Goal: Task Accomplishment & Management: Manage account settings

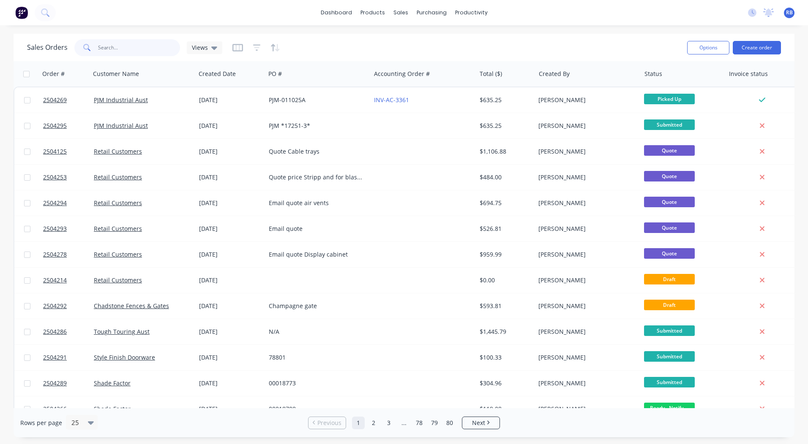
click at [130, 44] on input "text" at bounding box center [139, 47] width 82 height 17
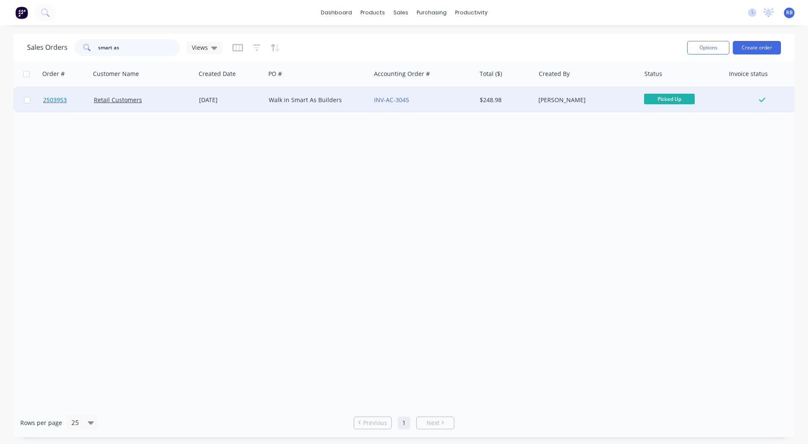
type input "smart as"
click at [54, 102] on span "2503953" at bounding box center [55, 100] width 24 height 8
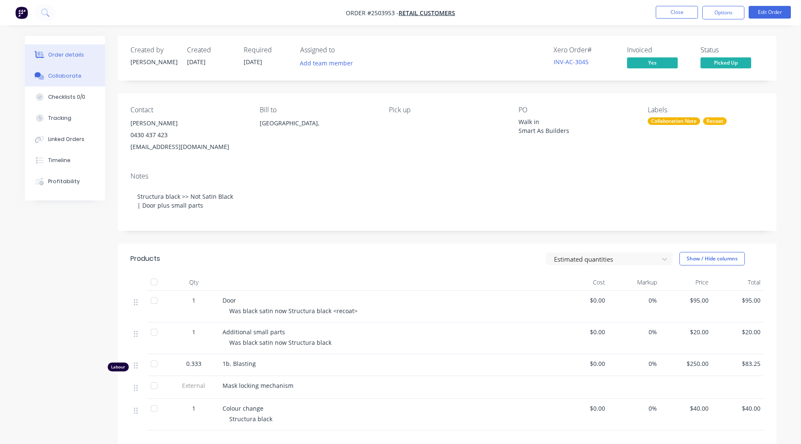
click at [67, 82] on button "Collaborate" at bounding box center [65, 75] width 80 height 21
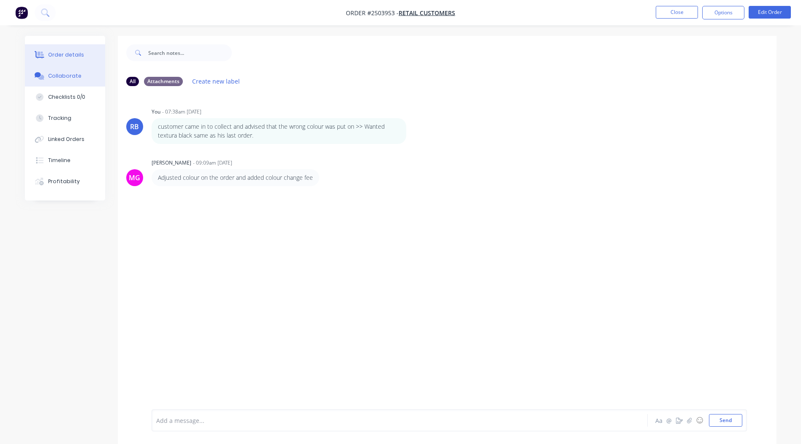
click at [65, 55] on div "Order details" at bounding box center [66, 55] width 36 height 8
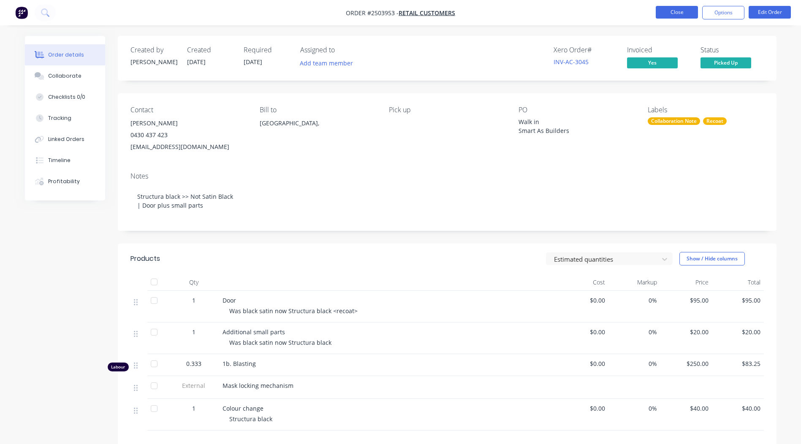
click at [675, 10] on button "Close" at bounding box center [677, 12] width 42 height 13
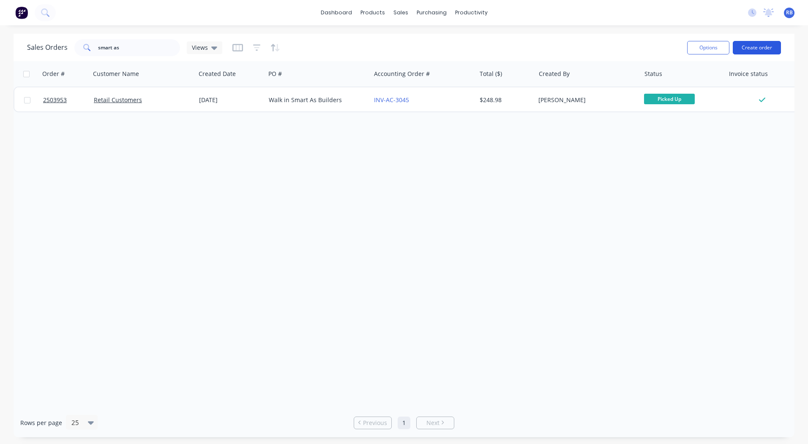
click at [751, 45] on button "Create order" at bounding box center [757, 48] width 48 height 14
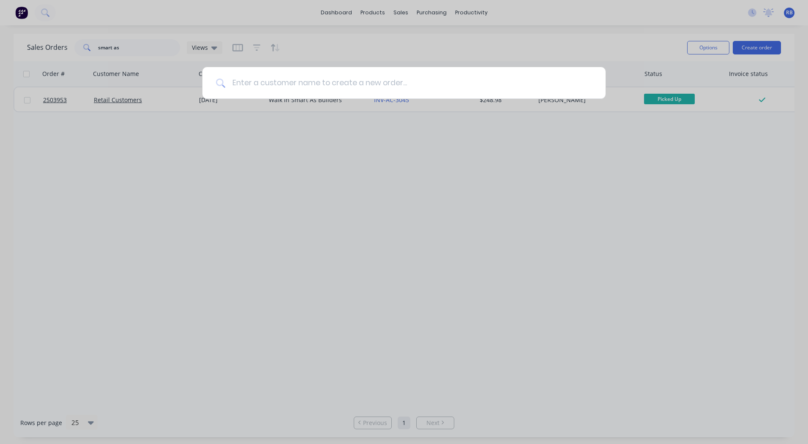
click at [294, 79] on input at bounding box center [408, 83] width 367 height 32
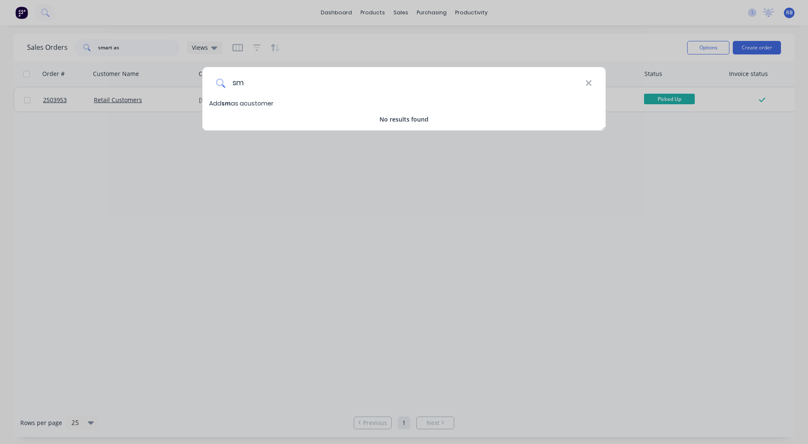
type input "s"
type input "S"
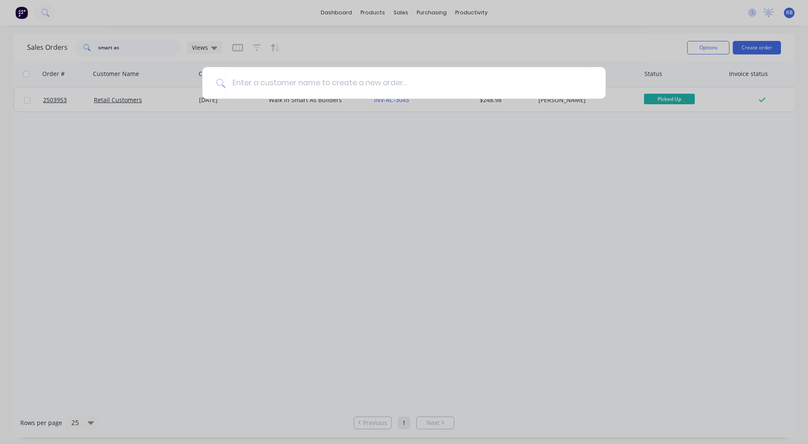
click at [260, 230] on div at bounding box center [404, 222] width 808 height 444
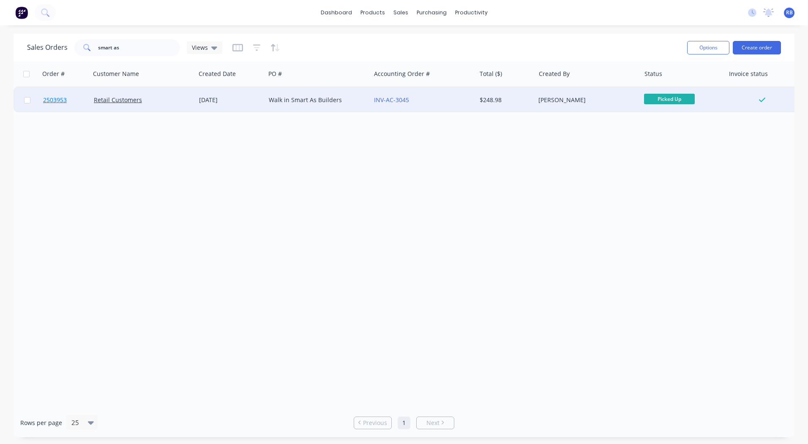
click at [49, 95] on link "2503953" at bounding box center [68, 99] width 51 height 25
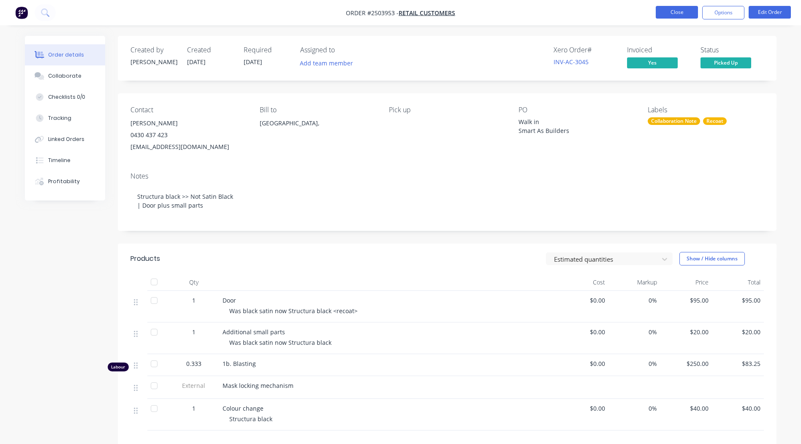
click at [676, 8] on button "Close" at bounding box center [677, 12] width 42 height 13
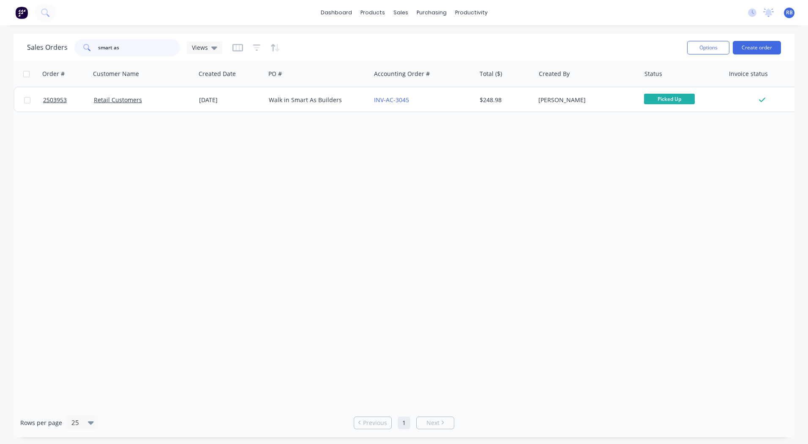
click at [133, 48] on input "smart as" at bounding box center [139, 47] width 82 height 17
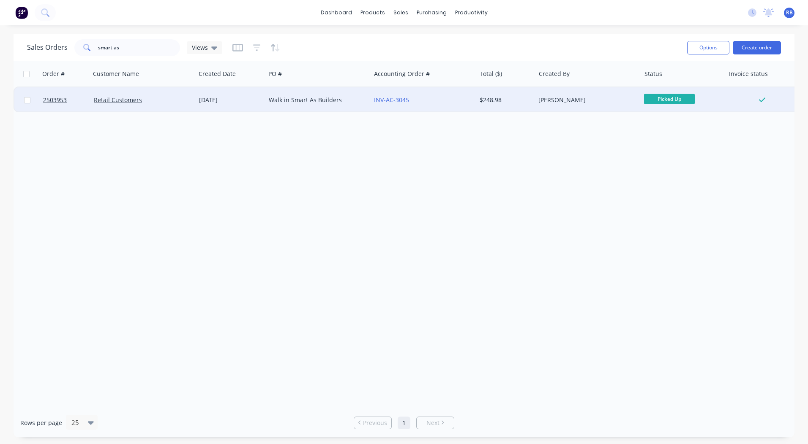
click at [315, 101] on div "Walk in Smart As Builders" at bounding box center [316, 100] width 94 height 8
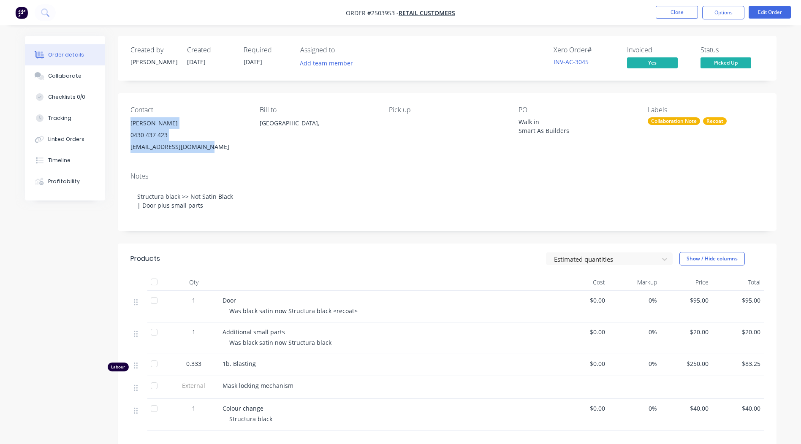
drag, startPoint x: 204, startPoint y: 148, endPoint x: 131, endPoint y: 123, distance: 77.1
click at [131, 123] on div "[PERSON_NAME] 0430 437 423 [EMAIL_ADDRESS][DOMAIN_NAME]" at bounding box center [189, 134] width 116 height 35
copy div "[PERSON_NAME] 0430 437 423 [EMAIL_ADDRESS][DOMAIN_NAME]"
click at [58, 263] on div "Created by [PERSON_NAME] Created [DATE] Required [DATE] Assigned to Add team me…" at bounding box center [401, 318] width 752 height 564
click at [673, 10] on button "Close" at bounding box center [677, 12] width 42 height 13
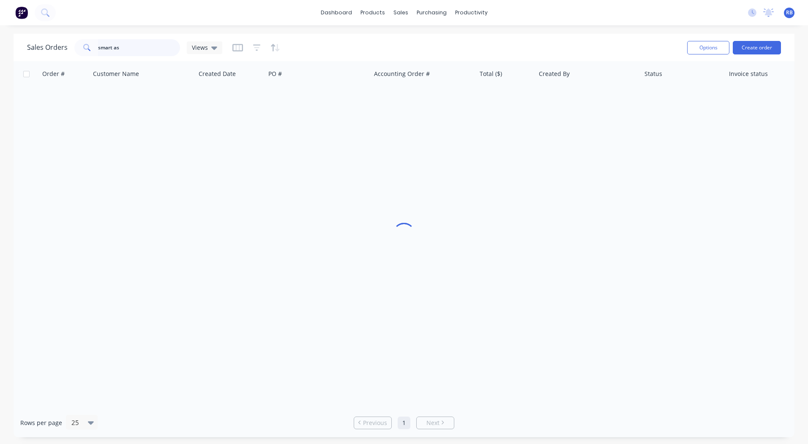
click at [120, 47] on input "smart as" at bounding box center [139, 47] width 82 height 17
click at [119, 47] on input "smart as" at bounding box center [139, 47] width 82 height 17
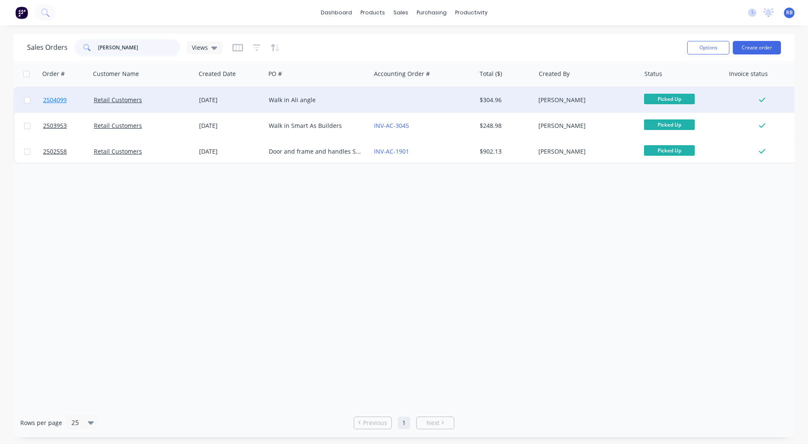
type input "chris dim"
click at [57, 97] on span "2504099" at bounding box center [55, 100] width 24 height 8
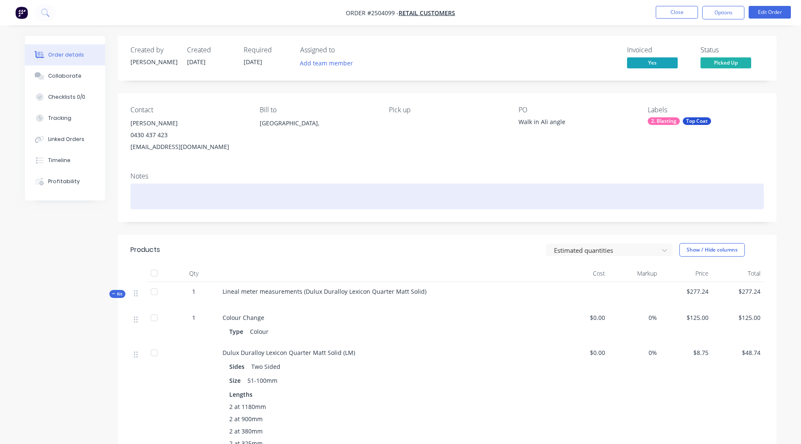
click at [170, 202] on div at bounding box center [448, 197] width 634 height 26
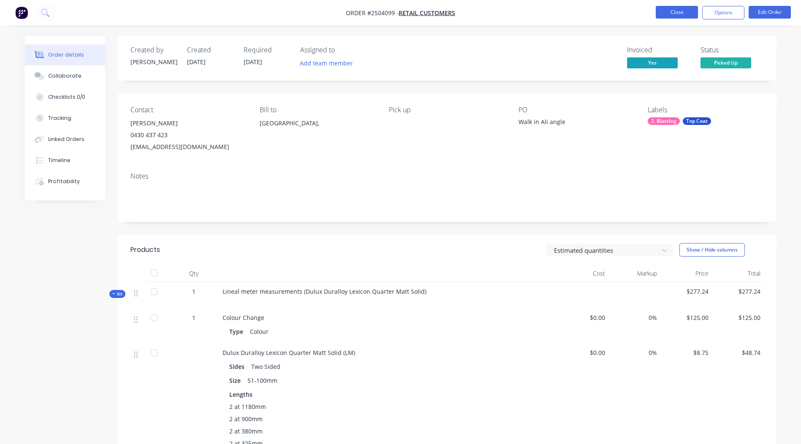
click at [677, 10] on button "Close" at bounding box center [677, 12] width 42 height 13
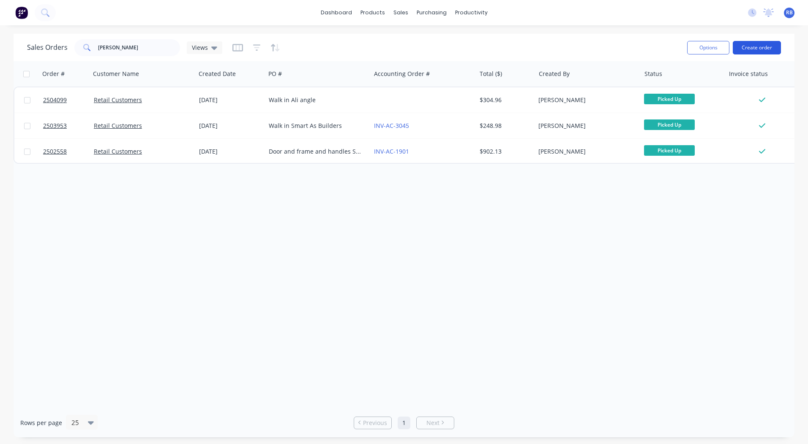
click at [752, 44] on button "Create order" at bounding box center [757, 48] width 48 height 14
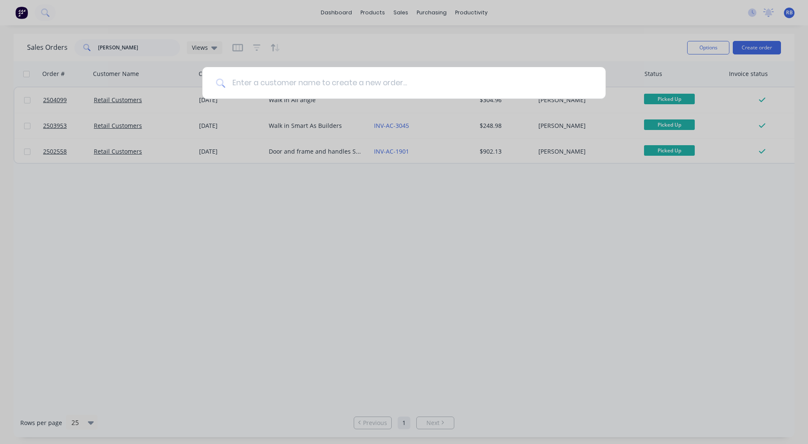
click at [256, 83] on input at bounding box center [408, 83] width 367 height 32
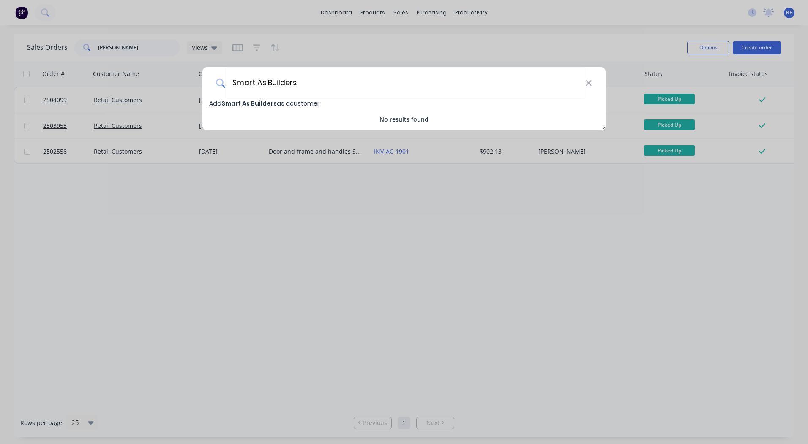
type input "Smart As Builders"
click at [263, 105] on span "Smart As Builders" at bounding box center [248, 103] width 55 height 8
select select "AU"
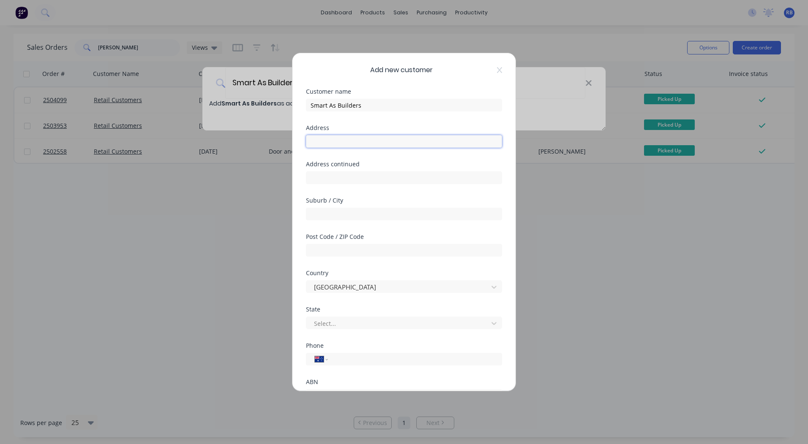
click at [327, 142] on input "text" at bounding box center [404, 141] width 196 height 13
click at [335, 218] on input "text" at bounding box center [404, 214] width 196 height 13
type input "Caulfield South"
click at [339, 251] on input "text" at bounding box center [404, 250] width 196 height 13
type input "3162"
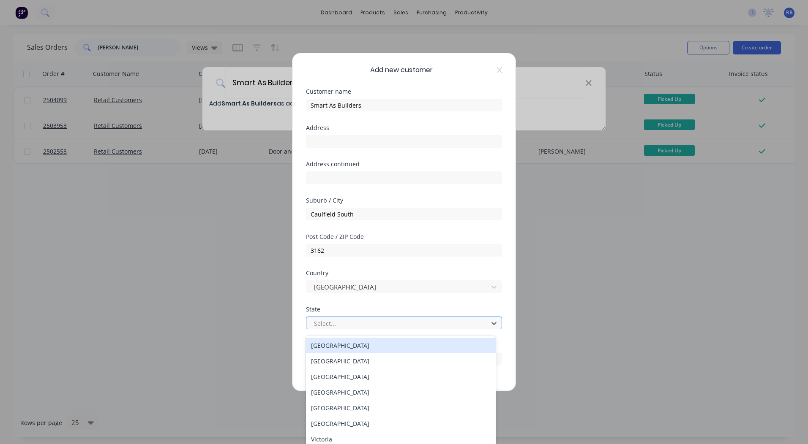
click at [342, 323] on div at bounding box center [398, 324] width 171 height 11
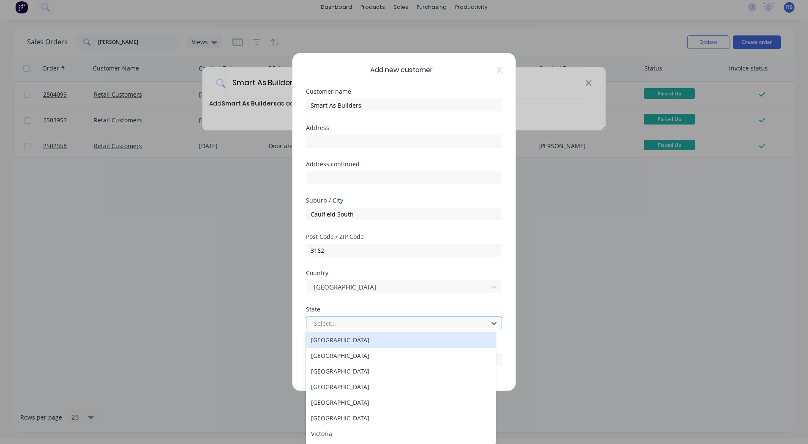
scroll to position [6, 0]
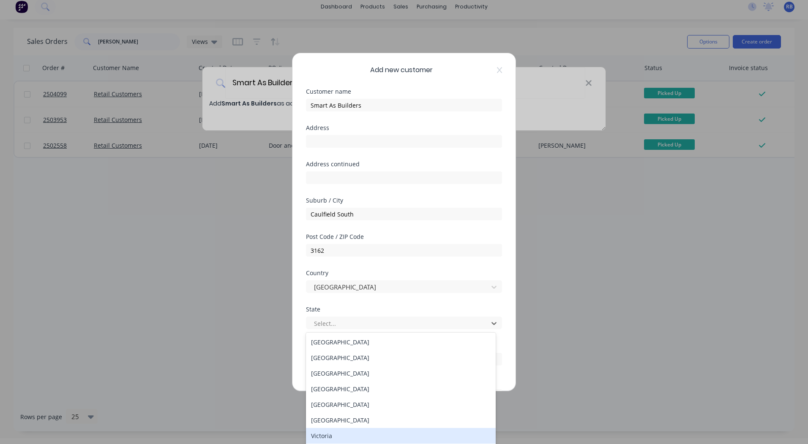
click at [324, 438] on div "Victoria" at bounding box center [401, 436] width 190 height 16
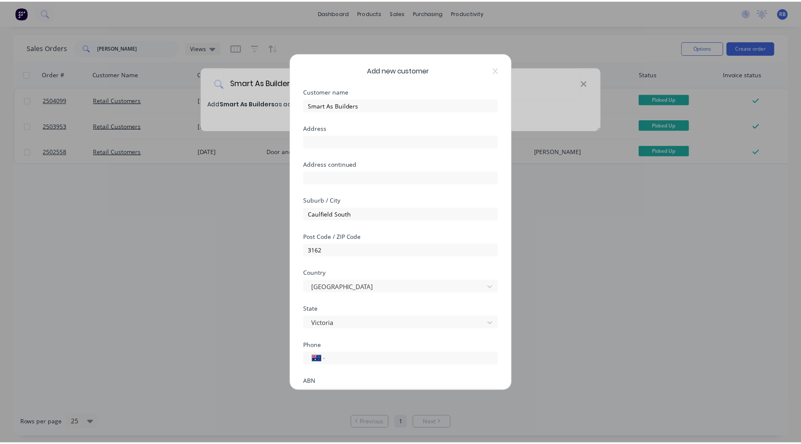
scroll to position [74, 0]
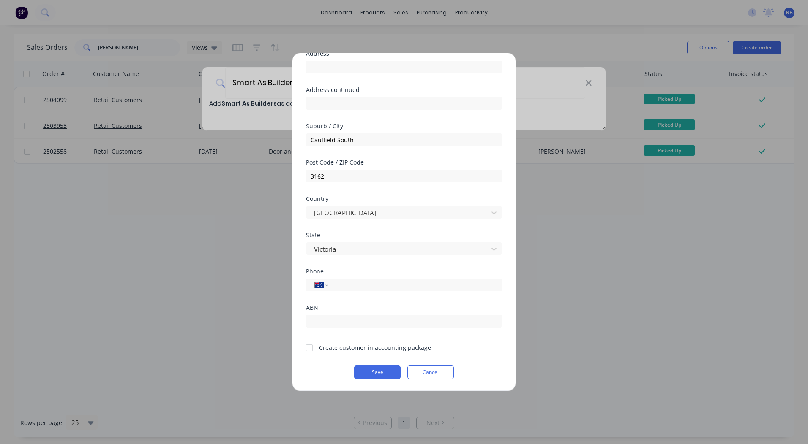
click at [309, 346] on div at bounding box center [309, 348] width 17 height 17
click at [369, 370] on button "Save" at bounding box center [377, 373] width 46 height 14
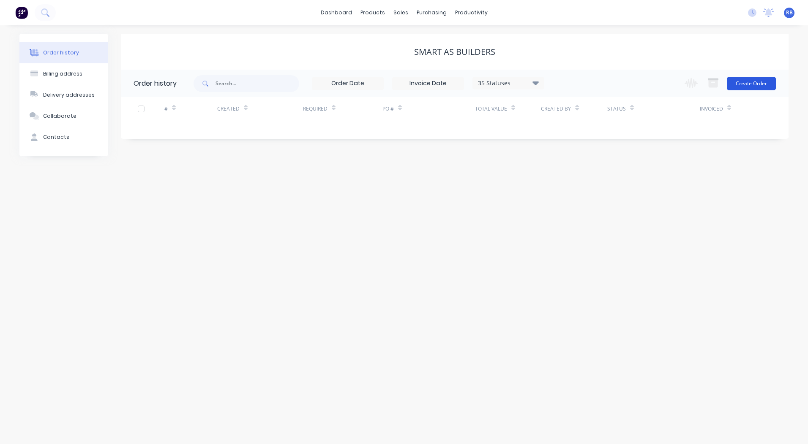
click at [748, 85] on button "Create Order" at bounding box center [751, 84] width 49 height 14
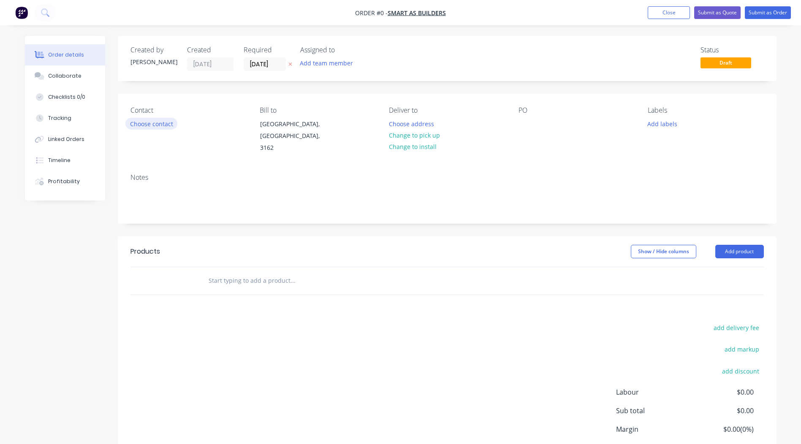
click at [141, 121] on button "Choose contact" at bounding box center [151, 123] width 52 height 11
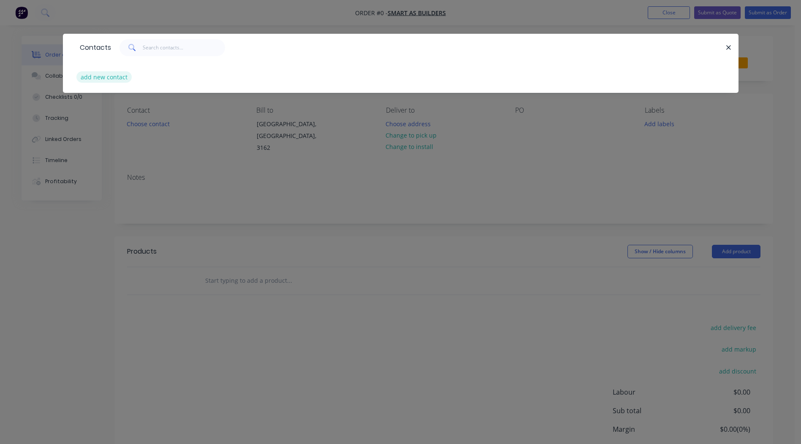
click at [95, 75] on button "add new contact" at bounding box center [104, 76] width 56 height 11
select select "AU"
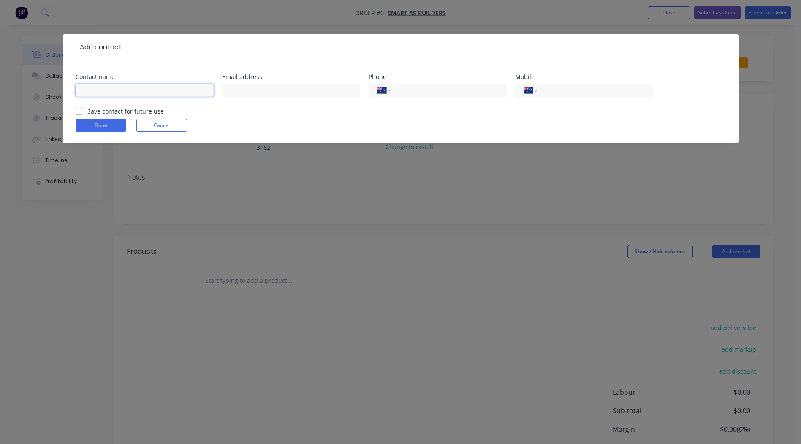
click at [98, 88] on input "text" at bounding box center [145, 90] width 138 height 13
click at [171, 125] on button "Cancel" at bounding box center [161, 125] width 51 height 13
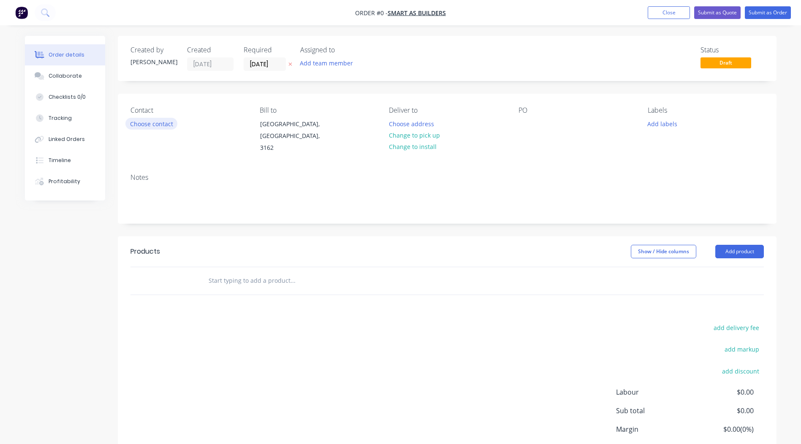
click at [136, 122] on button "Choose contact" at bounding box center [151, 123] width 52 height 11
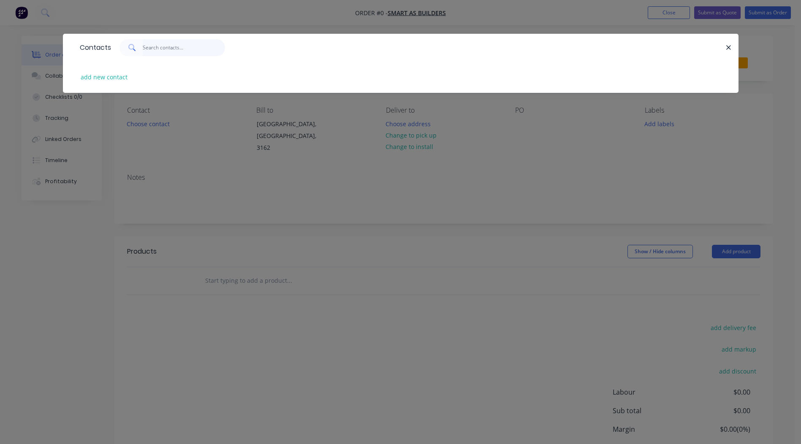
click at [163, 44] on input "text" at bounding box center [184, 47] width 82 height 17
type input "c"
click at [116, 76] on button "add new contact" at bounding box center [104, 76] width 56 height 11
select select "AU"
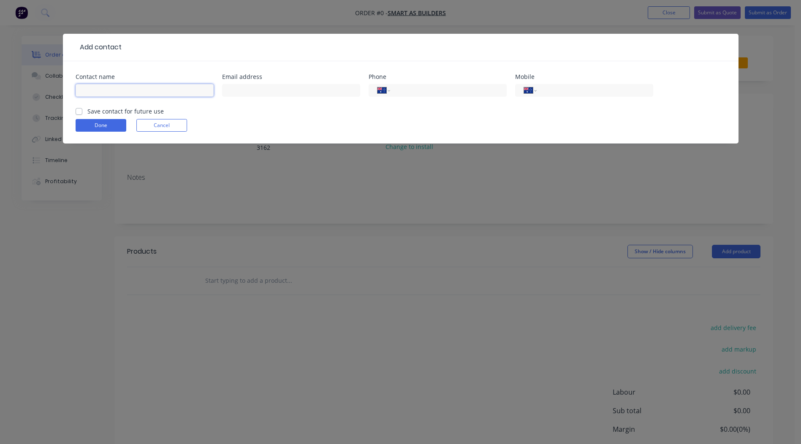
click at [99, 85] on input "text" at bounding box center [145, 90] width 138 height 13
paste input "Dimitrion"
type input "Chris Dimitrion"
click at [286, 94] on input "text" at bounding box center [291, 90] width 138 height 13
paste input "chrisd.rethink@gmail.com"
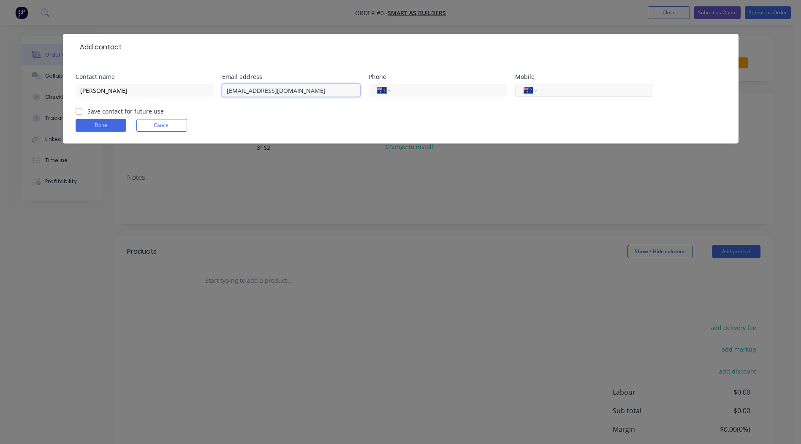
type input "chrisd.rethink@gmail.com"
click at [551, 95] on input "tel" at bounding box center [593, 91] width 101 height 10
paste input "0430 437 423"
type input "0430 437 423"
click at [87, 112] on label "Save contact for future use" at bounding box center [125, 111] width 76 height 9
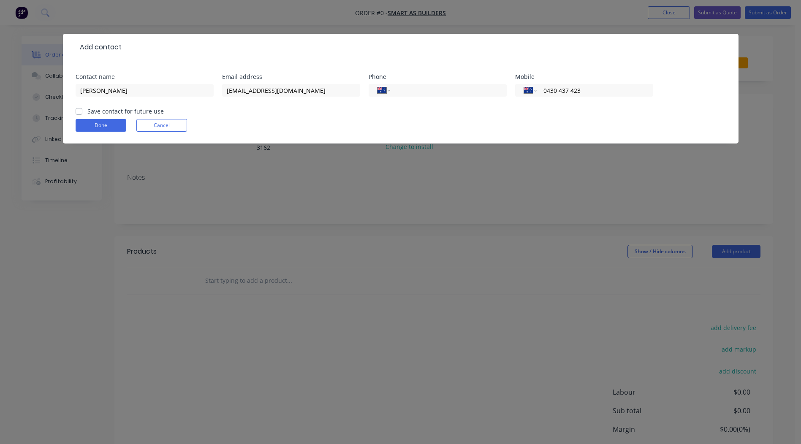
click at [78, 112] on input "Save contact for future use" at bounding box center [79, 111] width 7 height 8
checkbox input "true"
click at [88, 121] on button "Done" at bounding box center [101, 125] width 51 height 13
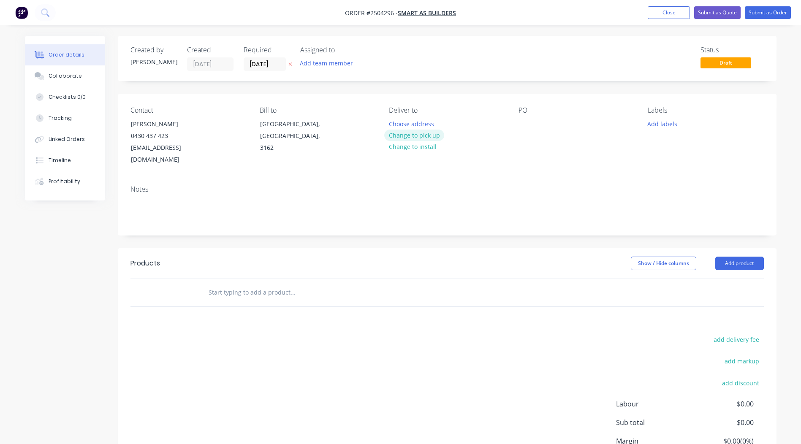
click at [411, 138] on button "Change to pick up" at bounding box center [414, 135] width 60 height 11
click at [523, 122] on div at bounding box center [526, 124] width 14 height 12
click at [667, 121] on button "Add labels" at bounding box center [662, 123] width 39 height 11
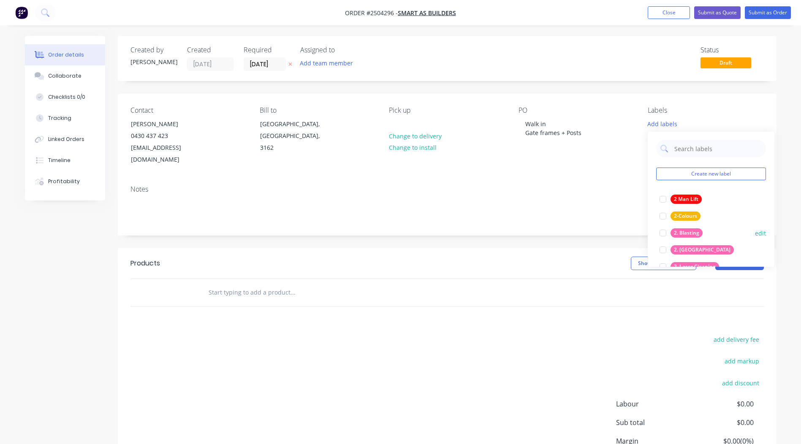
click at [661, 232] on div at bounding box center [663, 233] width 17 height 17
click at [698, 144] on input "text" at bounding box center [718, 144] width 88 height 17
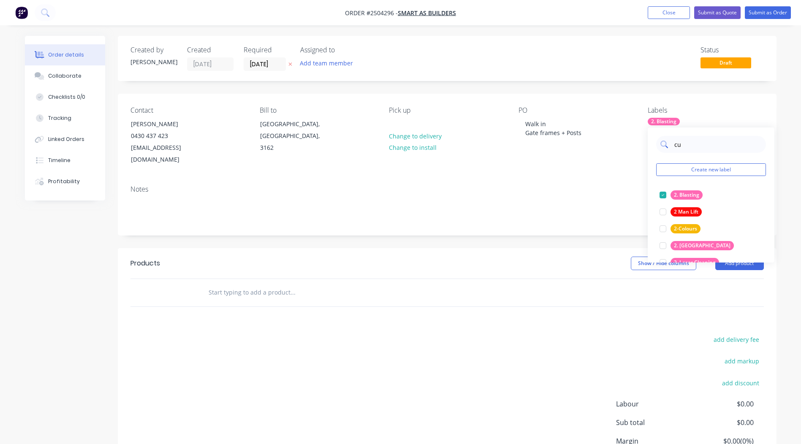
type input "cur"
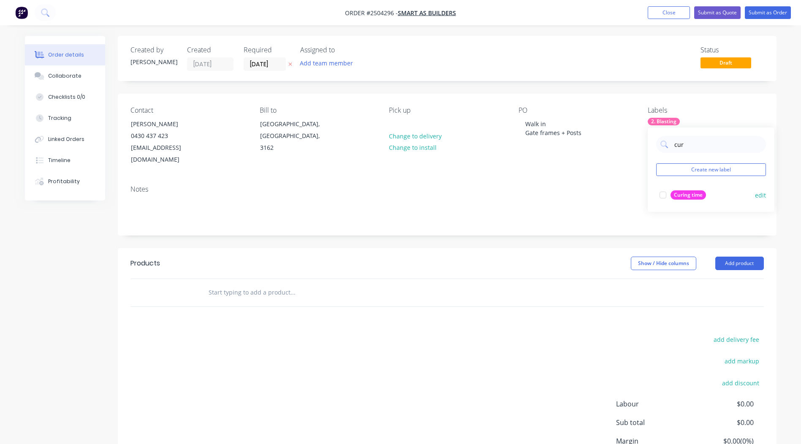
click at [660, 194] on div at bounding box center [663, 195] width 17 height 17
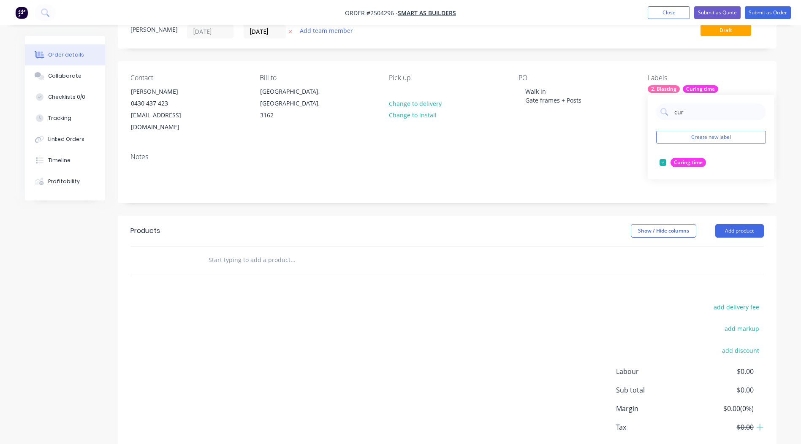
scroll to position [66, 0]
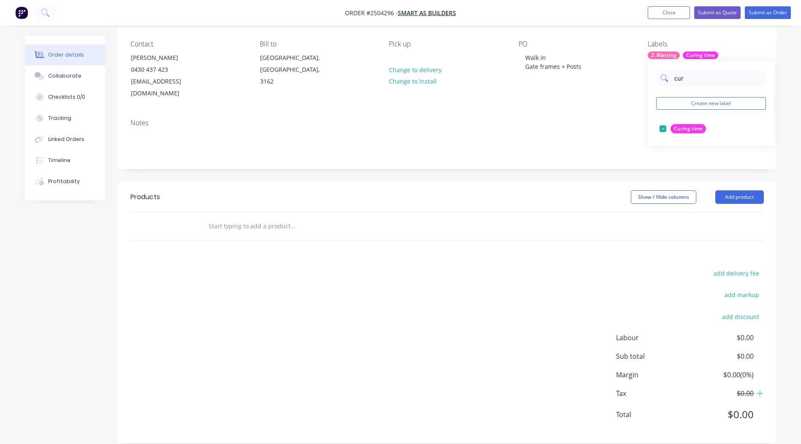
click at [689, 78] on input "cur" at bounding box center [718, 78] width 88 height 17
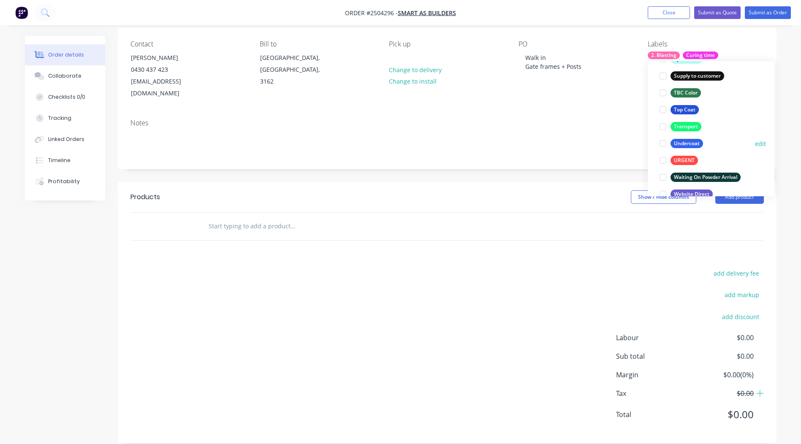
scroll to position [676, 0]
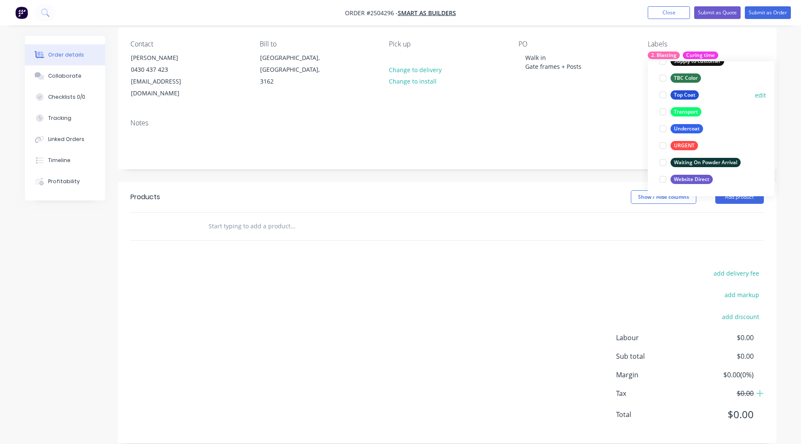
click at [661, 95] on div at bounding box center [663, 95] width 17 height 17
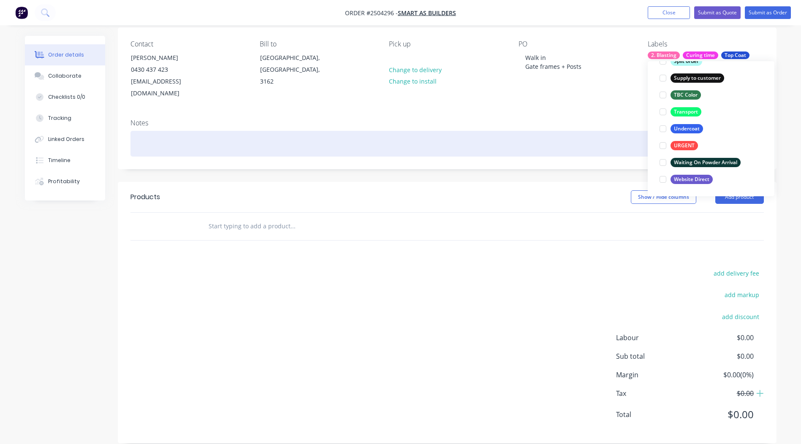
scroll to position [68, 0]
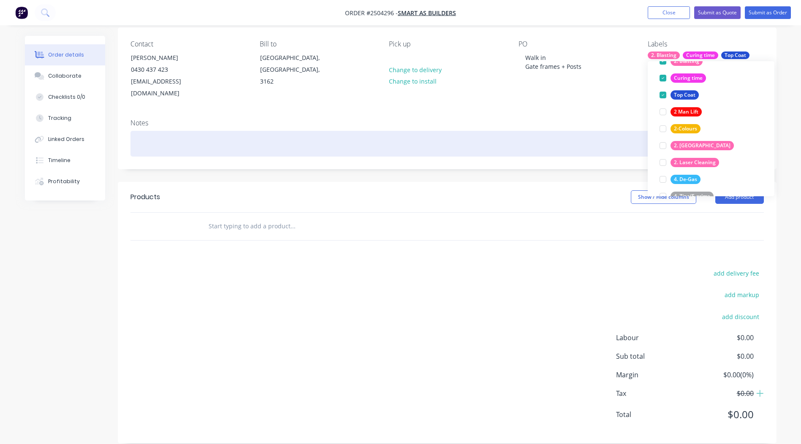
click at [516, 141] on div at bounding box center [448, 144] width 634 height 26
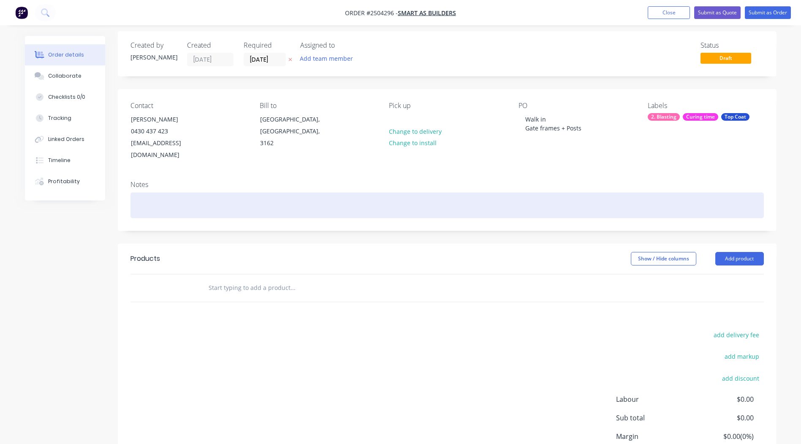
scroll to position [0, 0]
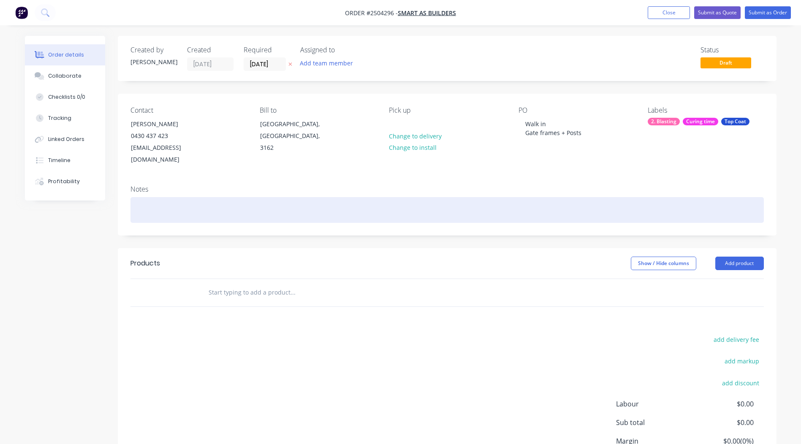
click at [154, 197] on div at bounding box center [448, 210] width 634 height 26
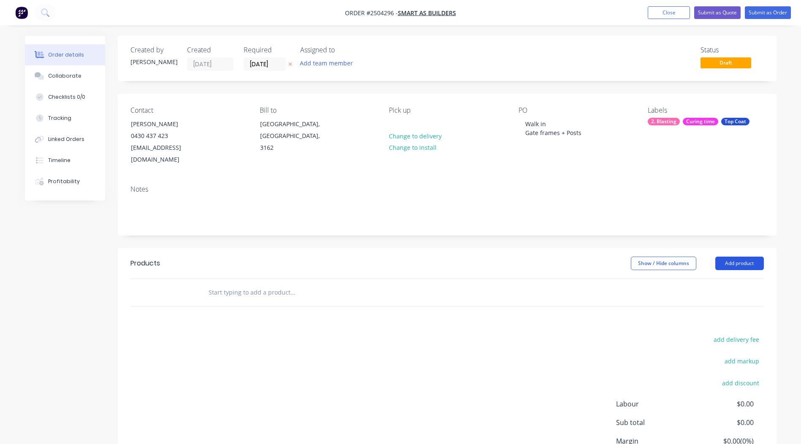
click at [740, 257] on button "Add product" at bounding box center [740, 264] width 49 height 14
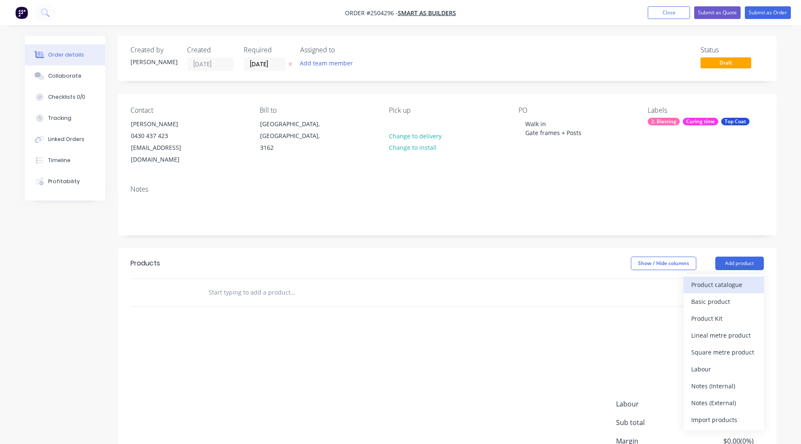
click at [715, 280] on button "Product catalogue" at bounding box center [724, 285] width 80 height 17
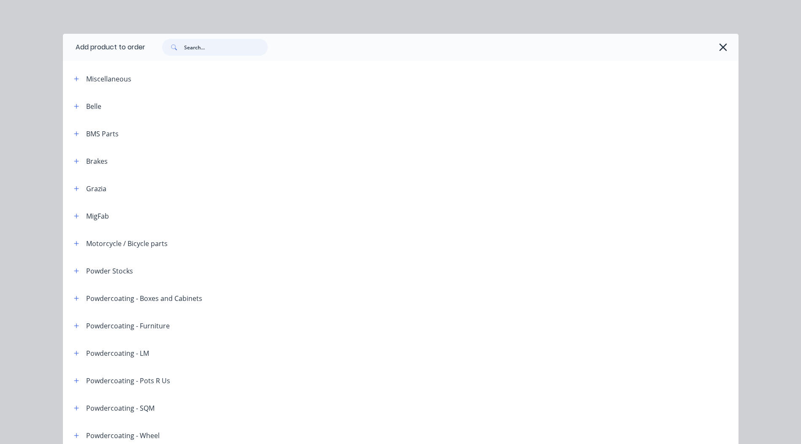
click at [200, 47] on input "text" at bounding box center [226, 47] width 84 height 17
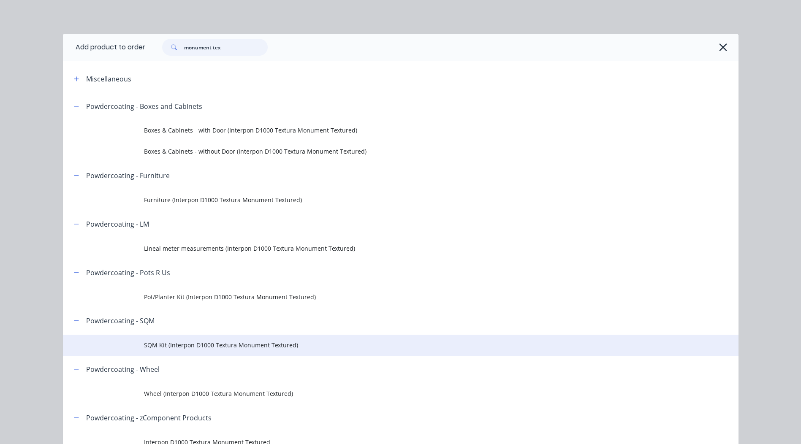
type input "monument tex"
click at [243, 348] on span "SQM Kit (Interpon D1000 Textura Monument Textured)" at bounding box center [382, 345] width 476 height 9
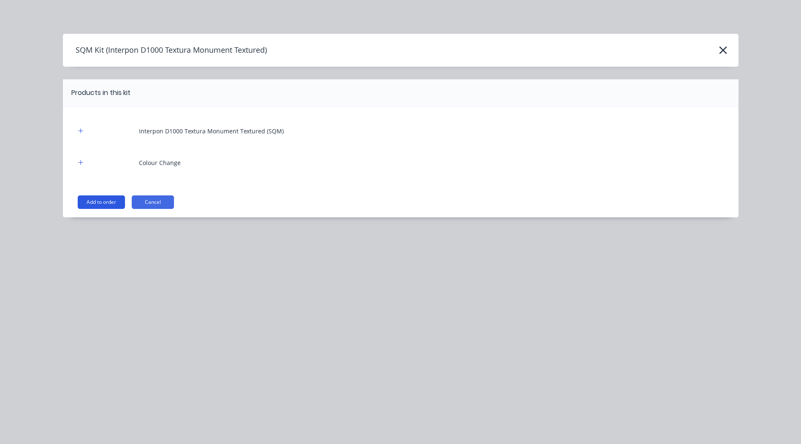
click at [103, 206] on button "Add to order" at bounding box center [101, 203] width 47 height 14
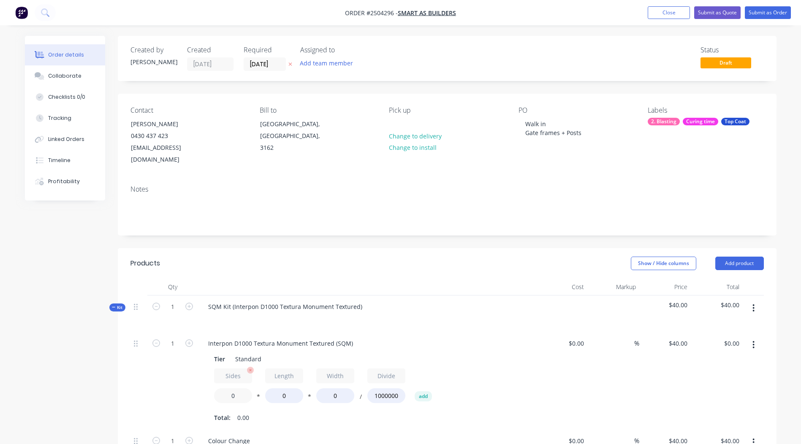
click at [234, 390] on input "0" at bounding box center [233, 396] width 38 height 15
click at [284, 389] on input "0" at bounding box center [284, 396] width 38 height 15
click at [238, 389] on input "1.2" at bounding box center [233, 396] width 38 height 15
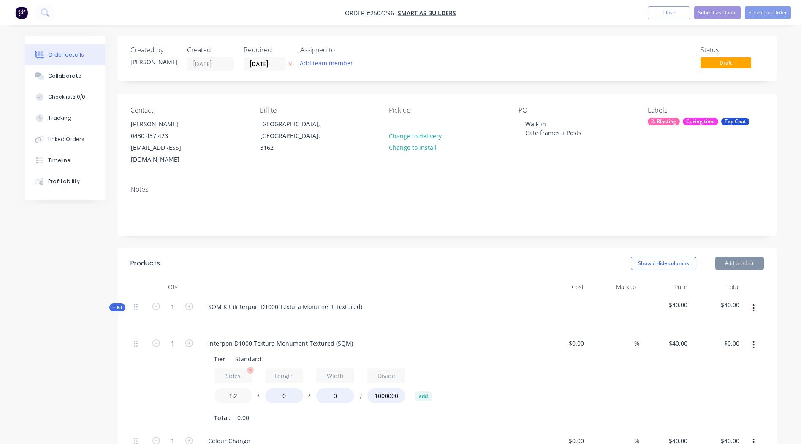
click at [238, 389] on input "1.2" at bounding box center [233, 396] width 38 height 15
type input "1.3"
click at [287, 389] on input "0" at bounding box center [284, 396] width 38 height 15
type input "1800"
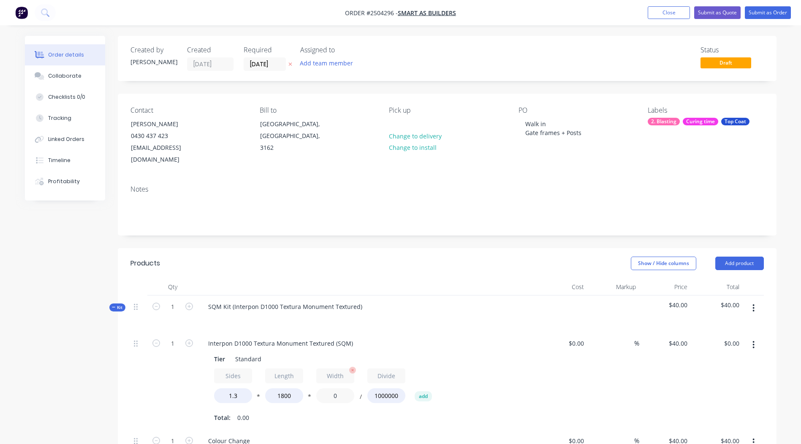
click at [334, 389] on input "0" at bounding box center [335, 396] width 38 height 15
type input "1000"
click at [482, 369] on div "Sides 1.3 * Length 1800 * Width 1000 / Divide 1000000 add" at bounding box center [367, 388] width 306 height 38
type input "$93.60"
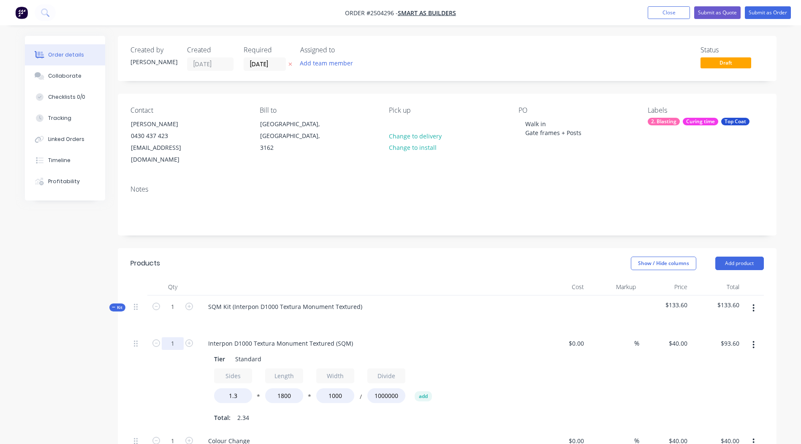
click at [172, 338] on input "1" at bounding box center [173, 344] width 22 height 13
type input "2"
type input "$187.20"
click at [498, 356] on div "Tier Standard Sides 1.3 * Length 1800 * Width 1000 / Divide 1000000 add Total: …" at bounding box center [367, 387] width 331 height 73
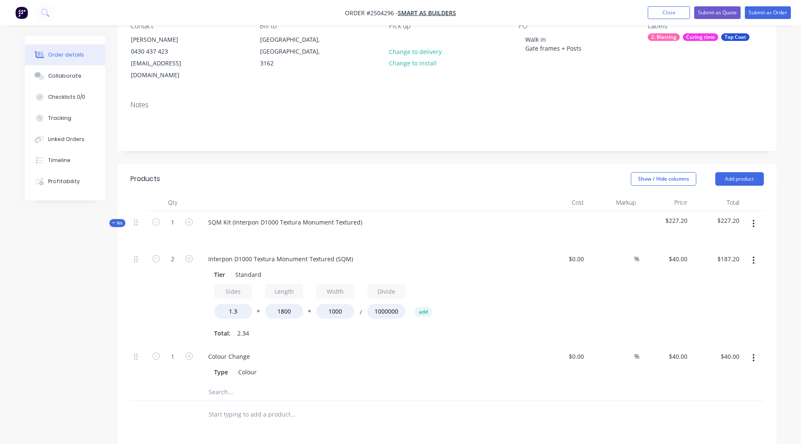
scroll to position [85, 0]
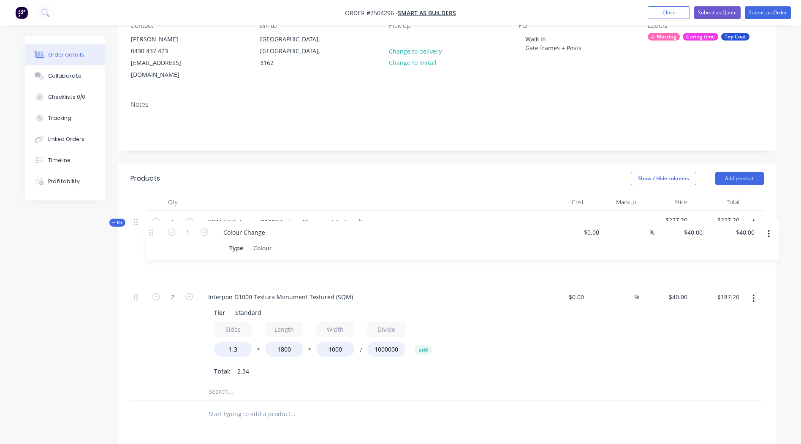
drag, startPoint x: 136, startPoint y: 346, endPoint x: 152, endPoint y: 230, distance: 117.3
click at [152, 230] on div "Kit 1 SQM Kit (Interpon D1000 Textura Monument Textured) $227.20 $227.20 2 Inte…" at bounding box center [448, 306] width 634 height 190
click at [362, 216] on div "SQM Kit (Interpon D1000 Textura Monument Textured)" at bounding box center [286, 222] width 168 height 12
click at [283, 216] on div "Interpon D1000 Textura Monument Textured" at bounding box center [272, 222] width 140 height 12
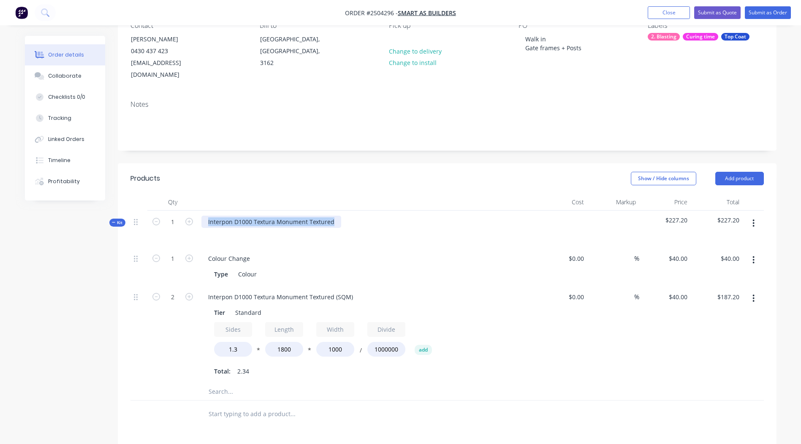
click at [283, 216] on div "Interpon D1000 Textura Monument Textured" at bounding box center [272, 222] width 140 height 12
copy div "Interpon D1000 Textura Monument Textured"
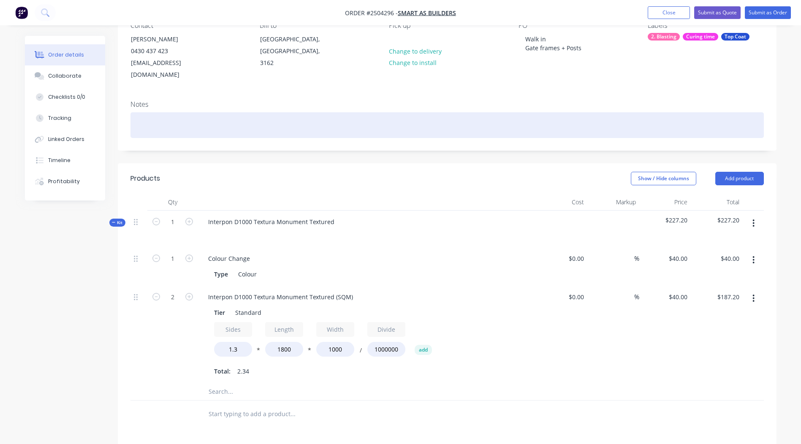
paste div
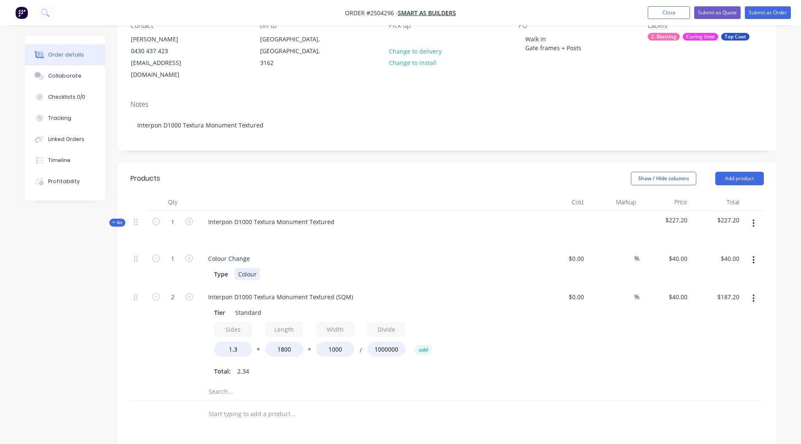
click at [475, 268] on div "Type Colour" at bounding box center [365, 274] width 309 height 12
click at [755, 294] on icon "button" at bounding box center [754, 298] width 2 height 9
click at [732, 315] on div "Duplicate" at bounding box center [724, 321] width 65 height 12
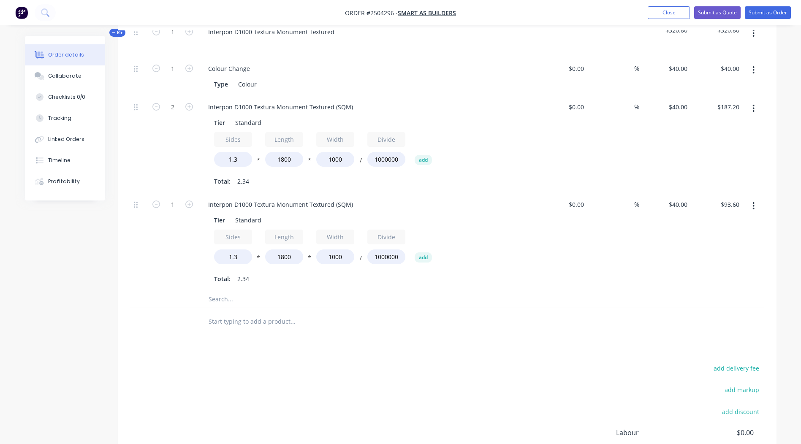
scroll to position [296, 0]
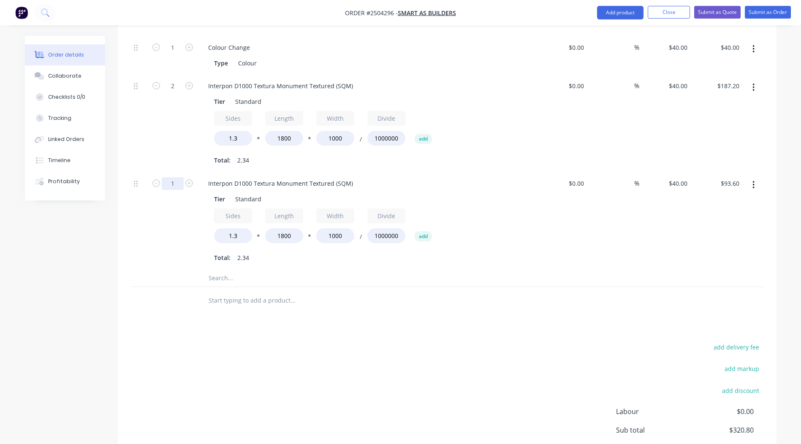
click at [171, 177] on input "1" at bounding box center [173, 183] width 22 height 13
type input "2"
click at [376, 298] on div at bounding box center [350, 300] width 304 height 27
type input "$187.20"
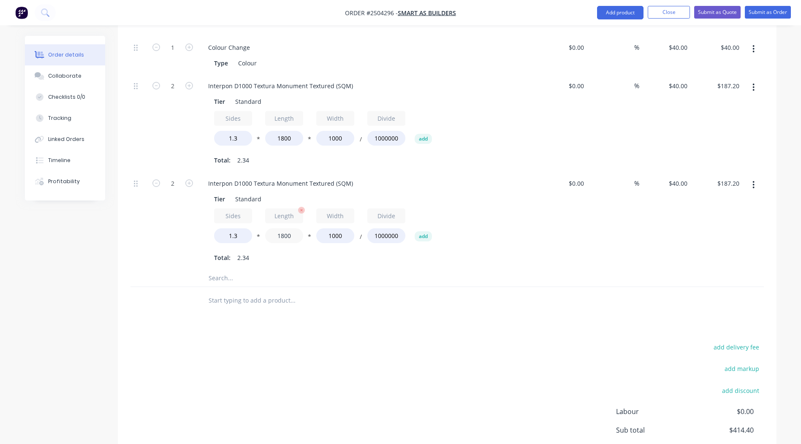
click at [286, 229] on input "1800" at bounding box center [284, 236] width 38 height 15
type input "1850"
type input "$192.40"
click at [335, 229] on input "1000" at bounding box center [335, 236] width 38 height 15
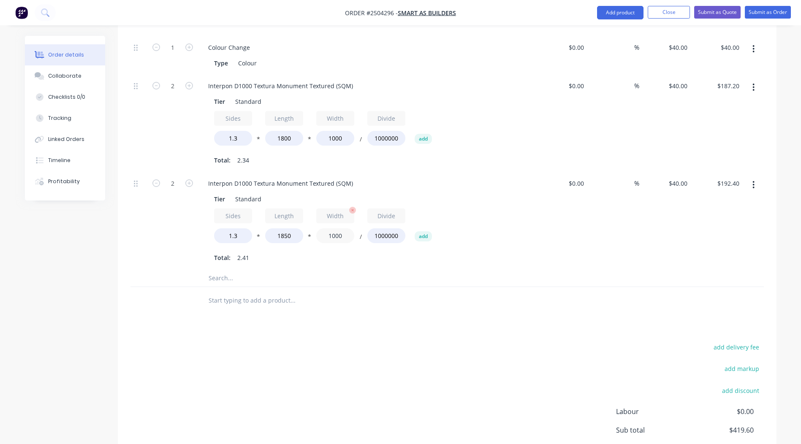
click at [335, 229] on input "1000" at bounding box center [335, 236] width 38 height 15
type input "480"
type input "$92.35"
click at [438, 287] on div at bounding box center [350, 300] width 304 height 27
click at [439, 270] on div at bounding box center [328, 278] width 253 height 17
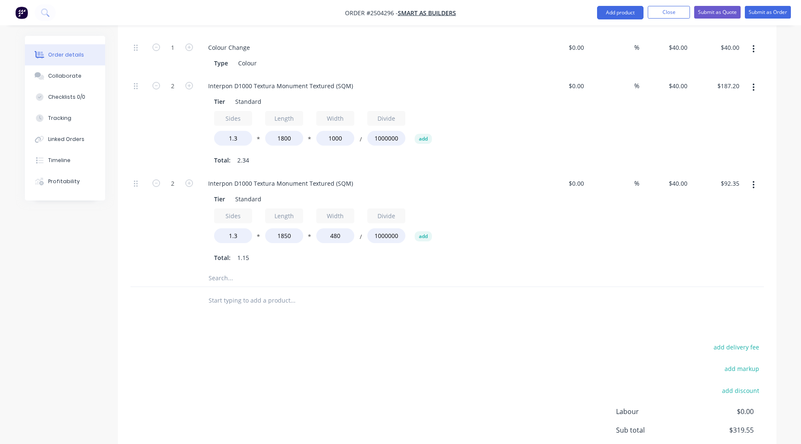
click at [523, 228] on div "Tier Standard Sides 1.3 * Length 1850 * Width 480 / Divide 1000000 add Total: 1…" at bounding box center [367, 227] width 331 height 73
click at [315, 177] on div "Interpon D1000 Textura Monument Textured (SQM)" at bounding box center [281, 183] width 158 height 12
click at [239, 177] on div "Wall posts Thick" at bounding box center [231, 183] width 59 height 12
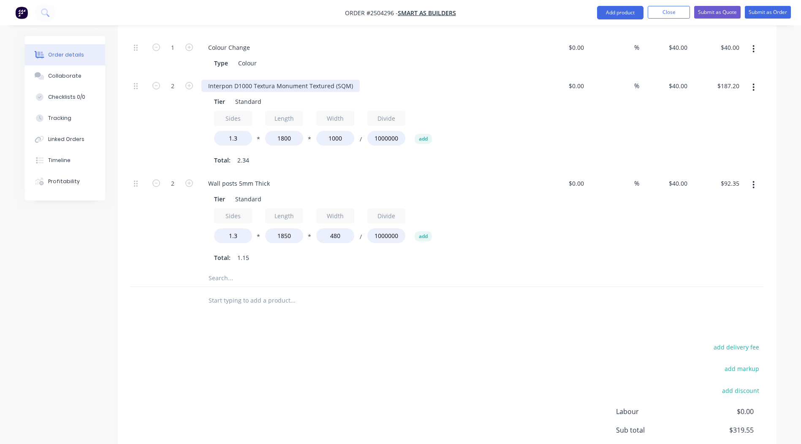
click at [253, 80] on div "Interpon D1000 Textura Monument Textured (SQM)" at bounding box center [281, 86] width 158 height 12
click at [254, 177] on div "Wall posts 5mm Thick" at bounding box center [239, 183] width 75 height 12
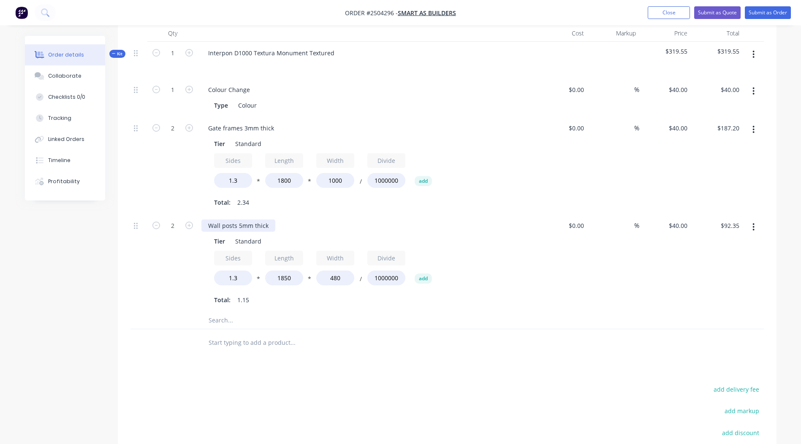
scroll to position [43, 0]
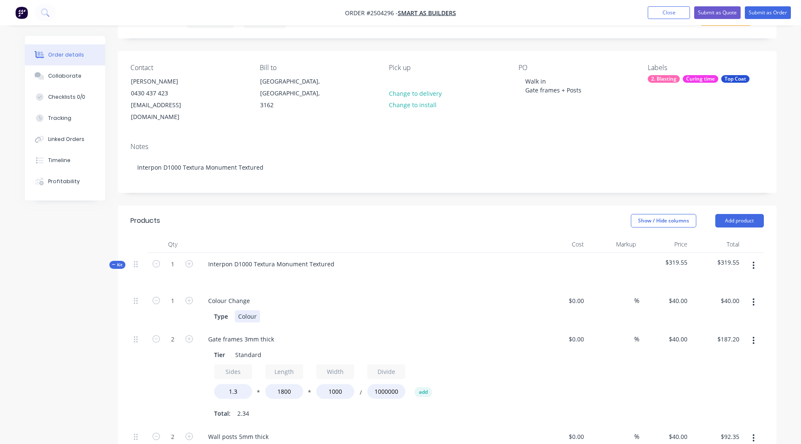
click at [251, 311] on div "Colour" at bounding box center [247, 317] width 25 height 12
click at [287, 258] on div "Interpon D1000 Textura Monument Textured" at bounding box center [272, 264] width 140 height 12
drag, startPoint x: 287, startPoint y: 252, endPoint x: 282, endPoint y: 252, distance: 5.1
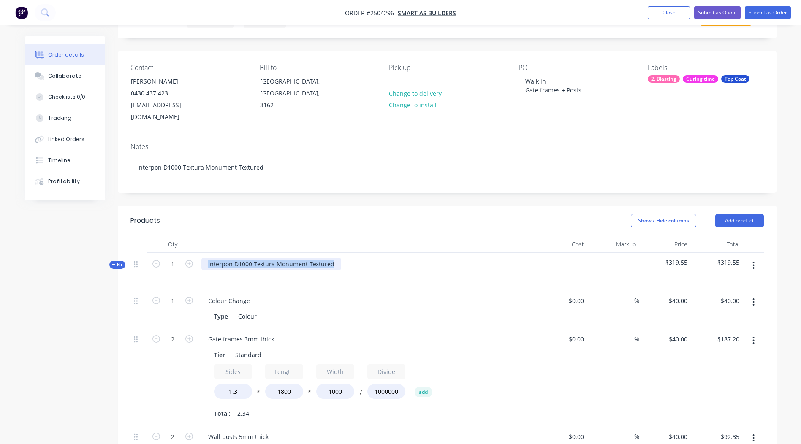
click at [282, 258] on div "Interpon D1000 Textura Monument Textured" at bounding box center [272, 264] width 140 height 12
drag, startPoint x: 253, startPoint y: 251, endPoint x: 333, endPoint y: 253, distance: 80.7
click at [333, 258] on div "Interpon D1000 Textura Monument Textured" at bounding box center [272, 264] width 140 height 12
copy div "Textura Monument Textured"
click at [255, 311] on div "Colour" at bounding box center [247, 317] width 25 height 12
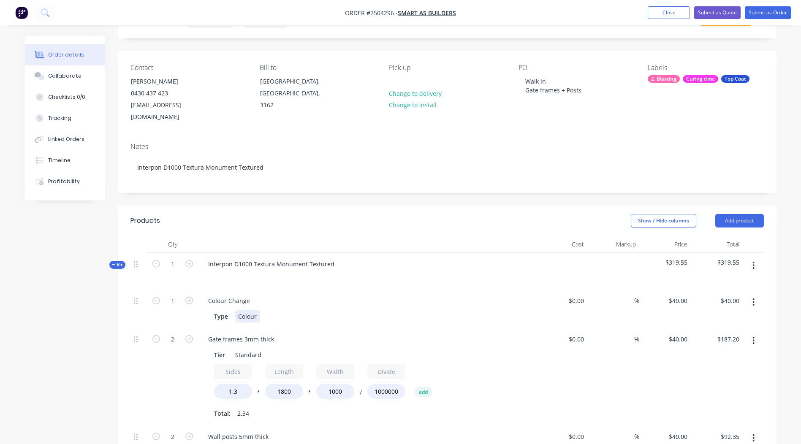
click at [251, 311] on div "Colour" at bounding box center [247, 317] width 25 height 12
paste div
click at [399, 311] on div "Type Textura Monument Textured" at bounding box center [365, 317] width 309 height 12
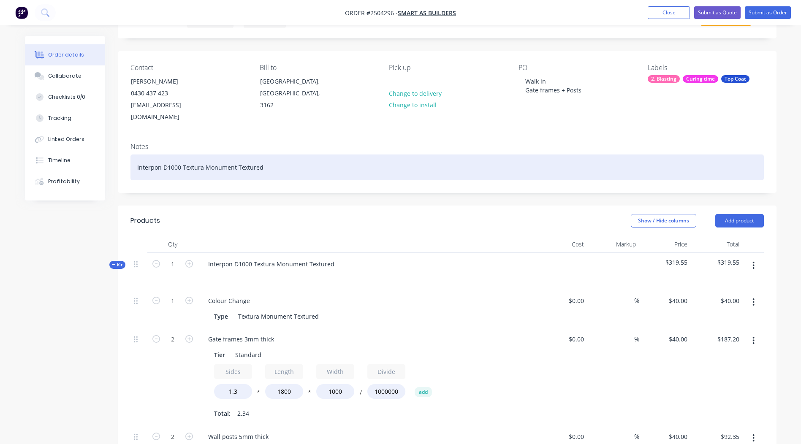
click at [283, 158] on div "Interpon D1000 Textura Monument Textured" at bounding box center [448, 168] width 634 height 26
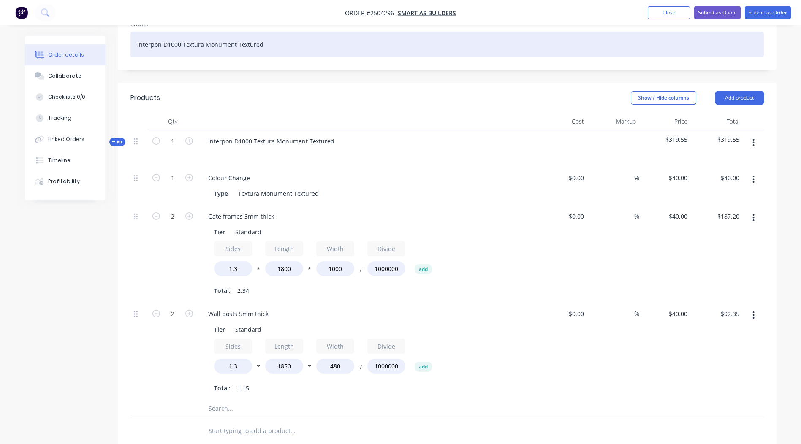
scroll to position [169, 0]
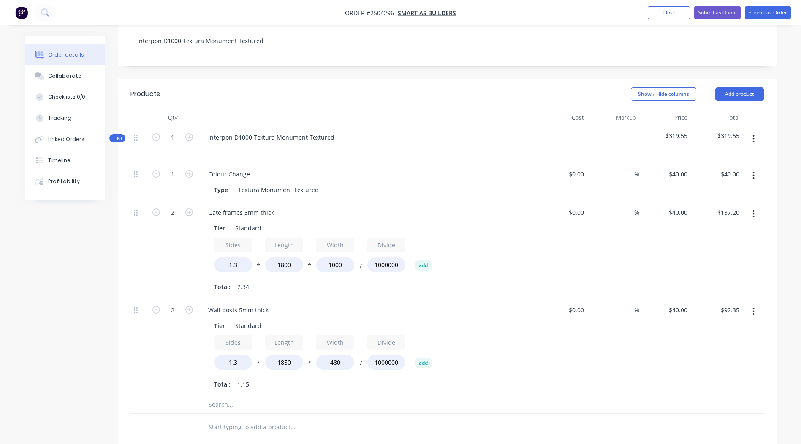
click at [752, 131] on button "button" at bounding box center [754, 138] width 20 height 15
click at [717, 155] on div "Add product to kit" at bounding box center [724, 161] width 65 height 12
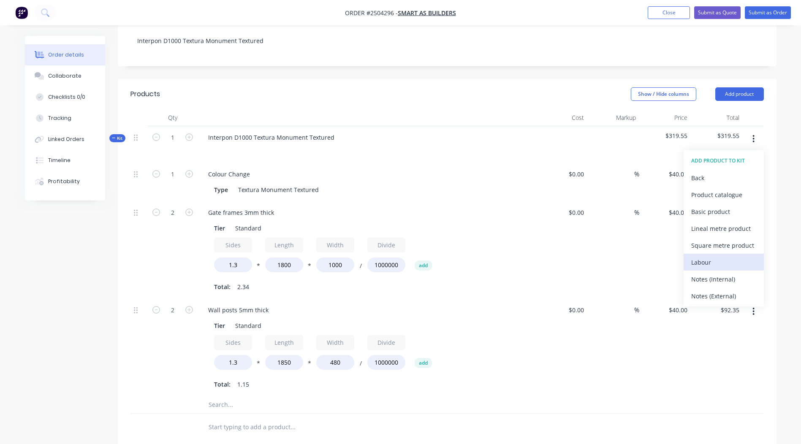
click at [706, 256] on div "Labour" at bounding box center [724, 262] width 65 height 12
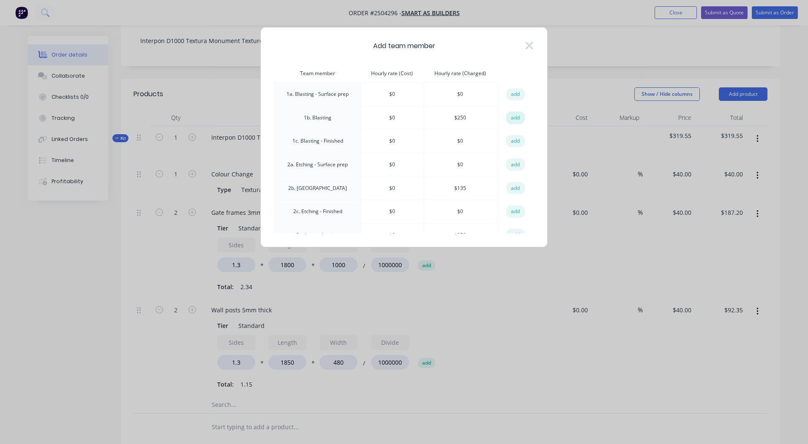
click at [513, 118] on button "add" at bounding box center [515, 118] width 19 height 13
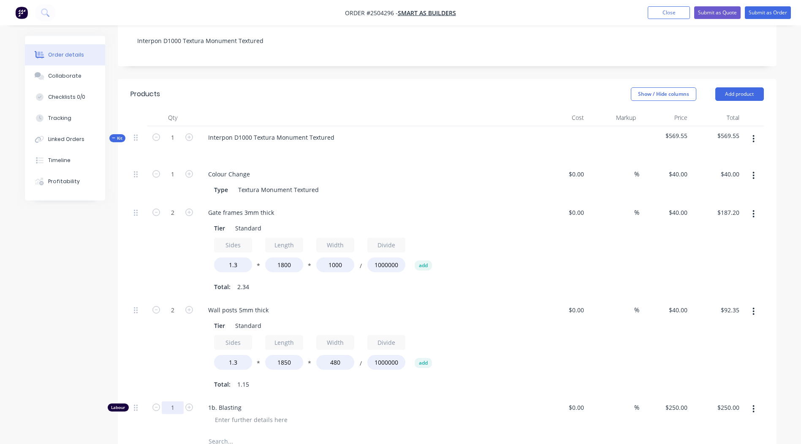
click at [172, 402] on input "1" at bounding box center [173, 408] width 22 height 13
type input "0.75"
type input "$187.50"
click at [237, 414] on div at bounding box center [251, 420] width 86 height 12
click at [337, 414] on div "Blasting estimate 45 min" at bounding box center [370, 420] width 324 height 12
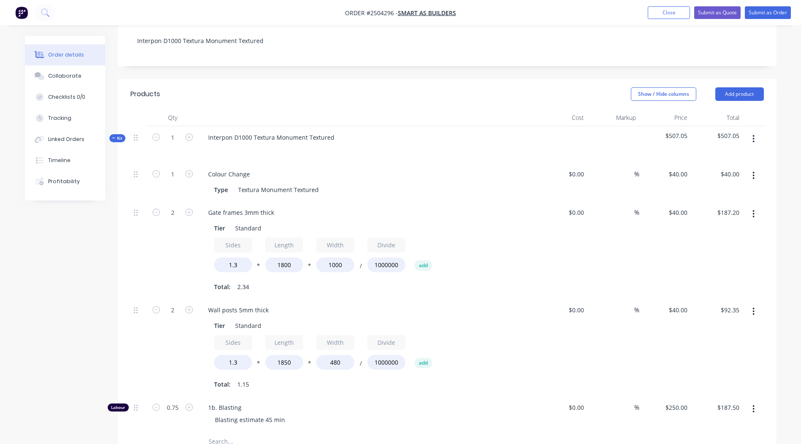
click at [403, 414] on div "Blasting estimate 45 min" at bounding box center [370, 420] width 324 height 12
click at [717, 16] on button "Submit as Quote" at bounding box center [718, 12] width 46 height 13
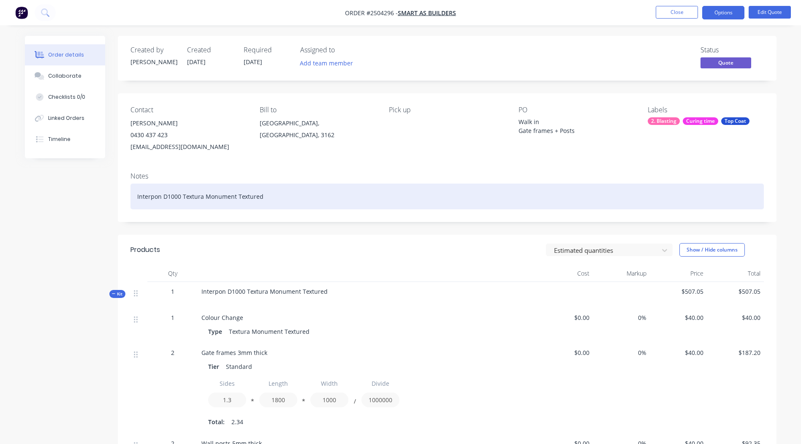
click at [278, 198] on div "Interpon D1000 Textura Monument Textured" at bounding box center [448, 197] width 634 height 26
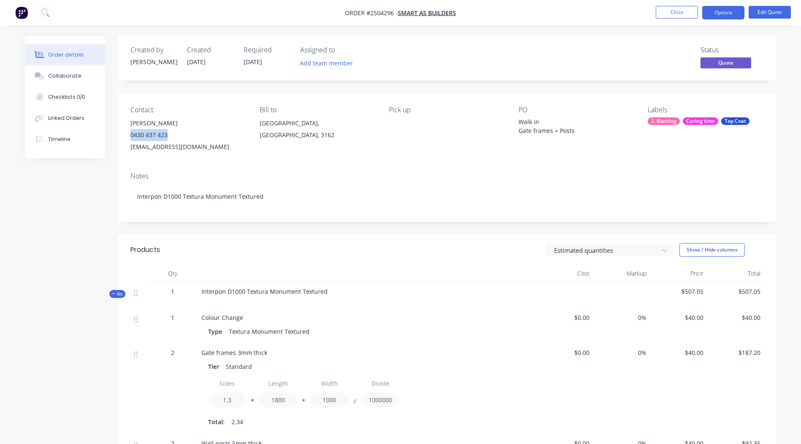
drag, startPoint x: 128, startPoint y: 134, endPoint x: 167, endPoint y: 136, distance: 38.5
click at [167, 136] on div "Contact Chris Dimitrion 0430 437 423 chrisd.rethink@gmail.com Bill to Caulfield…" at bounding box center [447, 129] width 659 height 72
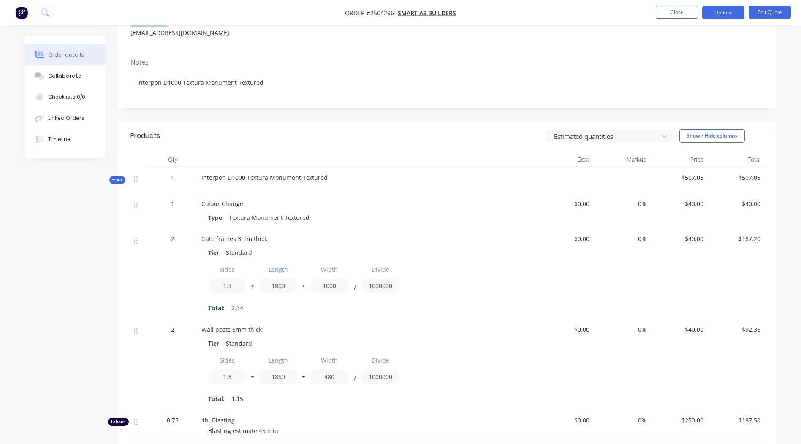
scroll to position [253, 0]
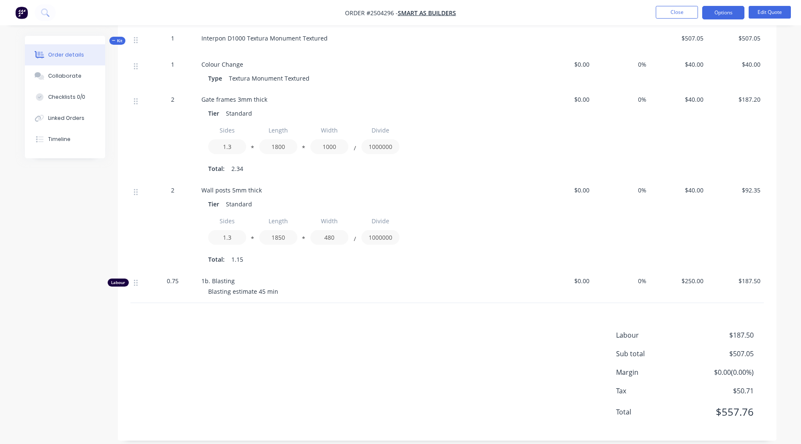
click at [392, 318] on div "Products Estimated quantities Show / Hide columns Qty Cost Markup Price Total K…" at bounding box center [447, 211] width 659 height 460
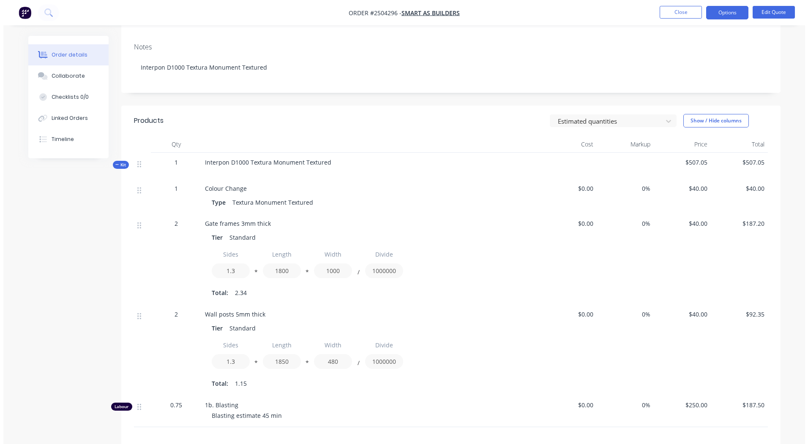
scroll to position [0, 0]
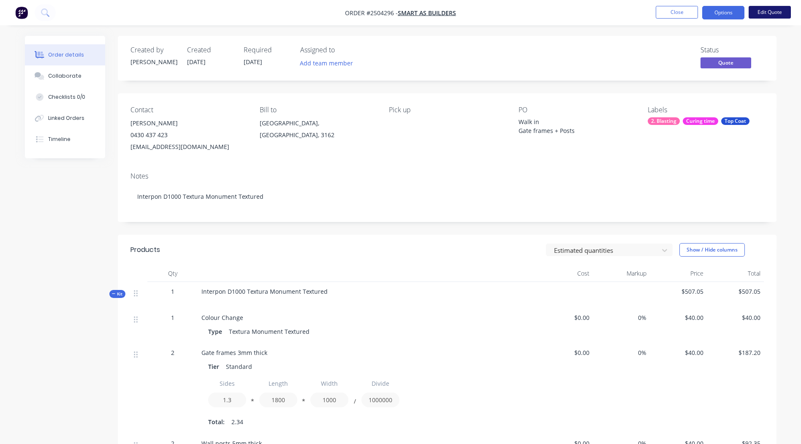
click at [762, 13] on button "Edit Quote" at bounding box center [770, 12] width 42 height 13
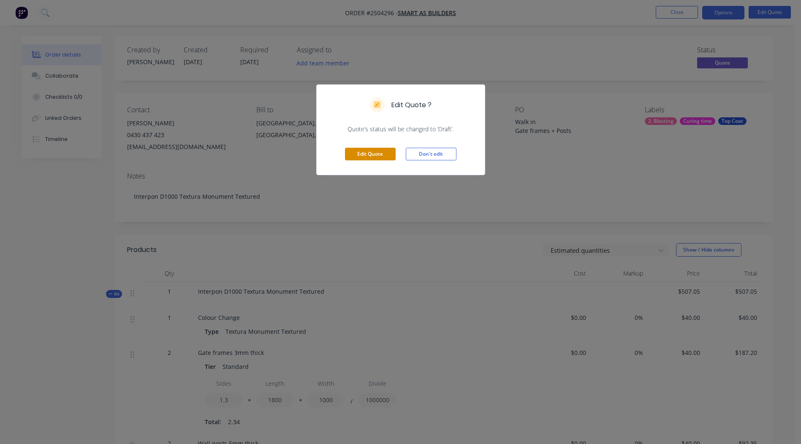
click at [375, 153] on button "Edit Quote" at bounding box center [370, 154] width 51 height 13
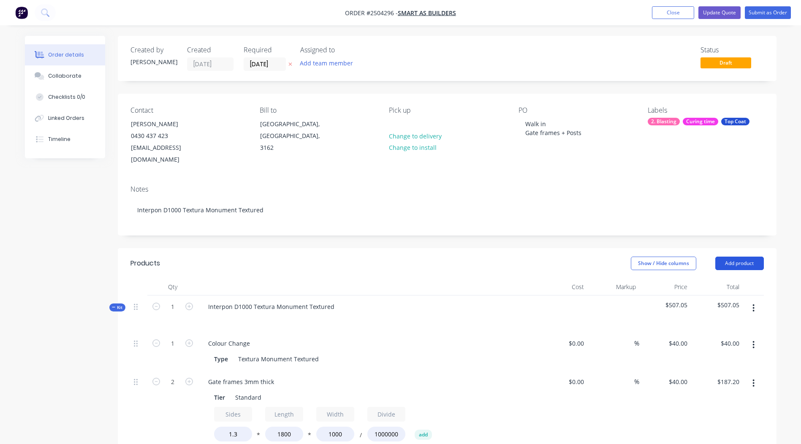
click at [746, 257] on button "Add product" at bounding box center [740, 264] width 49 height 14
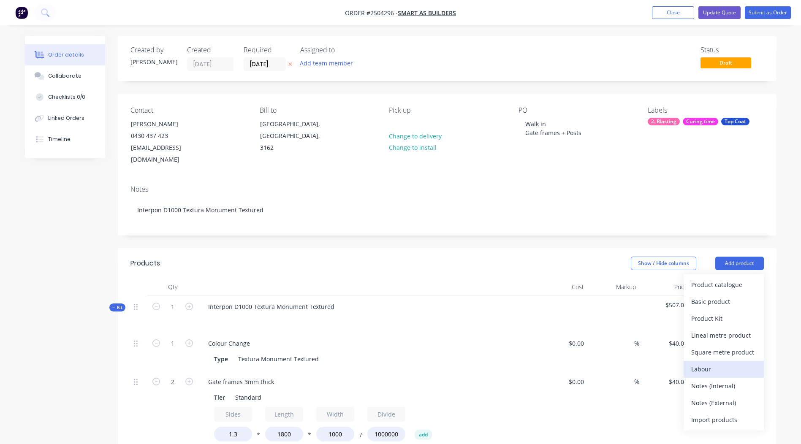
click at [711, 363] on div "Labour" at bounding box center [724, 369] width 65 height 12
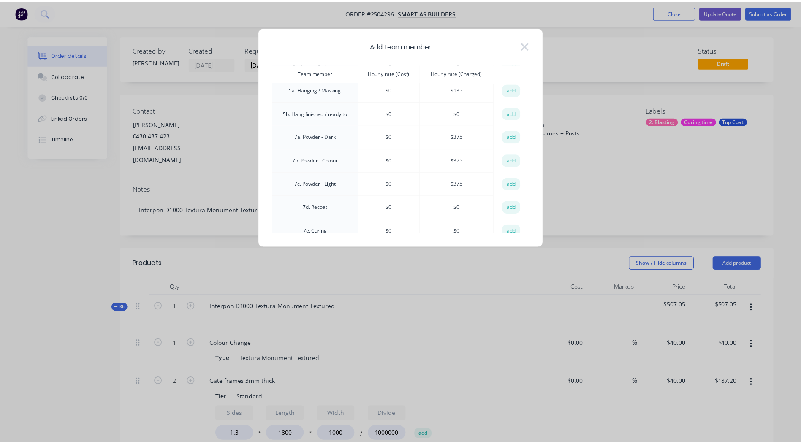
scroll to position [211, 0]
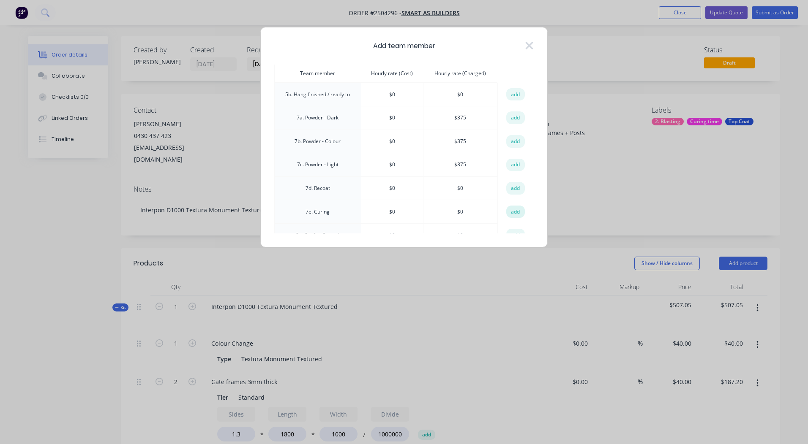
click at [507, 210] on button "add" at bounding box center [515, 212] width 19 height 13
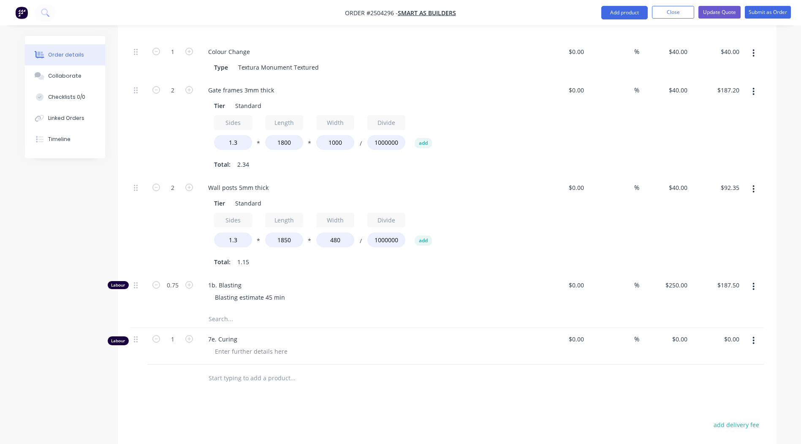
scroll to position [296, 0]
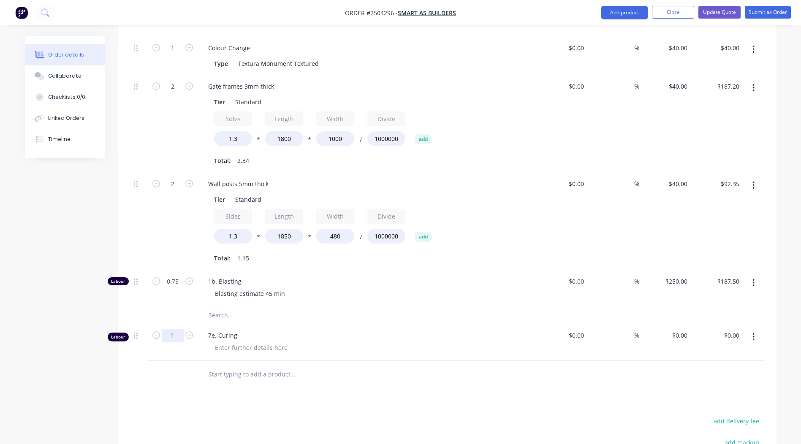
drag, startPoint x: 173, startPoint y: 325, endPoint x: 180, endPoint y: 330, distance: 8.2
click at [173, 330] on input "1" at bounding box center [173, 336] width 22 height 13
type input "0.333"
click at [681, 330] on div "0 0" at bounding box center [686, 336] width 10 height 12
type input "$135.00"
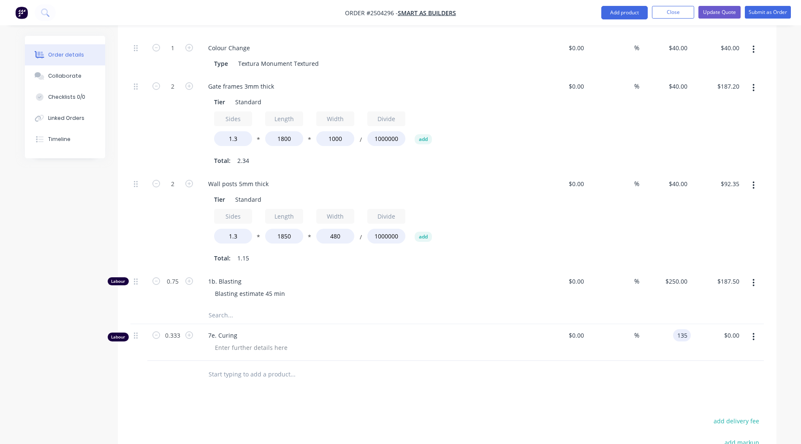
type input "$44.96"
click at [594, 374] on div at bounding box center [448, 374] width 634 height 27
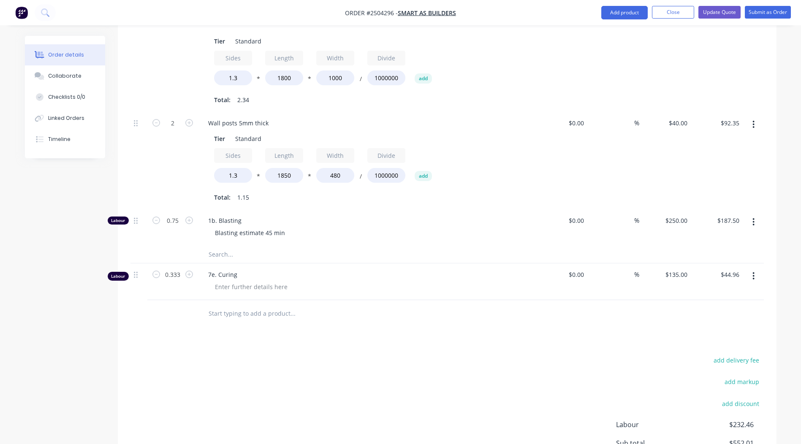
scroll to position [444, 0]
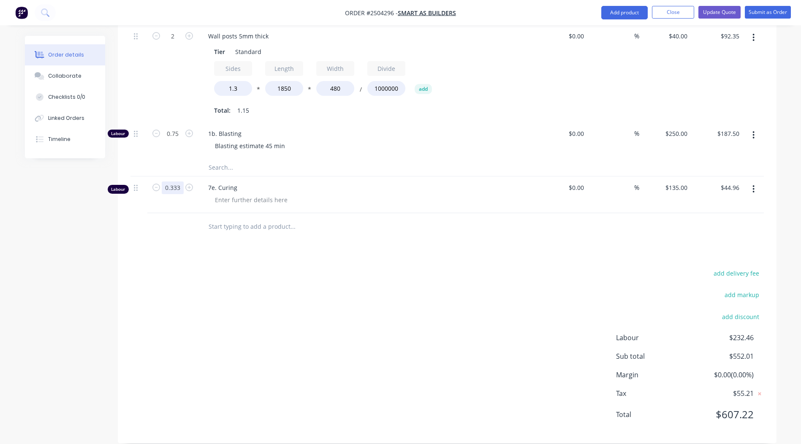
click at [172, 182] on input "0.333" at bounding box center [173, 188] width 22 height 13
click at [261, 274] on div "add delivery fee add markup add discount Labour $232.46 Sub total $552.01 Margi…" at bounding box center [448, 349] width 634 height 163
type input "0.5"
type input "$67.50"
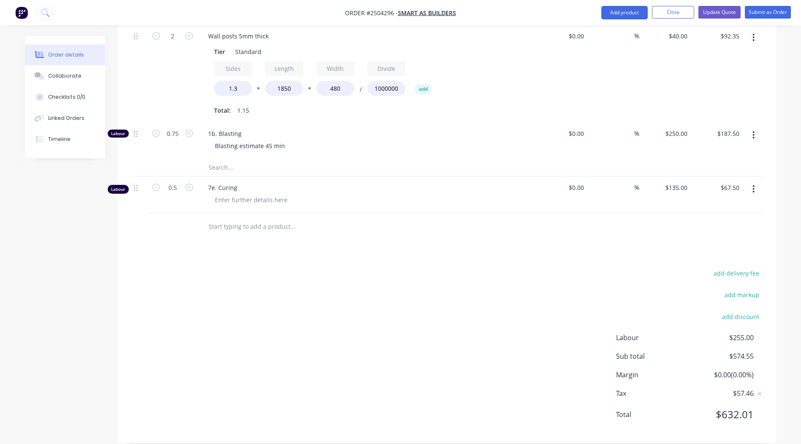
click at [466, 253] on div "Products Show / Hide columns Add product Qty Cost Markup Price Total Kit 1 Inte…" at bounding box center [447, 124] width 659 height 639
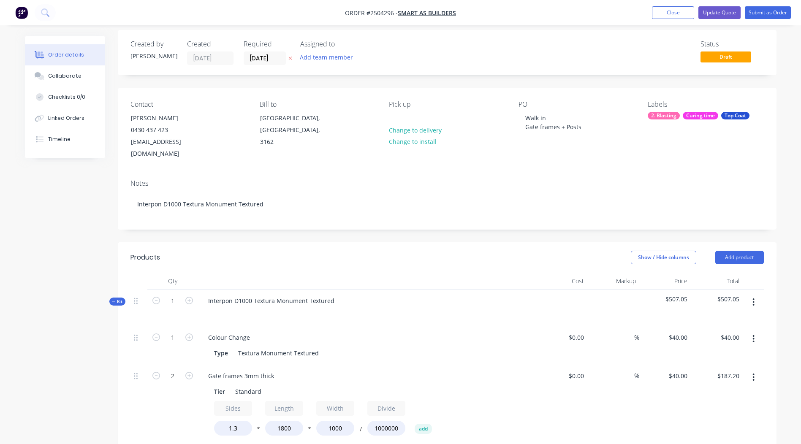
scroll to position [0, 0]
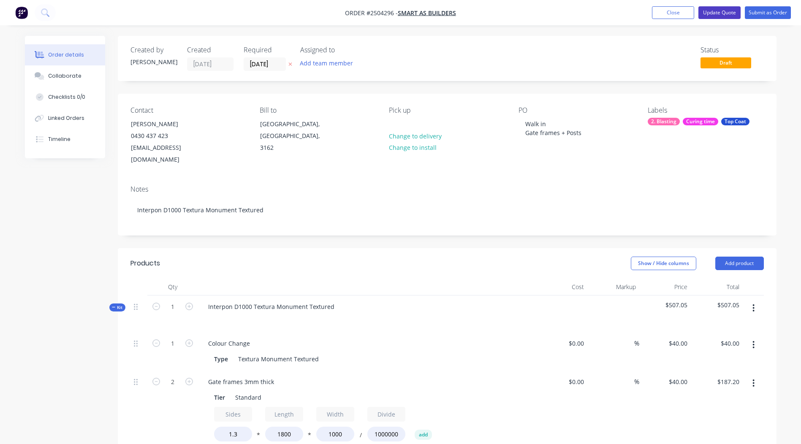
click at [724, 9] on button "Update Quote" at bounding box center [720, 12] width 42 height 13
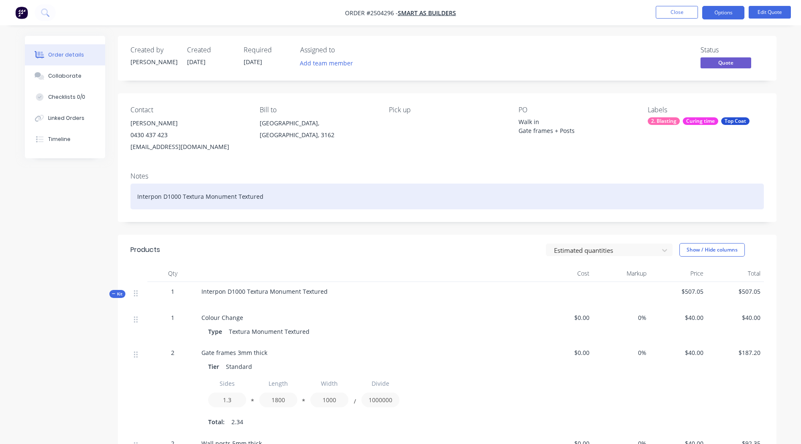
click at [469, 184] on div "Interpon D1000 Textura Monument Textured" at bounding box center [448, 197] width 634 height 26
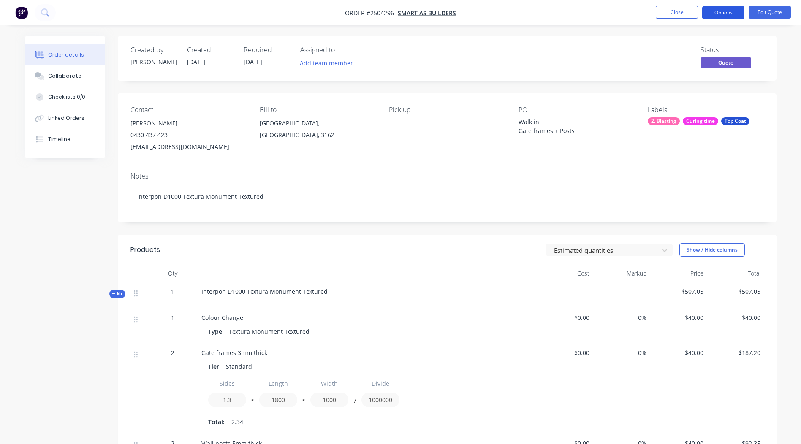
click at [720, 16] on button "Options" at bounding box center [724, 13] width 42 height 14
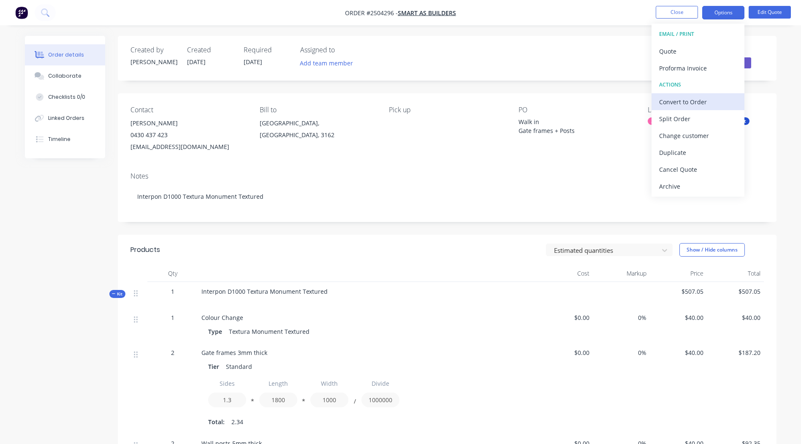
click at [697, 99] on div "Convert to Order" at bounding box center [698, 102] width 78 height 12
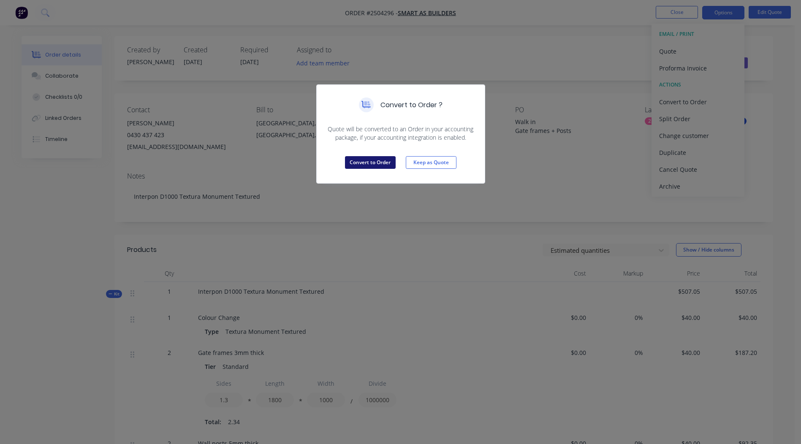
click at [378, 161] on button "Convert to Order" at bounding box center [370, 162] width 51 height 13
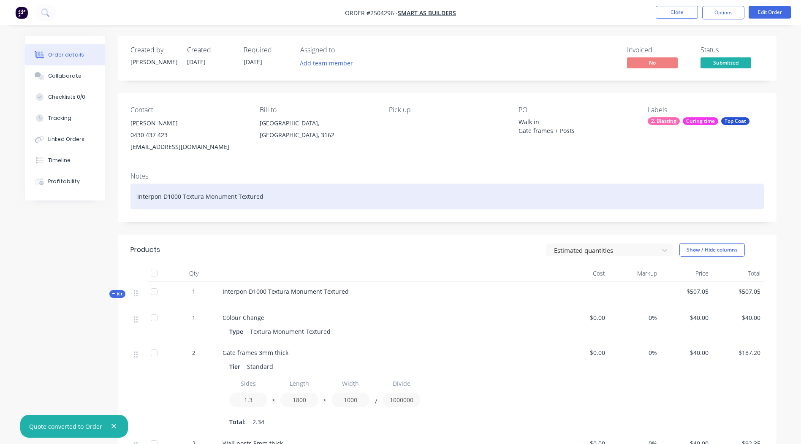
click at [350, 205] on div "Interpon D1000 Textura Monument Textured" at bounding box center [448, 197] width 634 height 26
click at [294, 195] on div "Interpon D1000 Textura Monument Textured" at bounding box center [448, 197] width 634 height 26
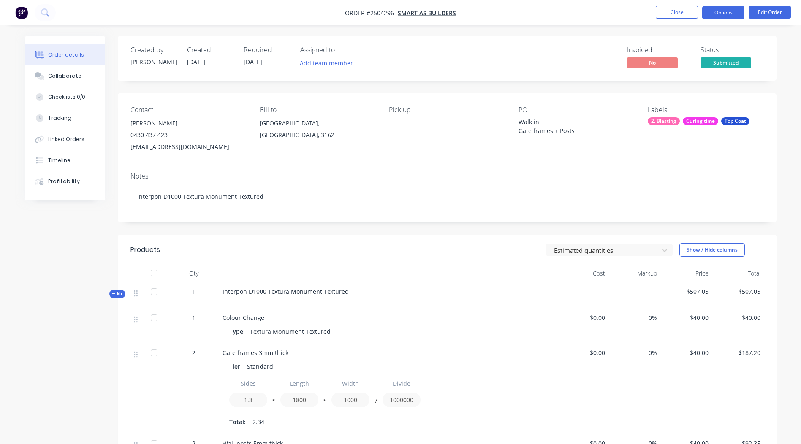
click at [718, 15] on button "Options" at bounding box center [724, 13] width 42 height 14
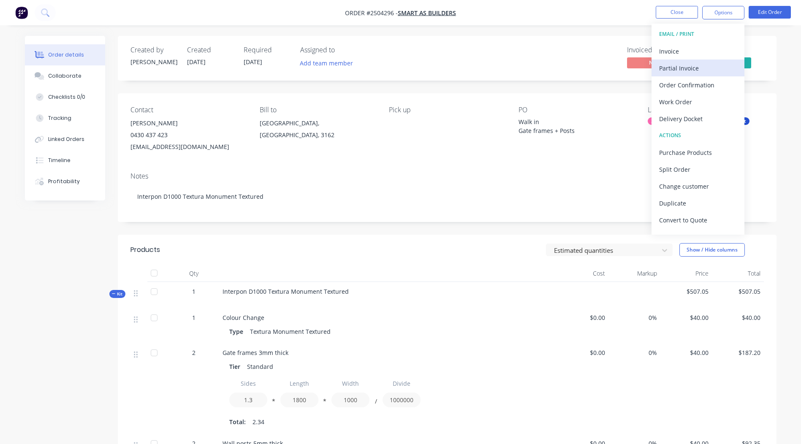
click at [676, 68] on div "Partial Invoice" at bounding box center [698, 68] width 78 height 12
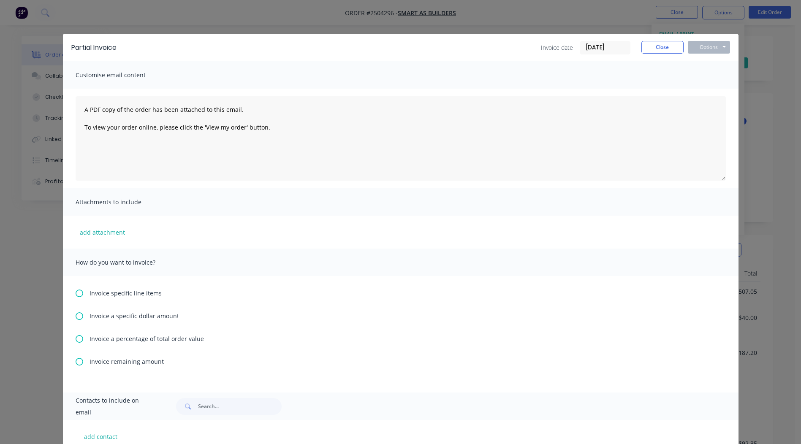
click at [76, 339] on icon at bounding box center [80, 339] width 8 height 8
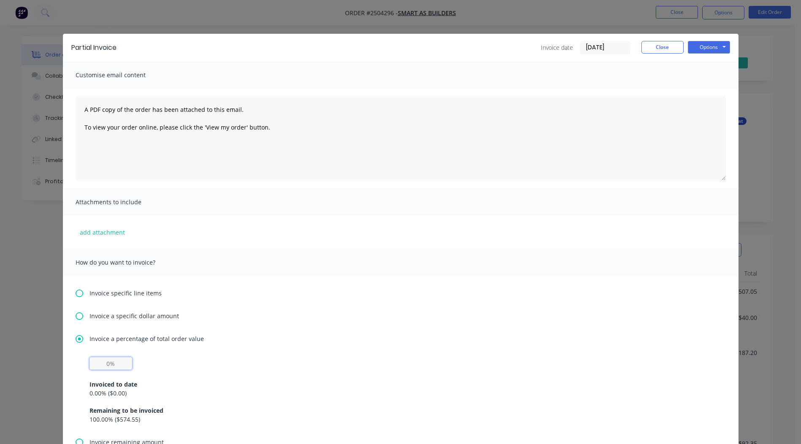
click at [104, 363] on input "text" at bounding box center [111, 363] width 43 height 13
type input "50%"
click at [700, 48] on button "Options" at bounding box center [709, 47] width 42 height 13
click at [325, 318] on div "Invoice a specific dollar amount" at bounding box center [401, 316] width 651 height 9
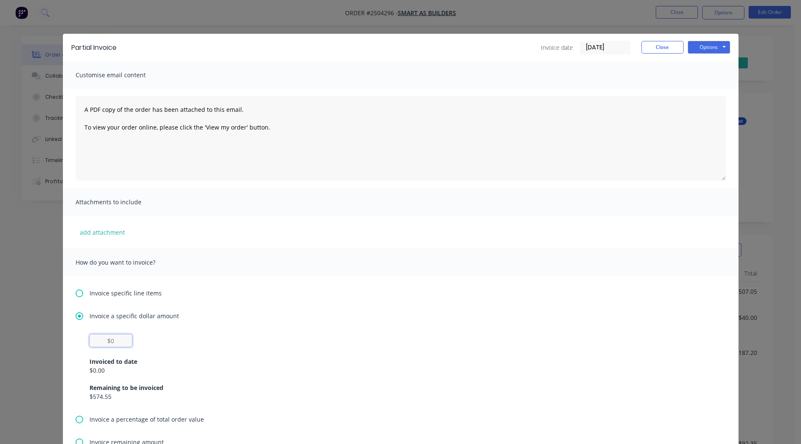
click at [123, 339] on input "text" at bounding box center [111, 341] width 43 height 13
type input "$0"
click at [77, 317] on icon at bounding box center [80, 317] width 8 height 8
click at [76, 420] on icon at bounding box center [80, 420] width 8 height 8
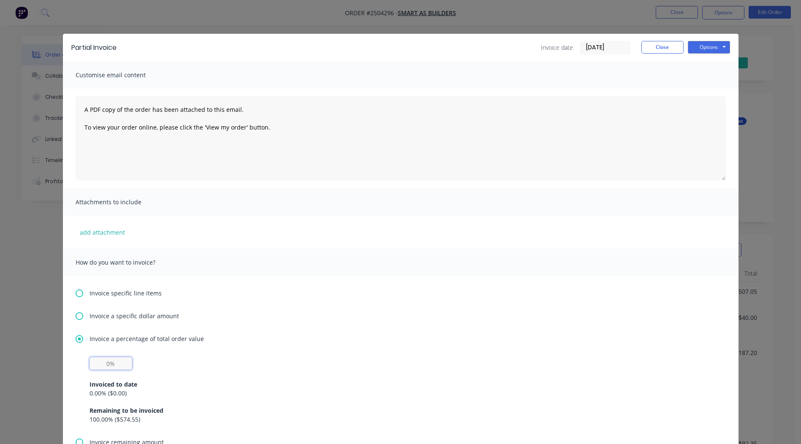
click at [106, 365] on input "text" at bounding box center [111, 363] width 43 height 13
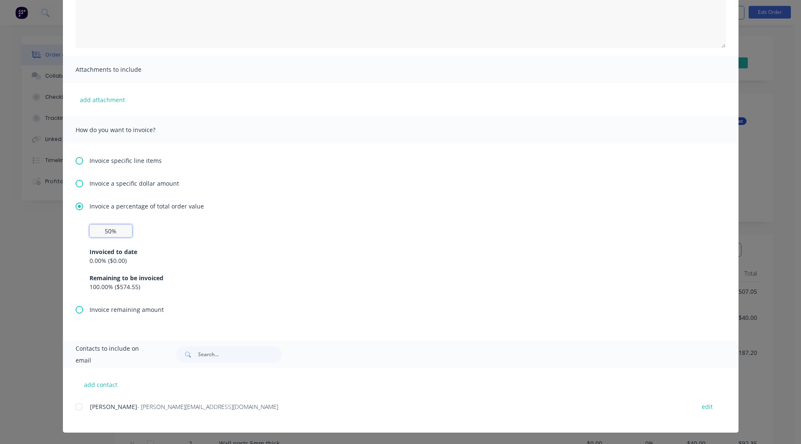
scroll to position [133, 0]
click at [73, 406] on div at bounding box center [79, 406] width 17 height 17
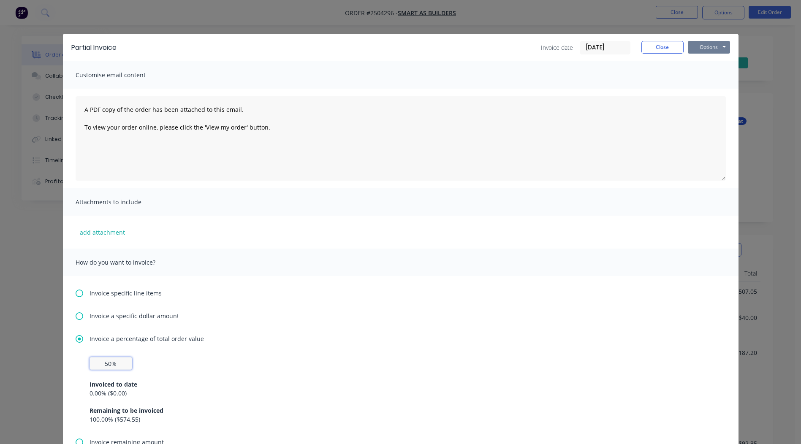
type input "50%"
click at [708, 43] on button "Options" at bounding box center [709, 47] width 42 height 13
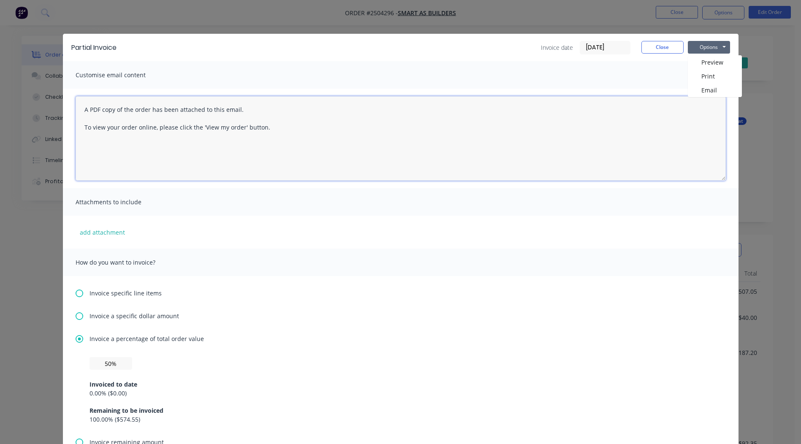
click at [81, 110] on textarea "A PDF copy of the order has been attached to this email. To view your order onl…" at bounding box center [401, 138] width 651 height 84
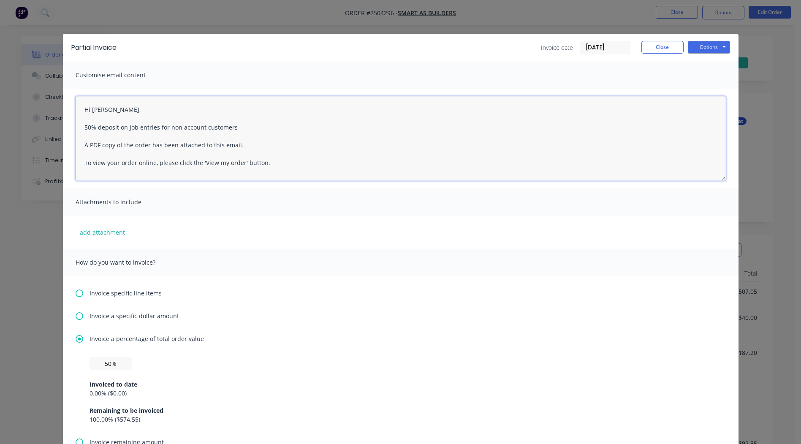
click at [82, 127] on textarea "Hi Chris, 50% deposit on job entries for non account customers A PDF copy of th…" at bounding box center [401, 138] width 651 height 84
click at [234, 132] on textarea "Hi Chris, We are collecting 50% deposit on job entries for non account customer…" at bounding box center [401, 138] width 651 height 84
click at [280, 128] on textarea "Hi Chris, We are collecting 50% deposit on job entries for non-account customer…" at bounding box center [401, 138] width 651 height 84
click at [286, 164] on textarea "Hi Chris, We are collecting 50% deposit on job entries for non-account customer…" at bounding box center [401, 138] width 651 height 84
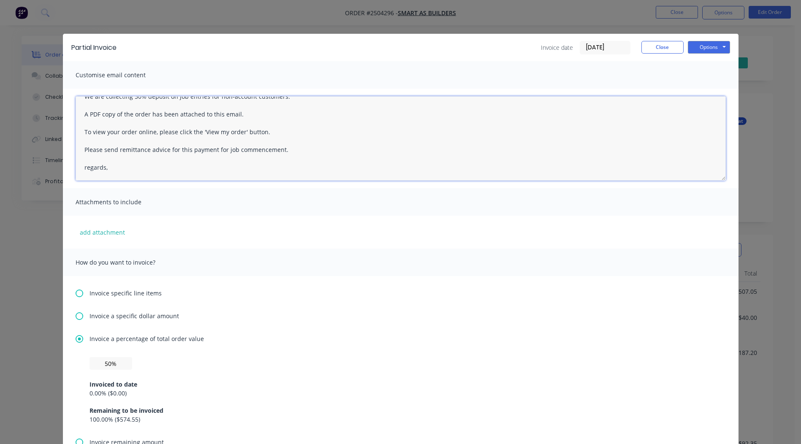
scroll to position [40, 0]
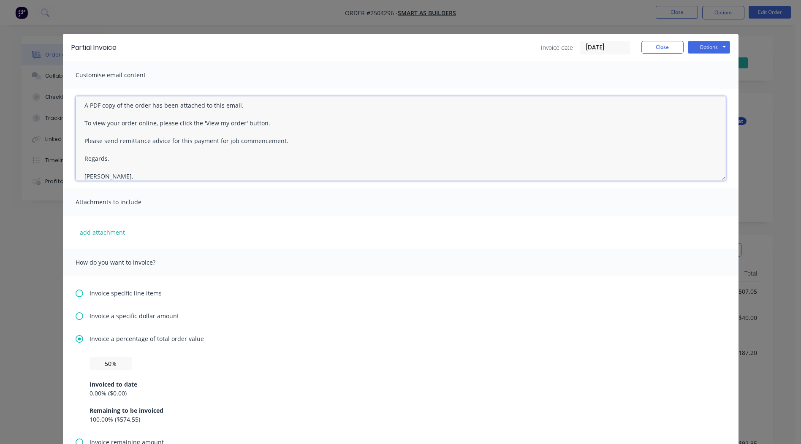
click at [171, 163] on textarea "Hi Chris, We are collecting 50% deposit on job entries for non-account customer…" at bounding box center [401, 138] width 651 height 84
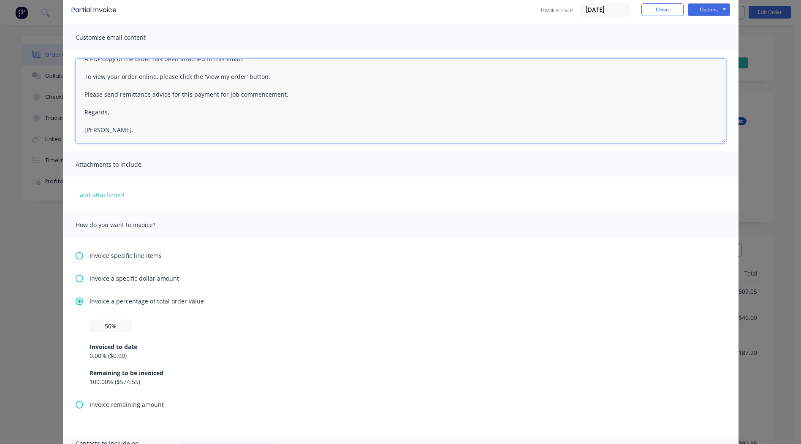
scroll to position [0, 0]
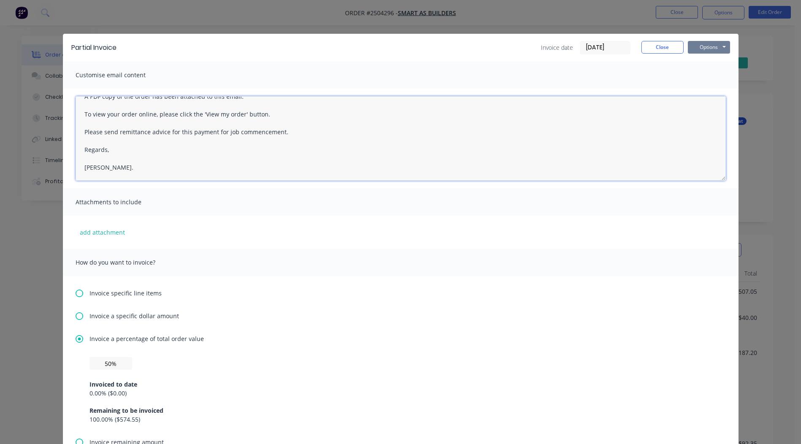
type textarea "Hi Chris, We are collecting 50% deposit on job entries for non-account customer…"
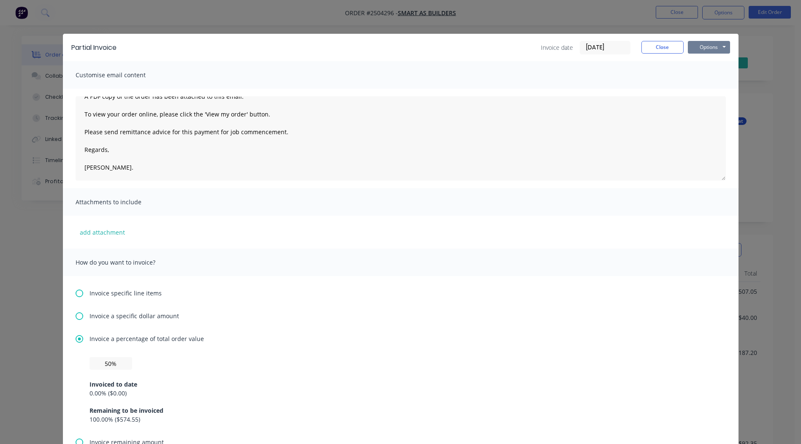
click at [706, 48] on button "Options" at bounding box center [709, 47] width 42 height 13
click at [708, 91] on button "Email" at bounding box center [715, 90] width 54 height 14
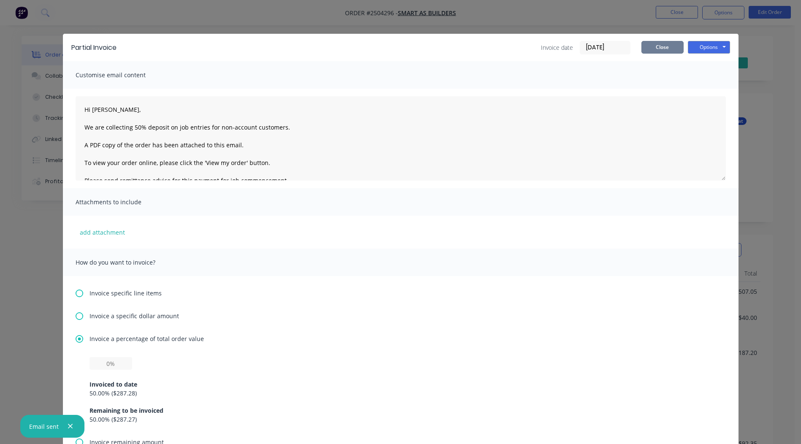
click at [652, 52] on button "Close" at bounding box center [663, 47] width 42 height 13
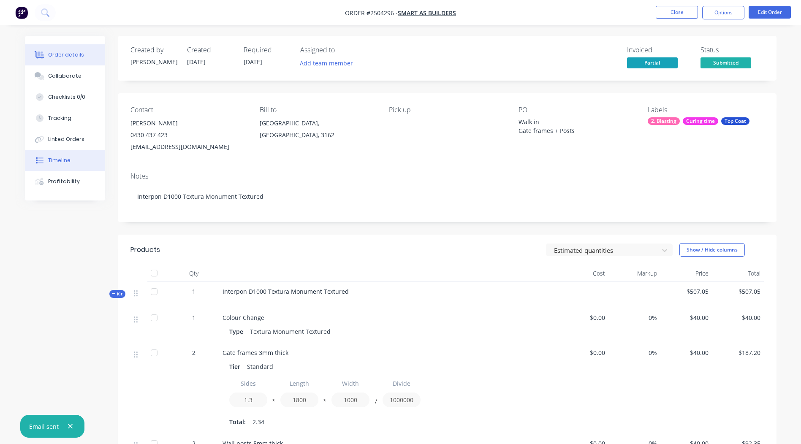
click at [56, 161] on div "Timeline" at bounding box center [59, 161] width 22 height 8
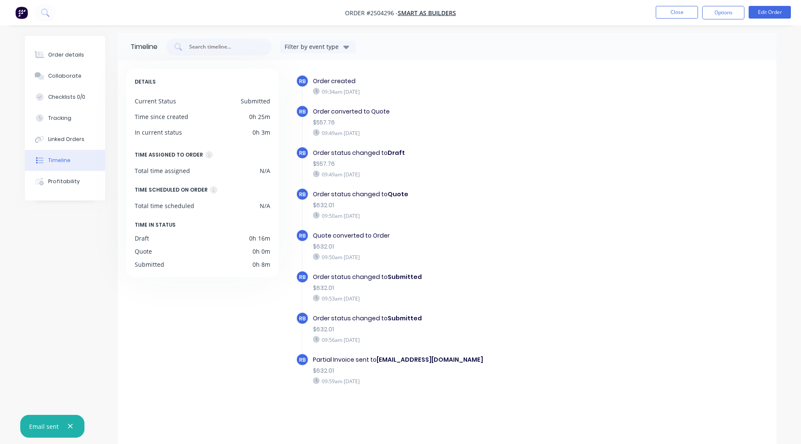
scroll to position [5, 0]
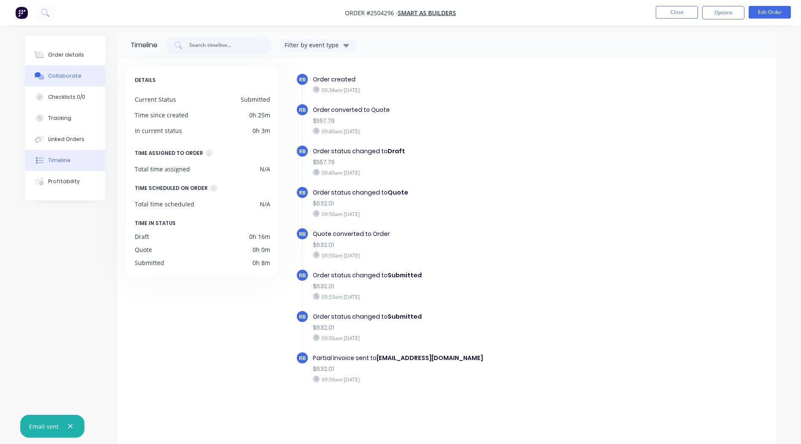
click at [62, 74] on div "Collaborate" at bounding box center [64, 76] width 33 height 8
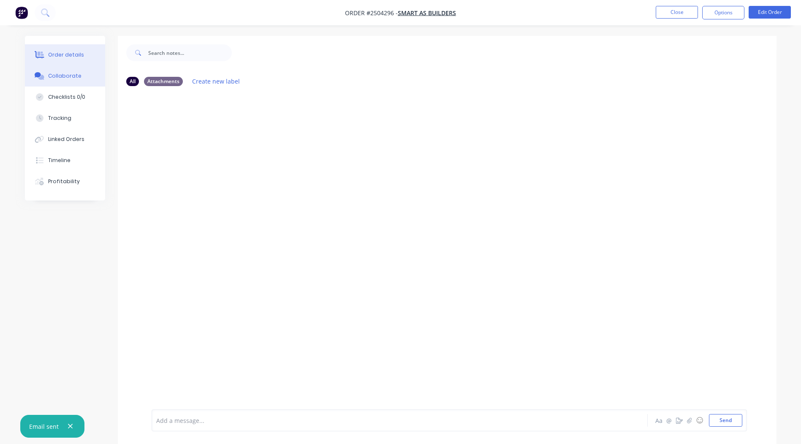
click at [65, 54] on div "Order details" at bounding box center [66, 55] width 36 height 8
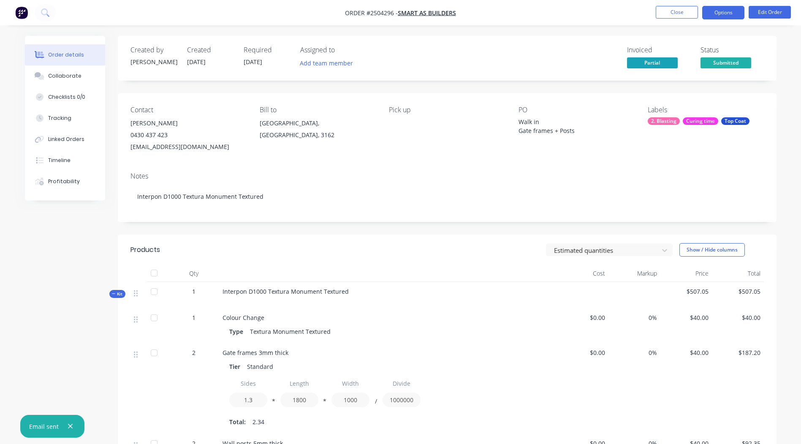
click at [717, 9] on button "Options" at bounding box center [724, 13] width 42 height 14
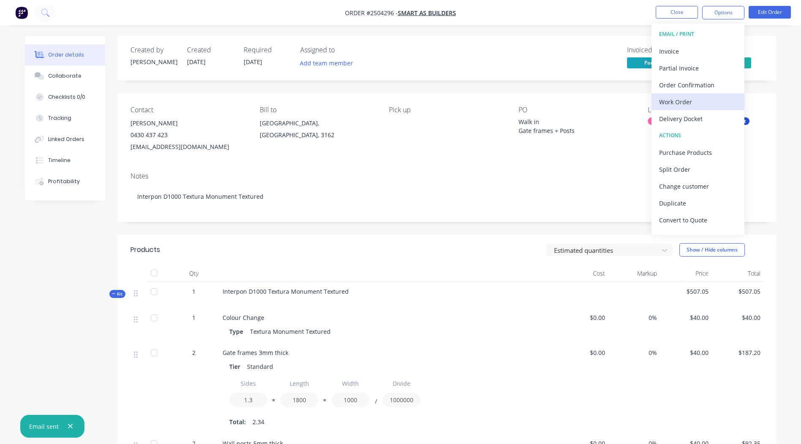
click at [684, 103] on div "Work Order" at bounding box center [698, 102] width 78 height 12
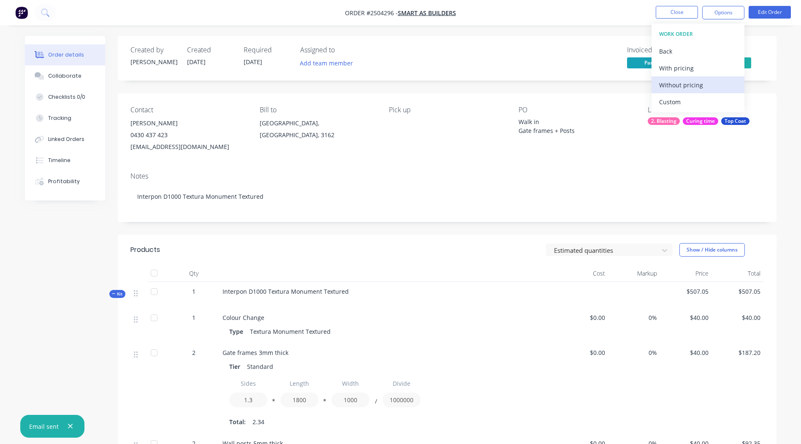
click at [684, 89] on div "Without pricing" at bounding box center [698, 85] width 78 height 12
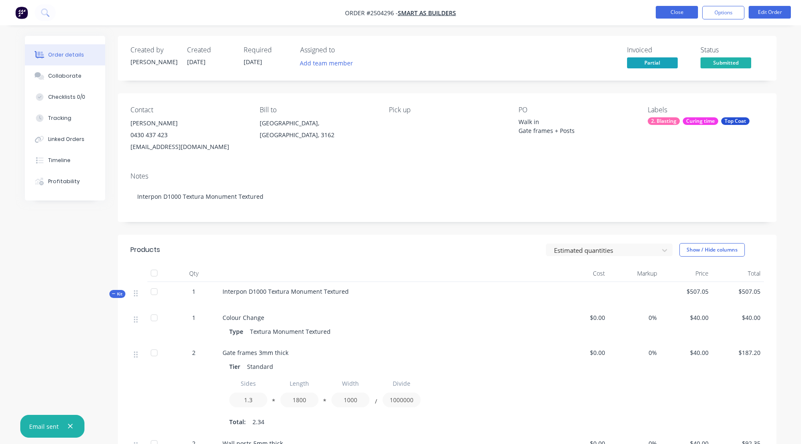
click at [666, 8] on button "Close" at bounding box center [677, 12] width 42 height 13
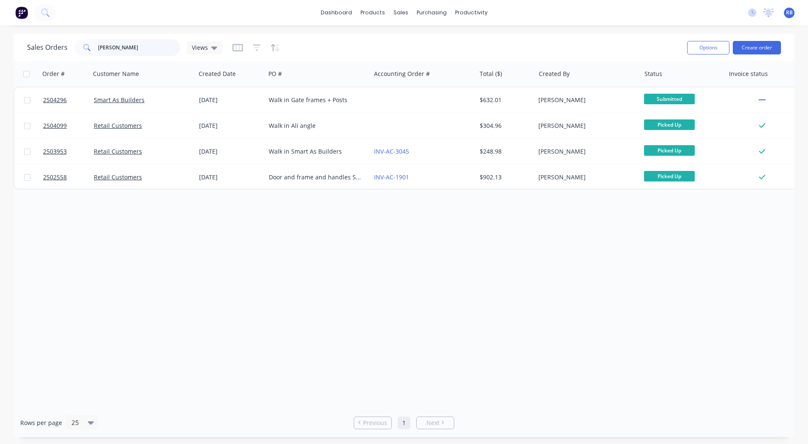
click at [136, 50] on input "chris dim" at bounding box center [139, 47] width 82 height 17
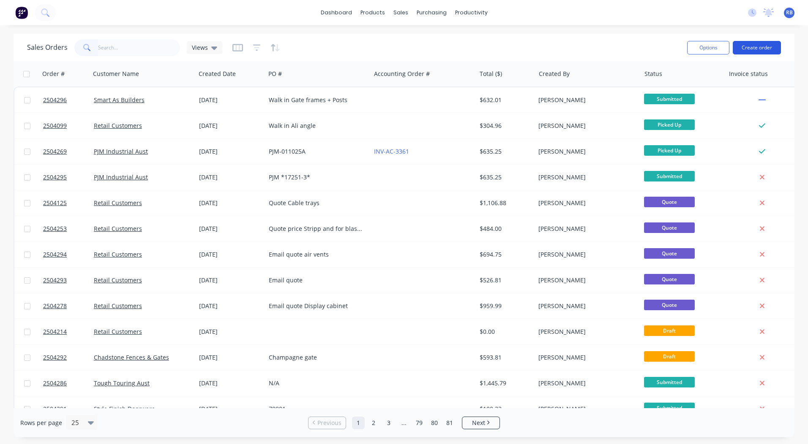
click at [758, 45] on button "Create order" at bounding box center [757, 48] width 48 height 14
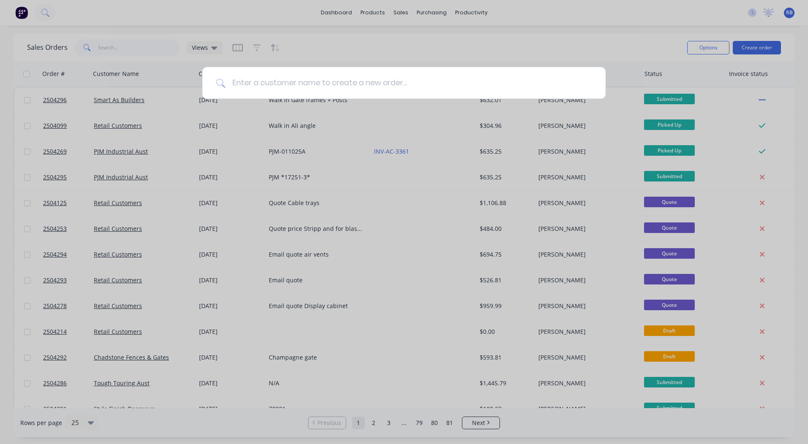
click at [300, 80] on input at bounding box center [408, 83] width 367 height 32
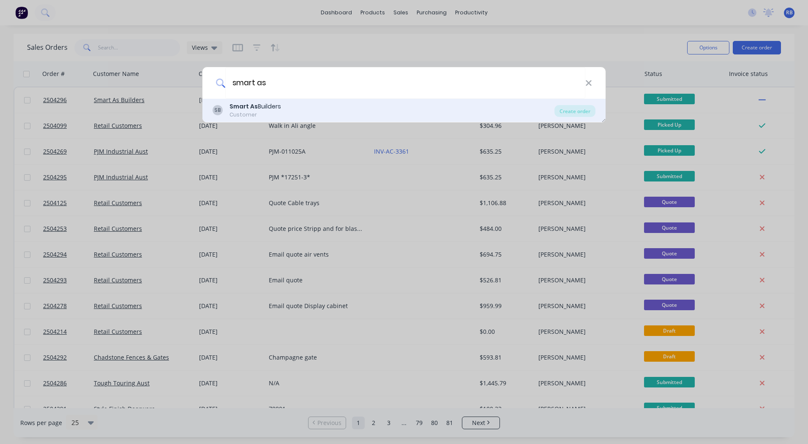
type input "smart as"
click at [264, 112] on div "Customer" at bounding box center [255, 115] width 52 height 8
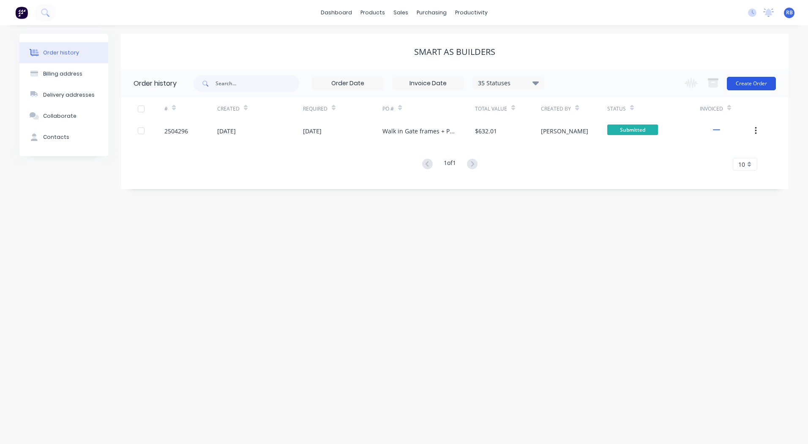
click at [757, 82] on button "Create Order" at bounding box center [751, 84] width 49 height 14
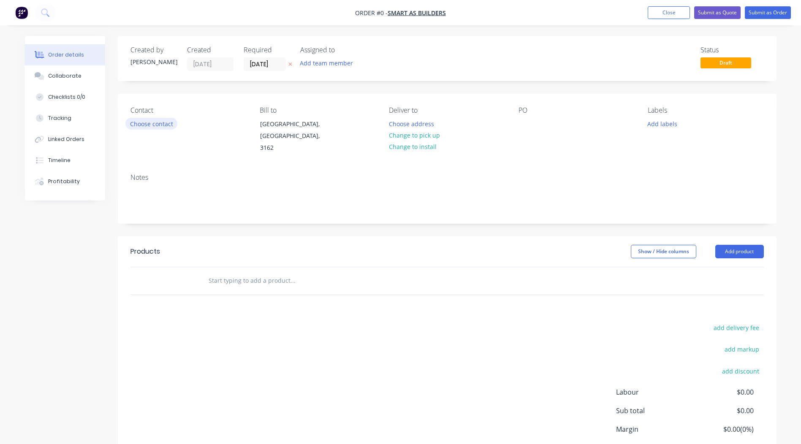
click at [140, 121] on button "Choose contact" at bounding box center [151, 123] width 52 height 11
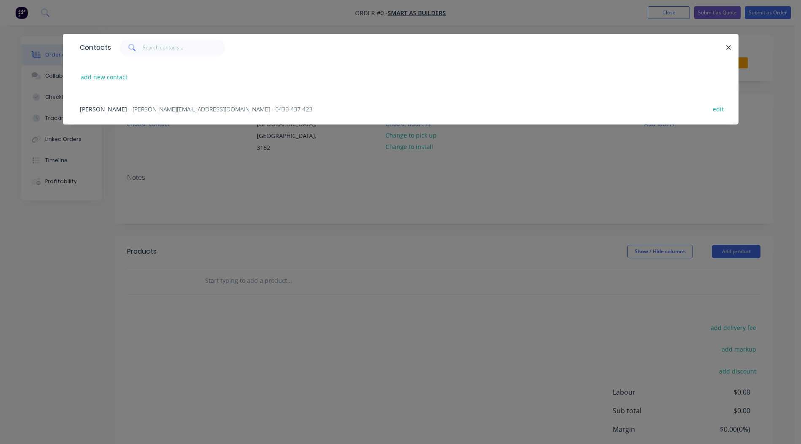
click at [104, 107] on span "Chris Dimitrion" at bounding box center [103, 109] width 47 height 8
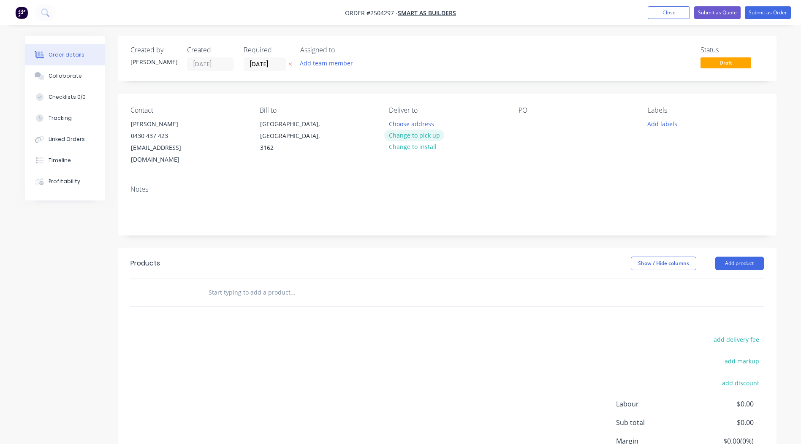
click at [430, 135] on button "Change to pick up" at bounding box center [414, 135] width 60 height 11
click at [523, 126] on div at bounding box center [526, 124] width 14 height 12
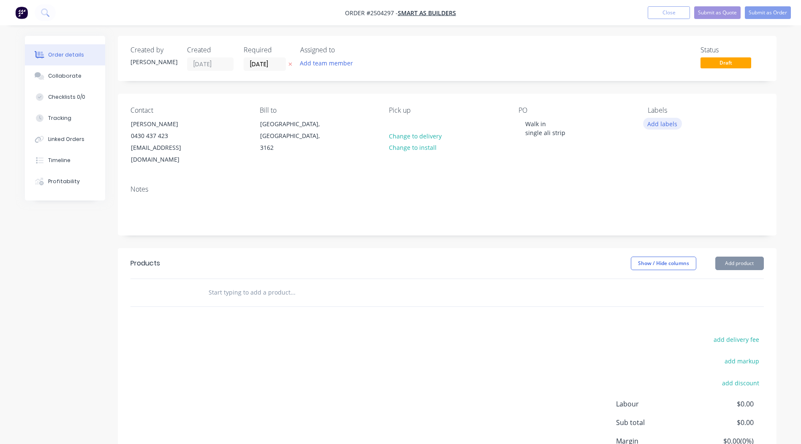
click at [662, 125] on button "Add labels" at bounding box center [662, 123] width 39 height 11
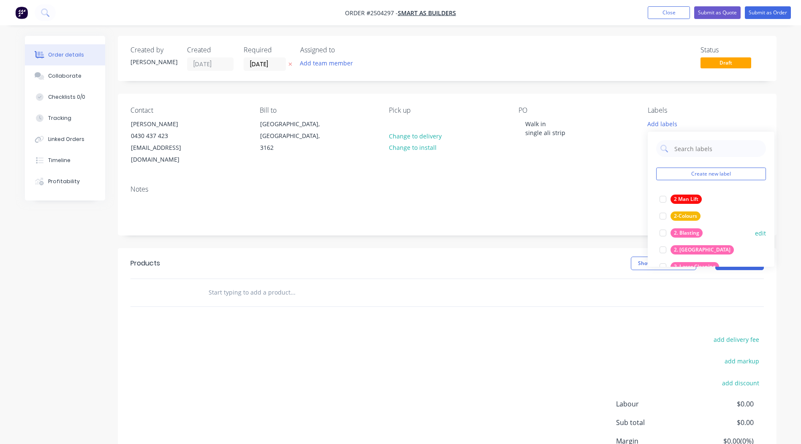
click at [663, 232] on div at bounding box center [663, 233] width 17 height 17
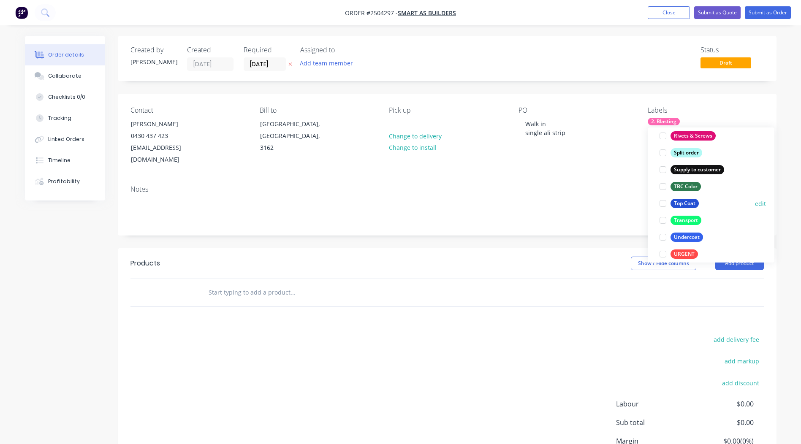
scroll to position [676, 0]
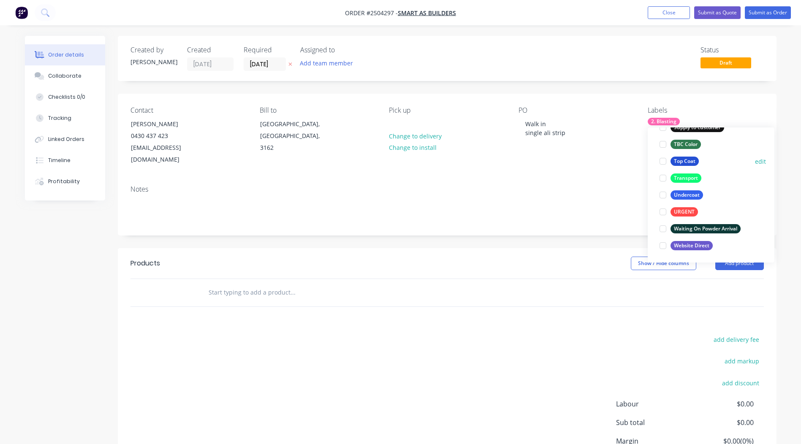
click at [662, 161] on div at bounding box center [663, 161] width 17 height 17
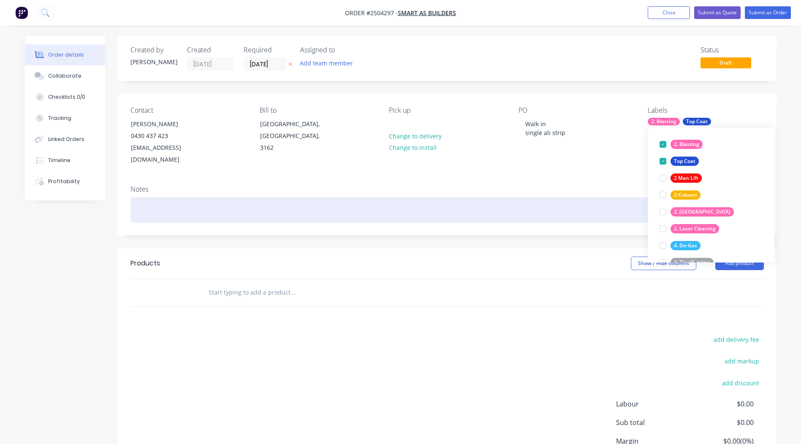
click at [517, 197] on div at bounding box center [448, 210] width 634 height 26
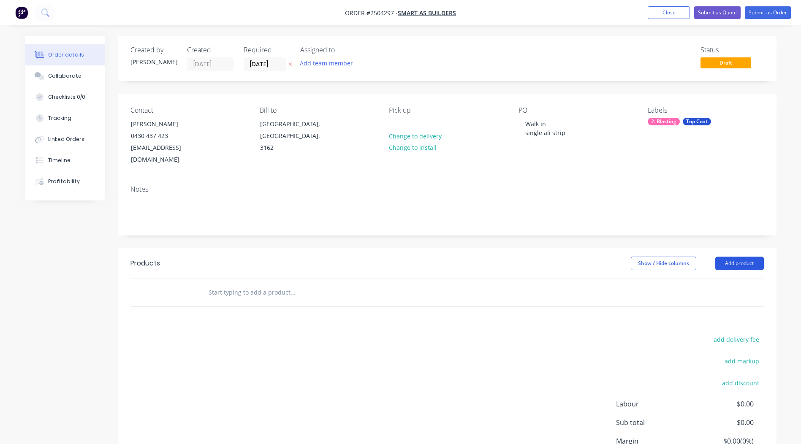
click at [731, 257] on button "Add product" at bounding box center [740, 264] width 49 height 14
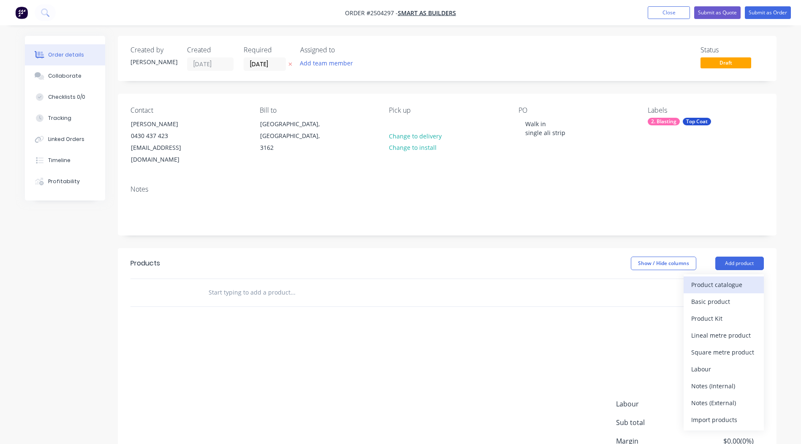
click at [720, 279] on div "Product catalogue" at bounding box center [724, 285] width 65 height 12
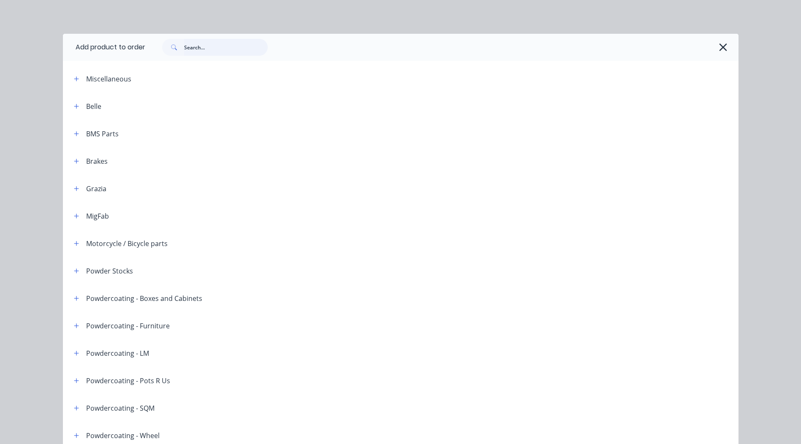
click at [215, 49] on input "text" at bounding box center [226, 47] width 84 height 17
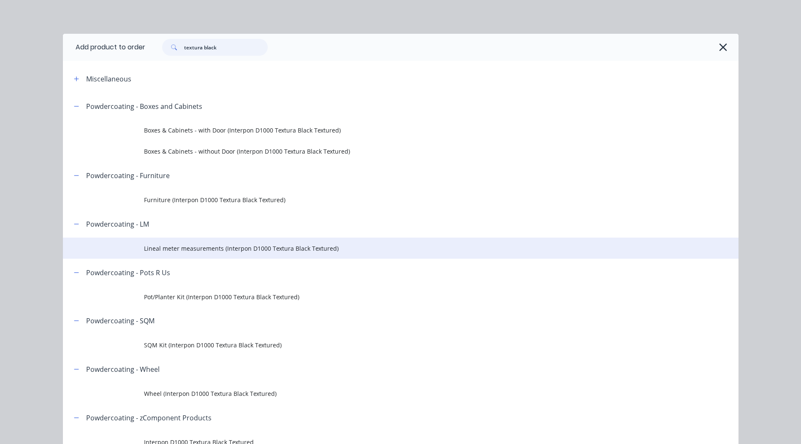
type input "textura black"
click at [185, 247] on span "Lineal meter measurements (Interpon D1000 Textura Black Textured)" at bounding box center [382, 248] width 476 height 9
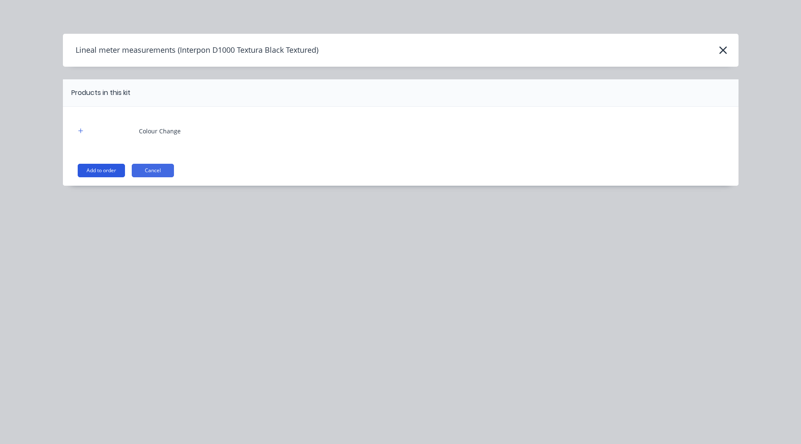
click at [92, 170] on button "Add to order" at bounding box center [101, 171] width 47 height 14
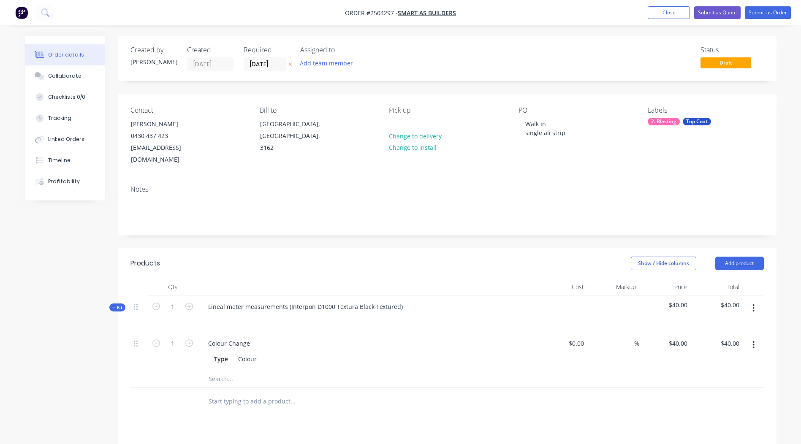
click at [753, 305] on icon "button" at bounding box center [754, 309] width 2 height 8
click at [738, 324] on div "Add product to kit" at bounding box center [724, 330] width 65 height 12
click at [739, 358] on div "Product catalogue" at bounding box center [724, 364] width 65 height 12
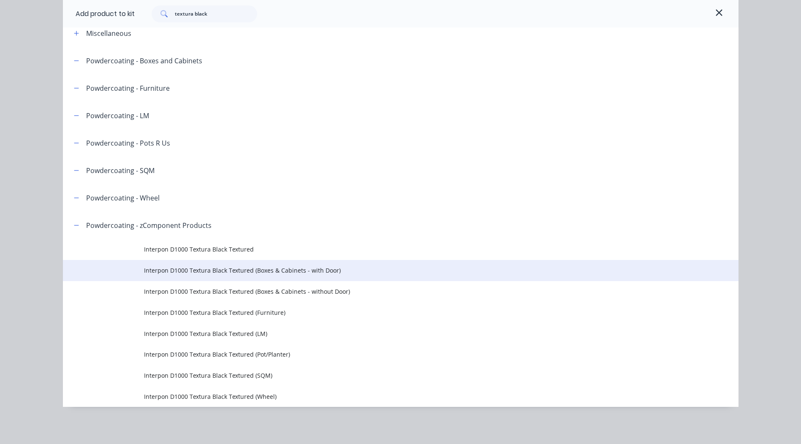
scroll to position [127, 0]
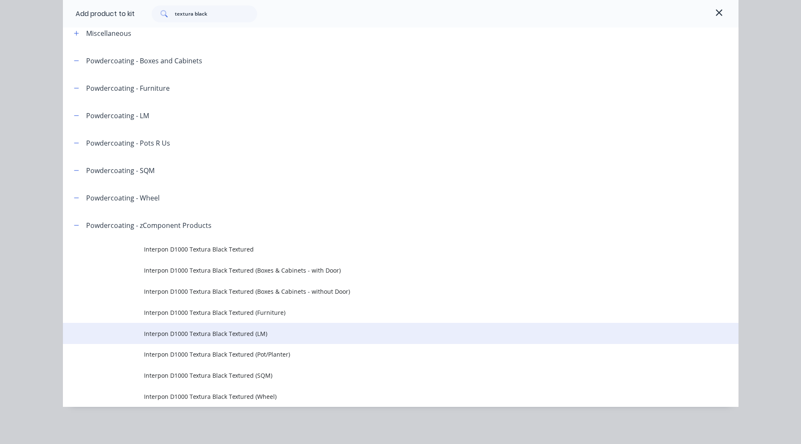
click at [194, 334] on span "Interpon D1000 Textura Black Textured (LM)" at bounding box center [382, 334] width 476 height 9
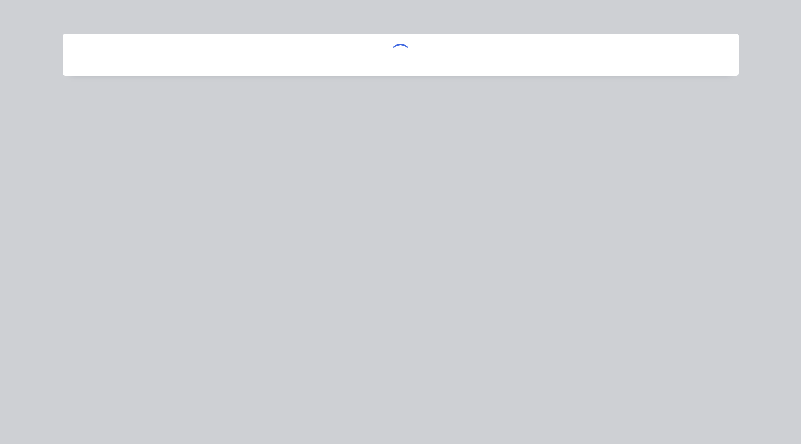
scroll to position [0, 0]
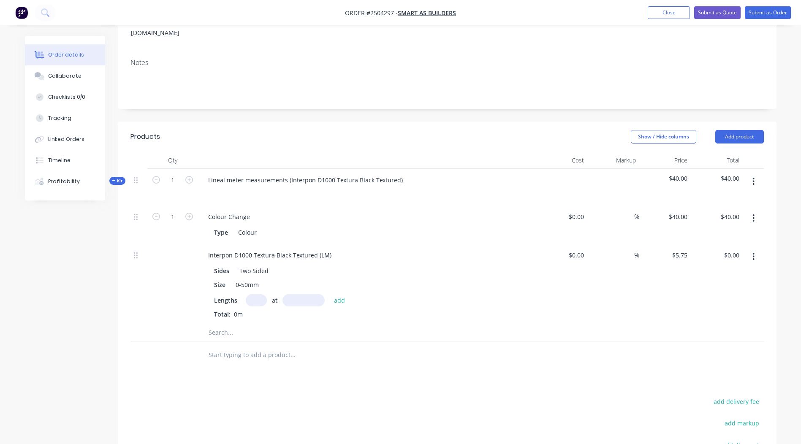
click at [262, 294] on input "text" at bounding box center [256, 300] width 21 height 12
type input "1"
type input "850"
click at [330, 294] on button "add" at bounding box center [340, 299] width 20 height 11
type input "$4.89"
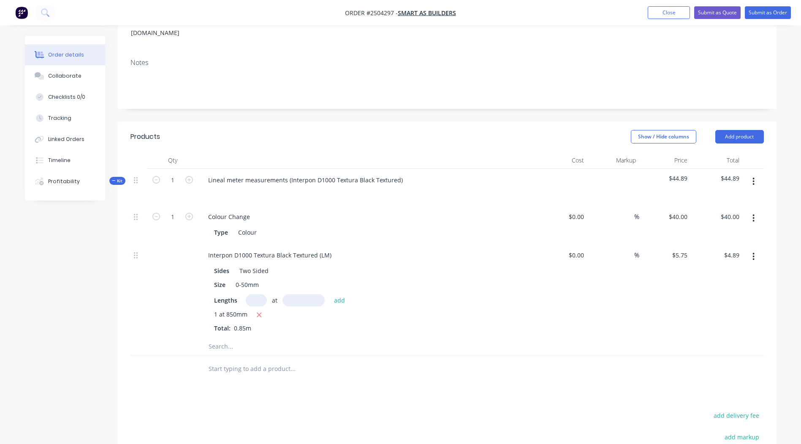
click at [753, 177] on icon "button" at bounding box center [754, 181] width 2 height 9
click at [714, 198] on div "Add product to kit" at bounding box center [724, 204] width 65 height 12
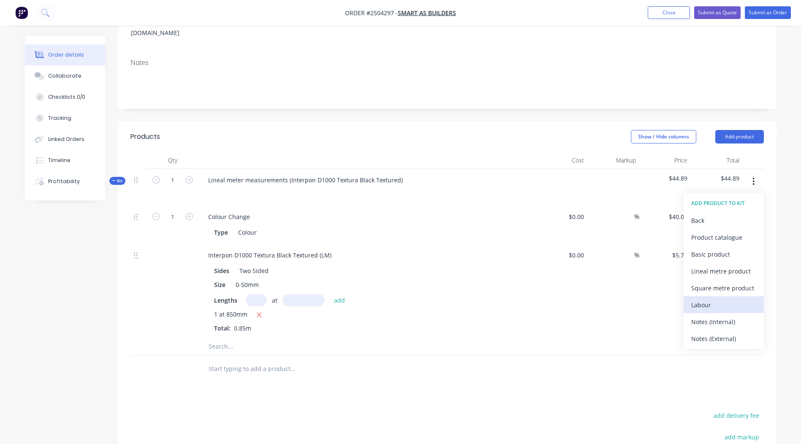
click at [722, 299] on div "Labour" at bounding box center [724, 305] width 65 height 12
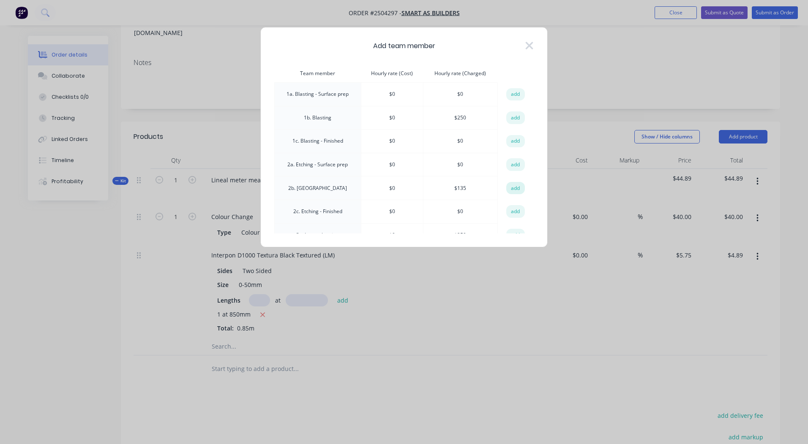
click at [513, 187] on button "add" at bounding box center [515, 188] width 19 height 13
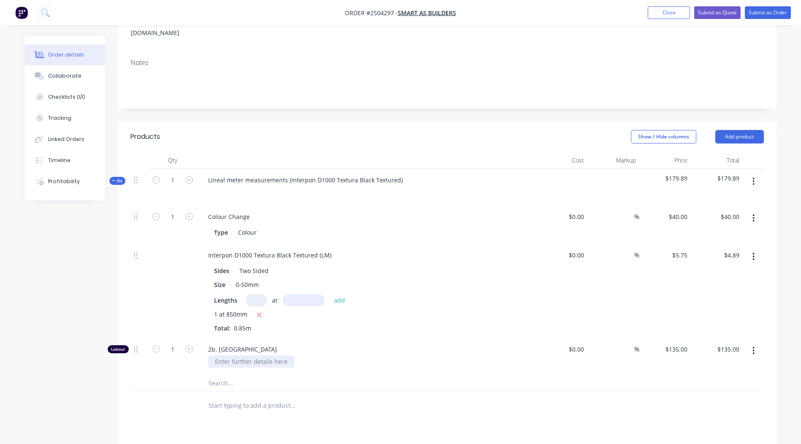
click at [246, 356] on div at bounding box center [251, 362] width 86 height 12
click at [176, 343] on input "1" at bounding box center [173, 349] width 22 height 13
type input "0.334"
type input "$45.09"
click at [387, 356] on div "Etching or blast before coating" at bounding box center [370, 362] width 324 height 12
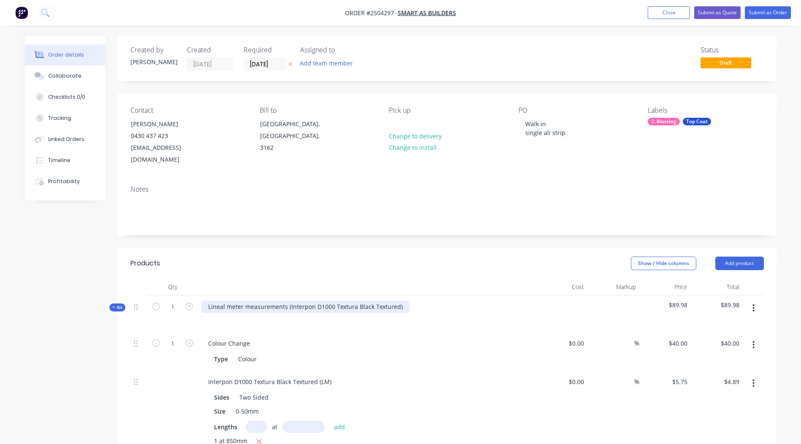
click at [400, 301] on div "Lineal meter measurements (Interpon D1000 Textura Black Textured)" at bounding box center [306, 307] width 208 height 12
click at [260, 301] on div "Interpon D1000 Textura Black Textured" at bounding box center [263, 307] width 123 height 12
click at [261, 301] on div "Interpon D1000 Textura Black Textured" at bounding box center [263, 307] width 123 height 12
copy div "Interpon D1000 Textura Black Textured"
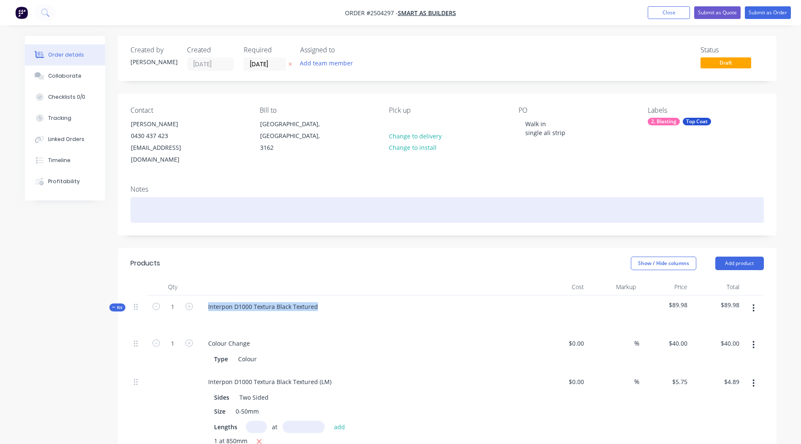
click at [178, 198] on div at bounding box center [448, 210] width 634 height 26
paste div
click at [322, 197] on div "Interpon D1000 Textura Black Textured" at bounding box center [448, 210] width 634 height 26
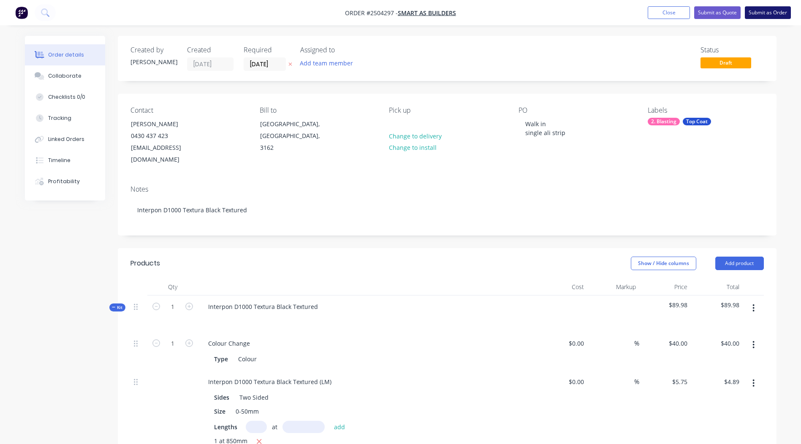
click at [768, 11] on button "Submit as Order" at bounding box center [768, 12] width 46 height 13
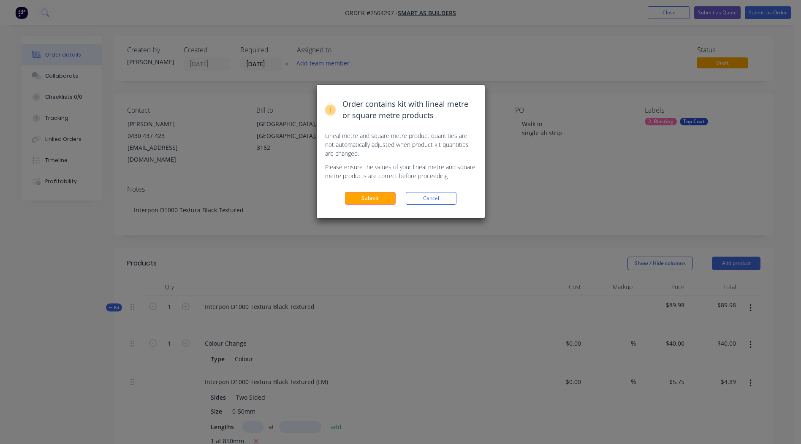
click at [373, 196] on button "Submit" at bounding box center [370, 198] width 51 height 13
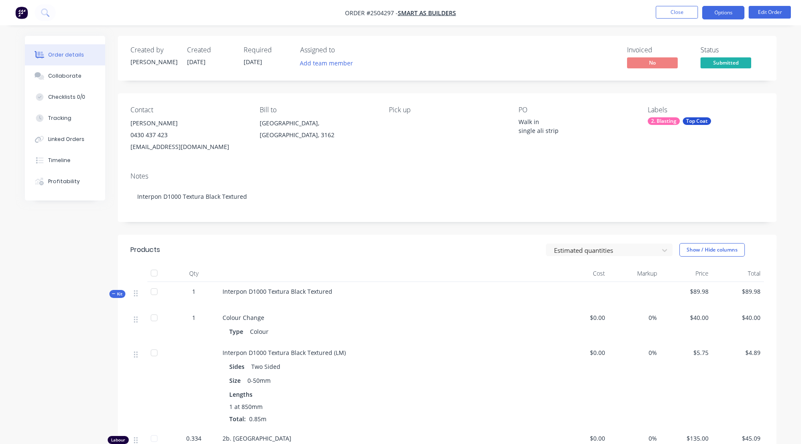
click at [725, 11] on button "Options" at bounding box center [724, 13] width 42 height 14
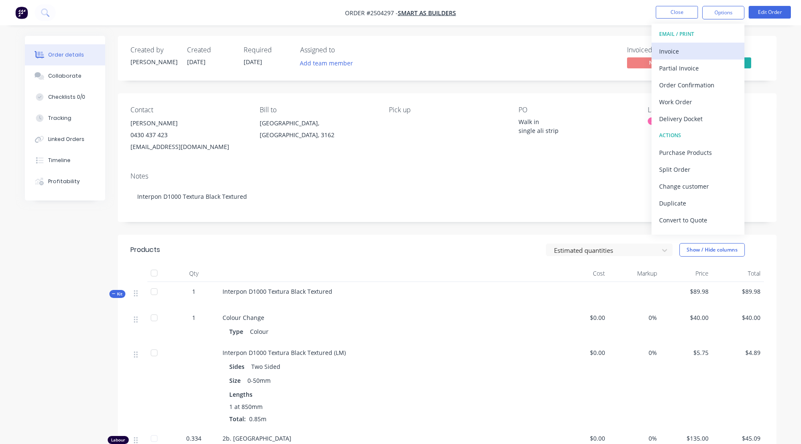
click at [673, 49] on div "Invoice" at bounding box center [698, 51] width 78 height 12
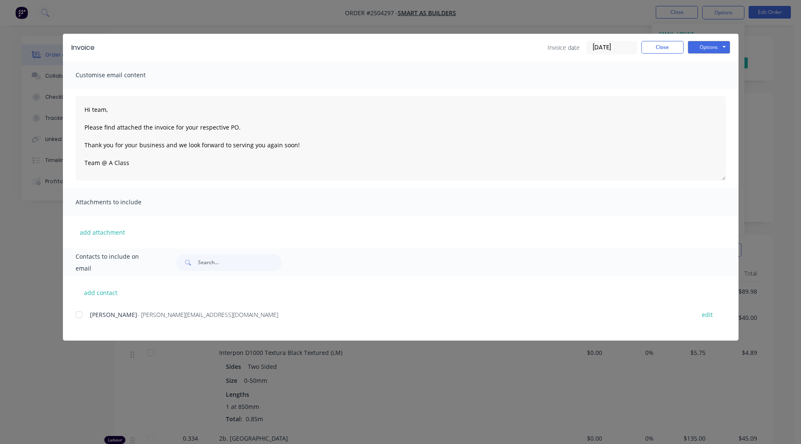
click at [79, 313] on div at bounding box center [79, 315] width 17 height 17
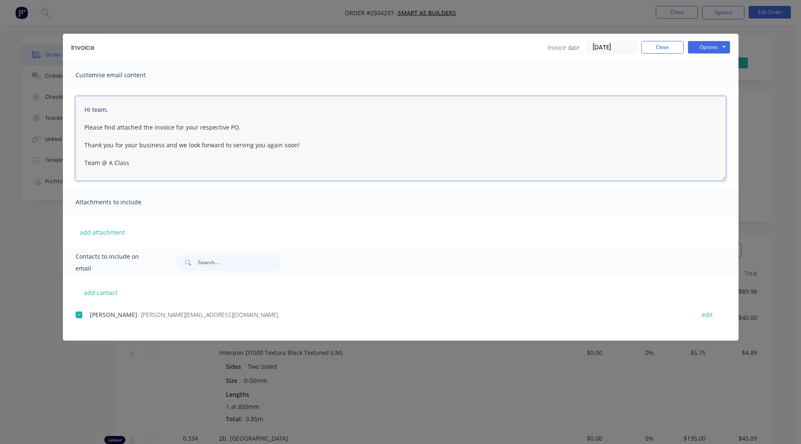
click at [98, 111] on textarea "Hi team, Please find attached the invoice for your respective PO. Thank you for…" at bounding box center [401, 138] width 651 height 84
click at [85, 128] on textarea "Hi Chris, Please find attached the invoice for your respective PO. Thank you fo…" at bounding box center [401, 138] width 651 height 84
drag, startPoint x: 176, startPoint y: 128, endPoint x: 180, endPoint y: 128, distance: 4.7
click at [176, 128] on textarea "Hi Chris, We are collecting 50% deposit for Please find attached the invoice fo…" at bounding box center [401, 138] width 651 height 84
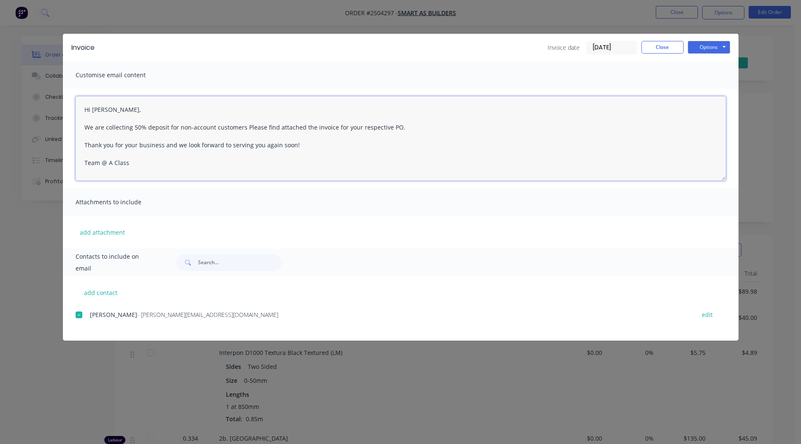
click at [244, 127] on textarea "Hi Chris, We are collecting 50% deposit for non-account customers Please find a…" at bounding box center [401, 138] width 651 height 84
click at [241, 127] on textarea "Hi Chris, We are collecting 50% deposit for non-account customers Please find a…" at bounding box center [401, 138] width 651 height 84
click at [242, 128] on textarea "Hi Chris, We are collecting 50% deposit for non-account customers Please find a…" at bounding box center [401, 138] width 651 height 84
click at [153, 146] on textarea "Hi Chris, We are collecting 50% deposit for non-account customers. Please find …" at bounding box center [401, 138] width 651 height 84
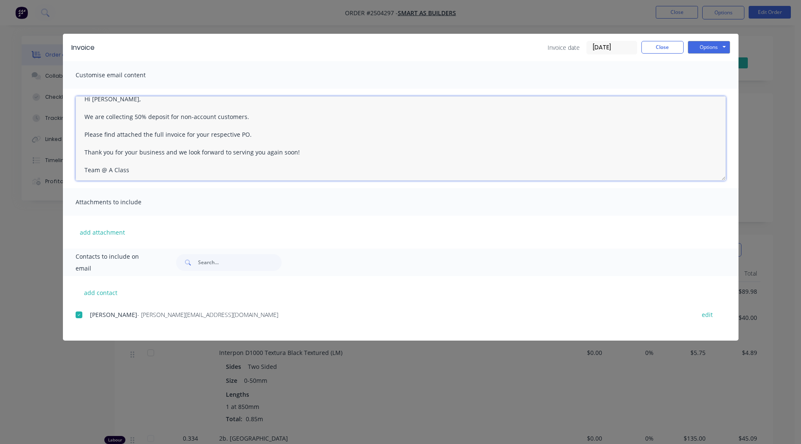
scroll to position [13, 0]
click at [246, 114] on textarea "Hi Chris, We are collecting 50% deposit for non-account customers. Please find …" at bounding box center [401, 138] width 651 height 84
drag, startPoint x: 114, startPoint y: 134, endPoint x: 85, endPoint y: 132, distance: 29.2
click at [85, 132] on textarea "Hi Chris, We are collecting 50% deposit for non-account customers before commen…" at bounding box center [401, 138] width 651 height 84
click at [183, 132] on textarea "Hi Chris, We are collecting 50% deposit for non-account customers before commen…" at bounding box center [401, 138] width 651 height 84
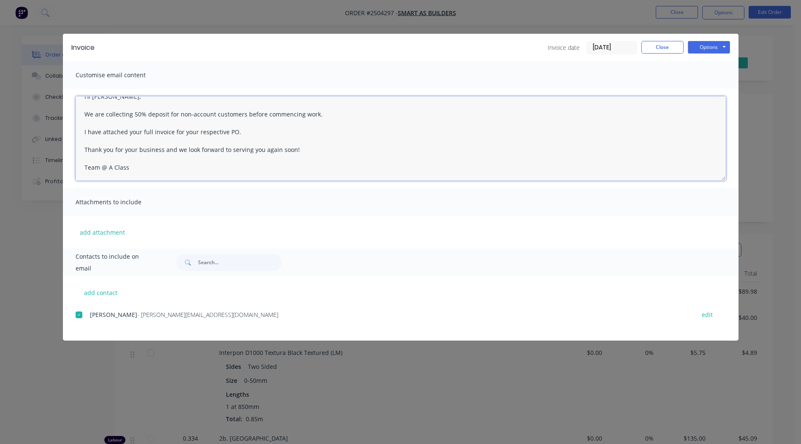
click at [235, 131] on textarea "Hi Chris, We are collecting 50% deposit for non-account customers before commen…" at bounding box center [401, 138] width 651 height 84
drag, startPoint x: 234, startPoint y: 131, endPoint x: 183, endPoint y: 134, distance: 51.7
click at [183, 134] on textarea "Hi Chris, We are collecting 50% deposit for non-account customers before commen…" at bounding box center [401, 138] width 651 height 84
click at [338, 131] on textarea "Hi Chris, We are collecting 50% deposit for non-account customers before commen…" at bounding box center [401, 138] width 651 height 84
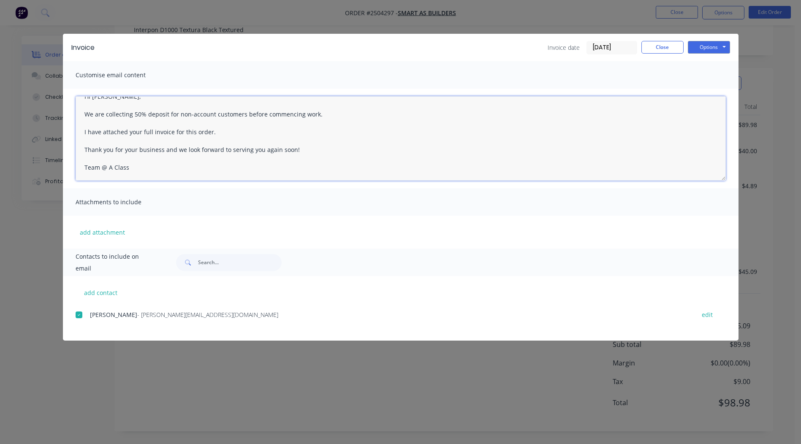
click at [157, 170] on textarea "Hi Chris, We are collecting 50% deposit for non-account customers before commen…" at bounding box center [401, 138] width 651 height 84
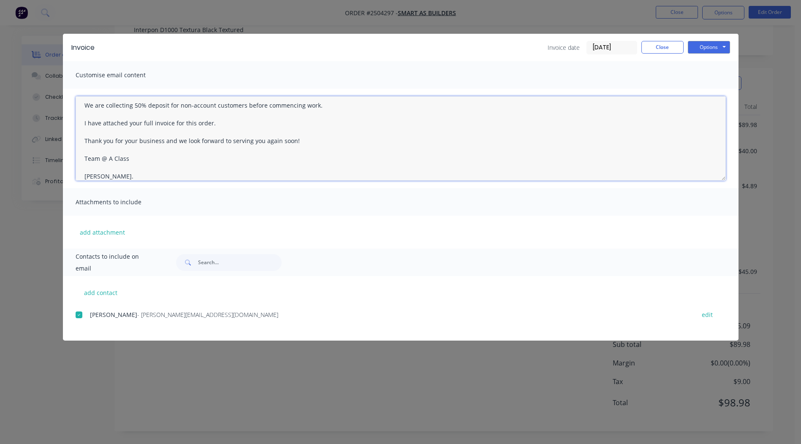
scroll to position [0, 0]
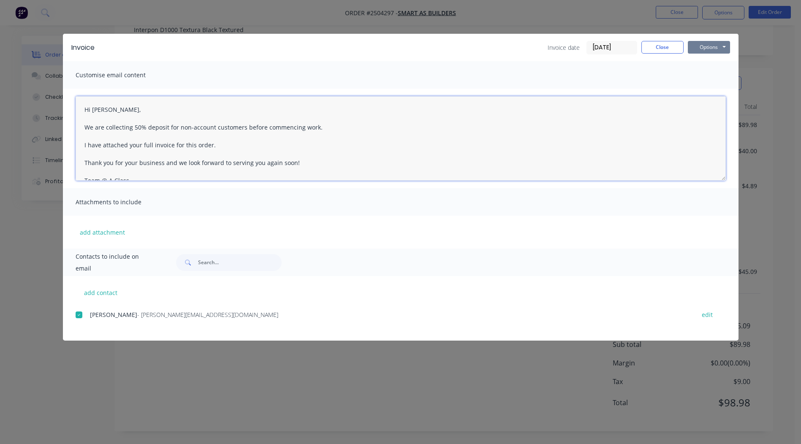
type textarea "Hi Chris, We are collecting 50% deposit for non-account customers before commen…"
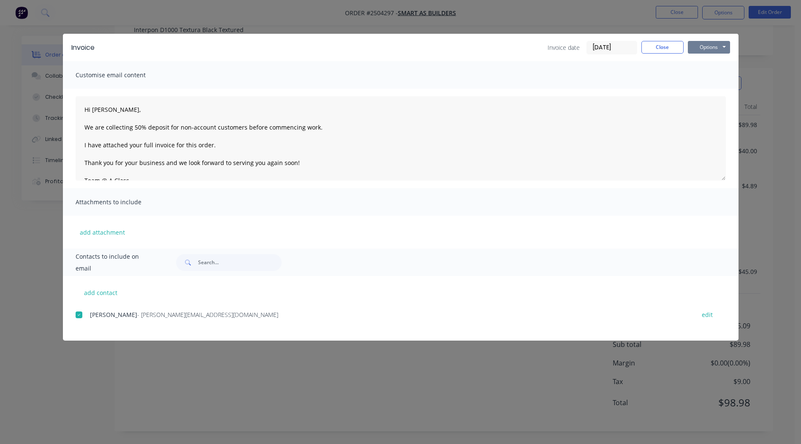
click at [711, 43] on button "Options" at bounding box center [709, 47] width 42 height 13
click at [709, 90] on button "Email" at bounding box center [715, 90] width 54 height 14
click at [668, 51] on button "Close" at bounding box center [663, 47] width 42 height 13
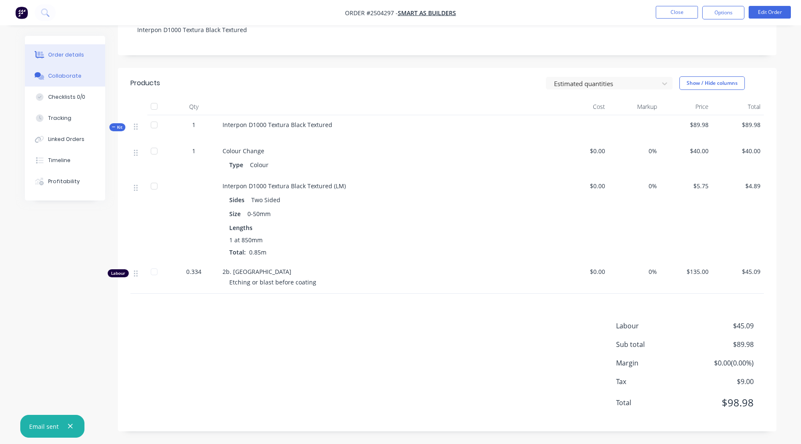
click at [68, 76] on div "Collaborate" at bounding box center [64, 76] width 33 height 8
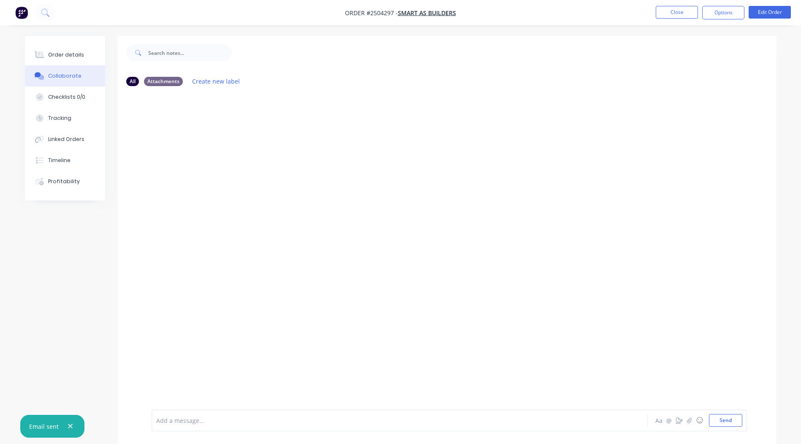
click at [217, 418] on div at bounding box center [376, 421] width 439 height 9
click at [300, 127] on icon "button" at bounding box center [301, 127] width 3 height 10
click at [318, 140] on button "Edit" at bounding box center [331, 142] width 53 height 14
click at [251, 128] on p "Sent invoice to be paid by non account customer before starting work" at bounding box center [250, 127] width 185 height 8
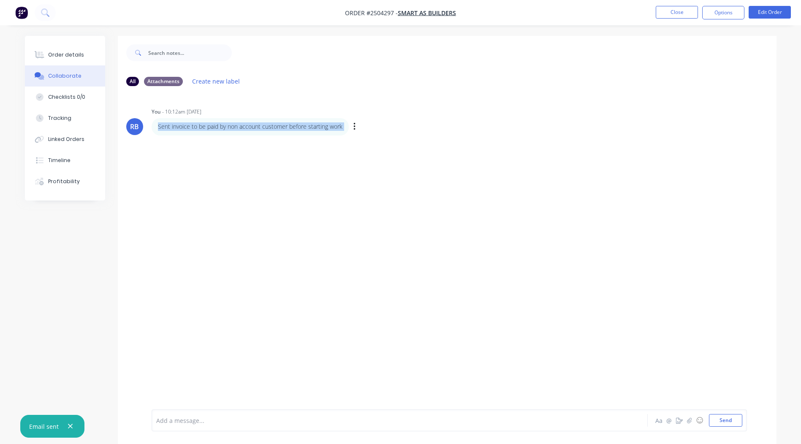
click at [251, 128] on p "Sent invoice to be paid by non account customer before starting work" at bounding box center [250, 127] width 185 height 8
copy div "Sent invoice to be paid by non account customer before starting work Labels Edi…"
click at [671, 15] on button "Close" at bounding box center [677, 12] width 42 height 13
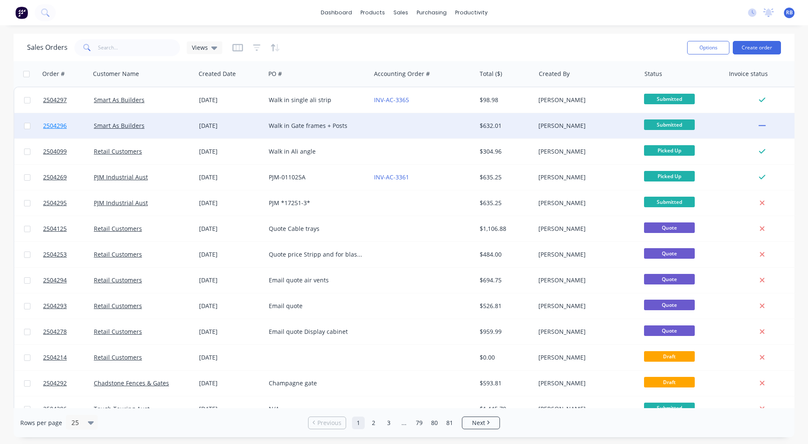
click at [54, 126] on span "2504296" at bounding box center [55, 126] width 24 height 8
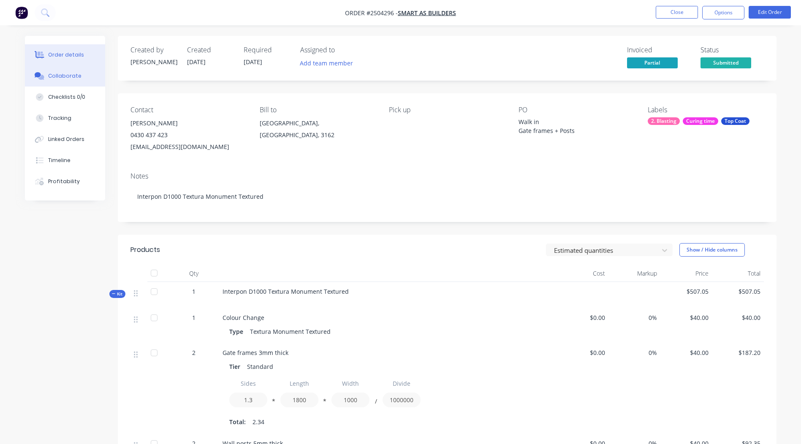
click at [61, 73] on div "Collaborate" at bounding box center [64, 76] width 33 height 8
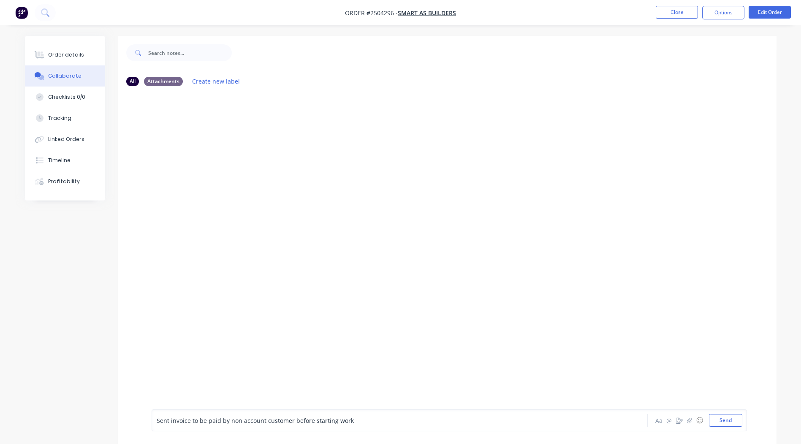
click at [169, 419] on span "Sent invoice to be paid by non account customer before starting work" at bounding box center [255, 421] width 197 height 8
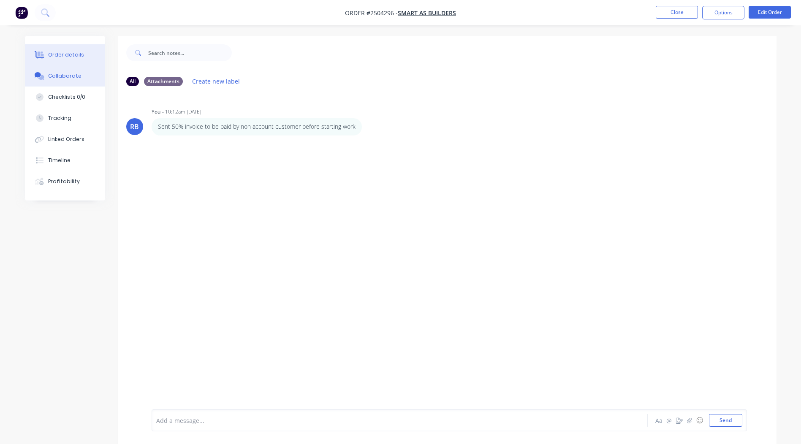
click at [60, 58] on div "Order details" at bounding box center [66, 55] width 36 height 8
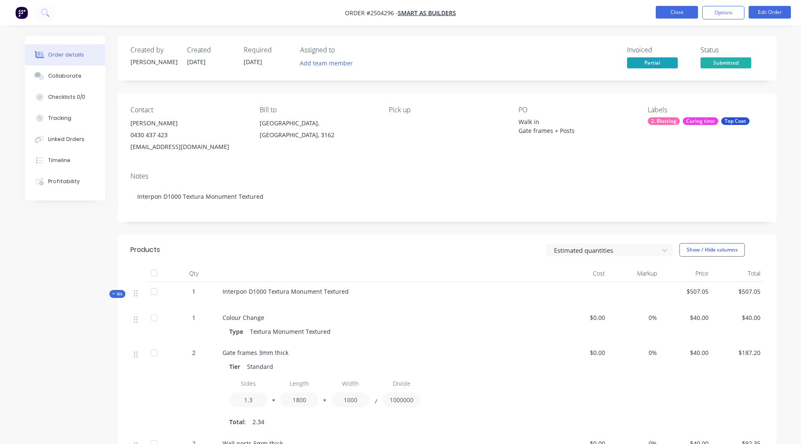
click at [666, 4] on nav "Order #2504296 - Smart As Builders Close Options Edit Order" at bounding box center [400, 12] width 801 height 25
click at [667, 8] on button "Close" at bounding box center [677, 12] width 42 height 13
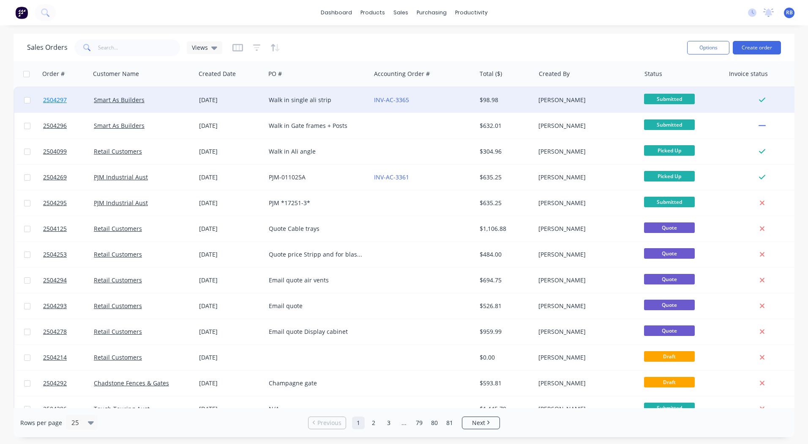
click at [50, 100] on span "2504297" at bounding box center [55, 100] width 24 height 8
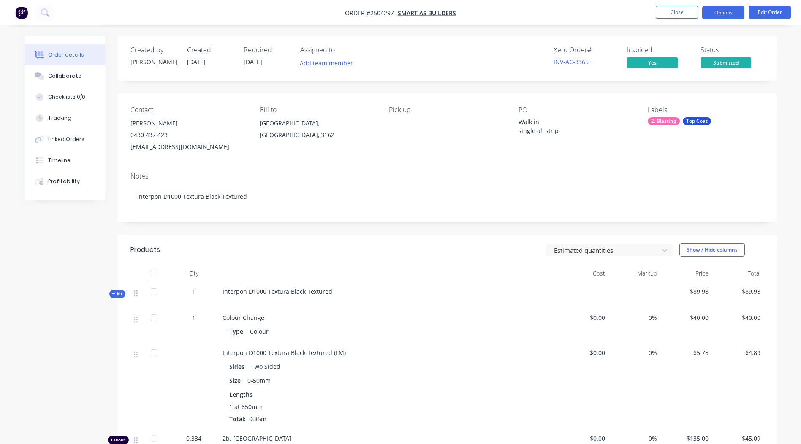
click at [722, 12] on button "Options" at bounding box center [724, 13] width 42 height 14
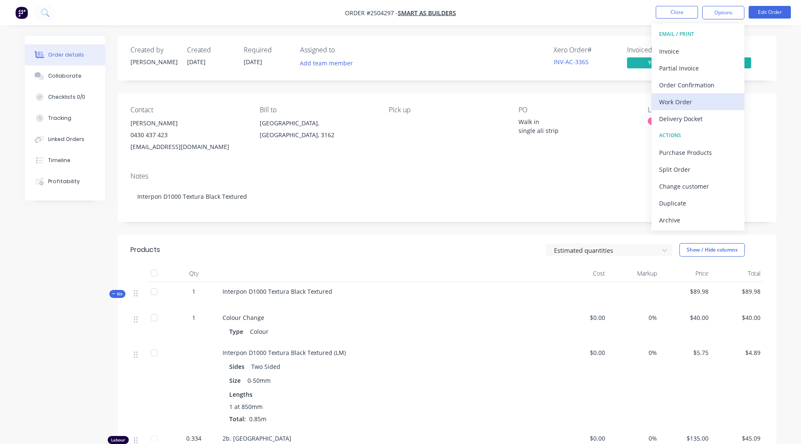
click at [689, 104] on div "Work Order" at bounding box center [698, 102] width 78 height 12
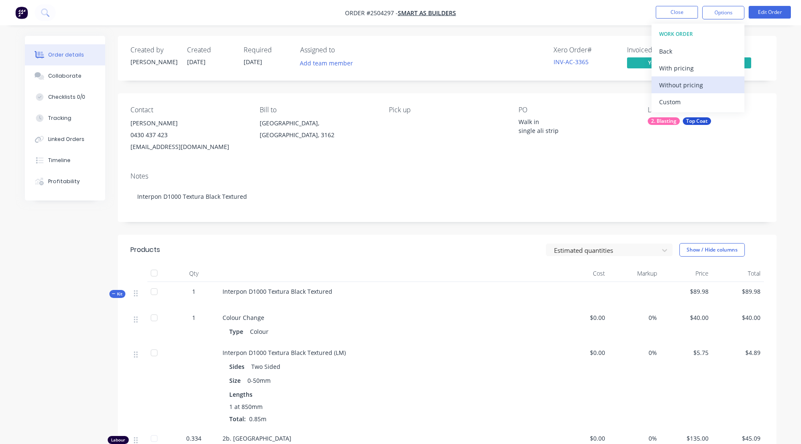
click at [688, 90] on div "Without pricing" at bounding box center [698, 85] width 78 height 12
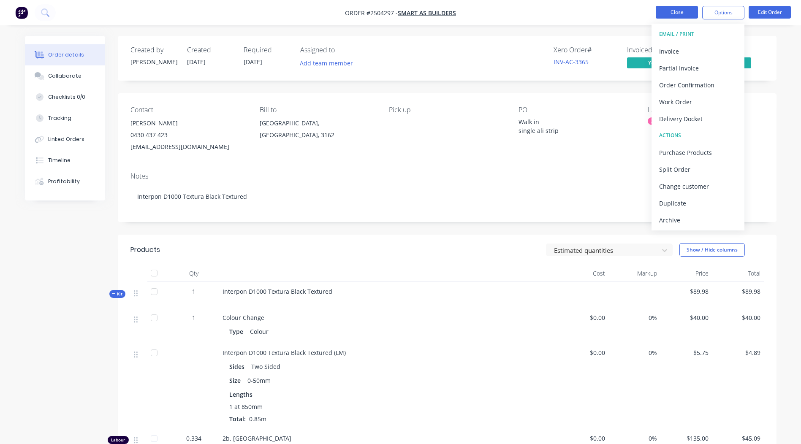
click at [668, 9] on button "Close" at bounding box center [677, 12] width 42 height 13
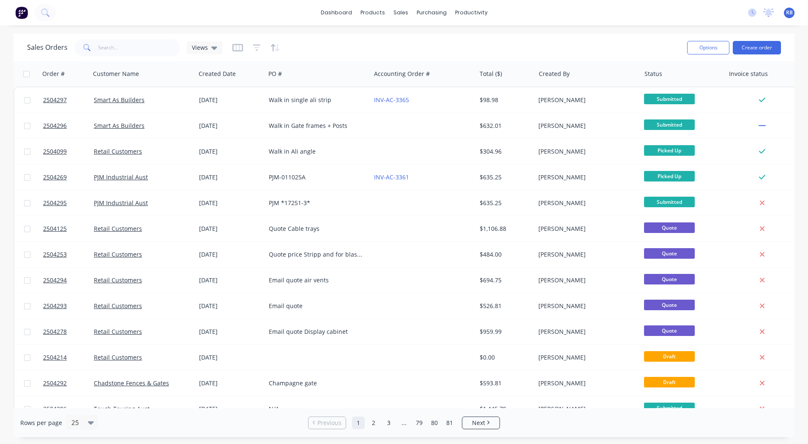
click at [570, 11] on div "dashboard products sales purchasing productivity dashboard products Product Cat…" at bounding box center [404, 12] width 808 height 25
click at [137, 49] on input "text" at bounding box center [139, 47] width 82 height 17
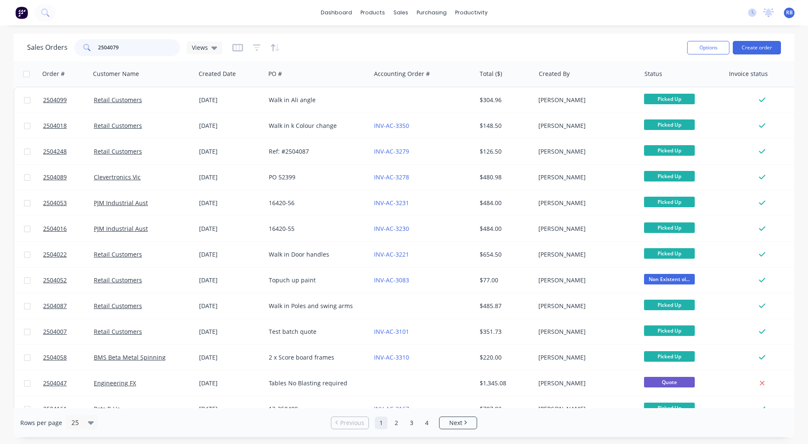
type input "2504079"
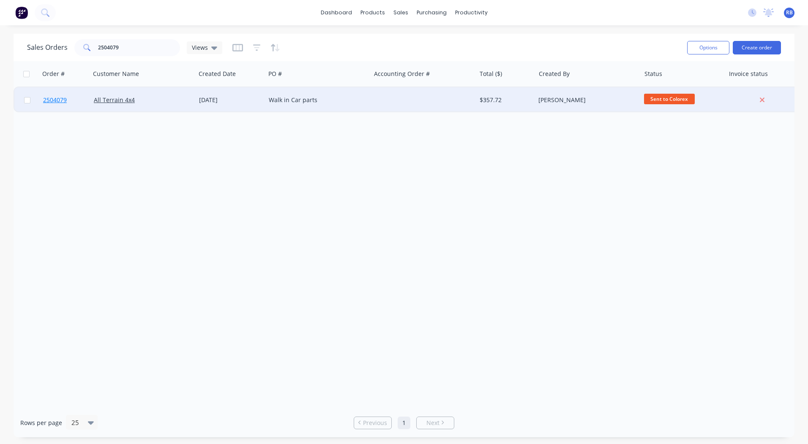
click at [57, 101] on span "2504079" at bounding box center [55, 100] width 24 height 8
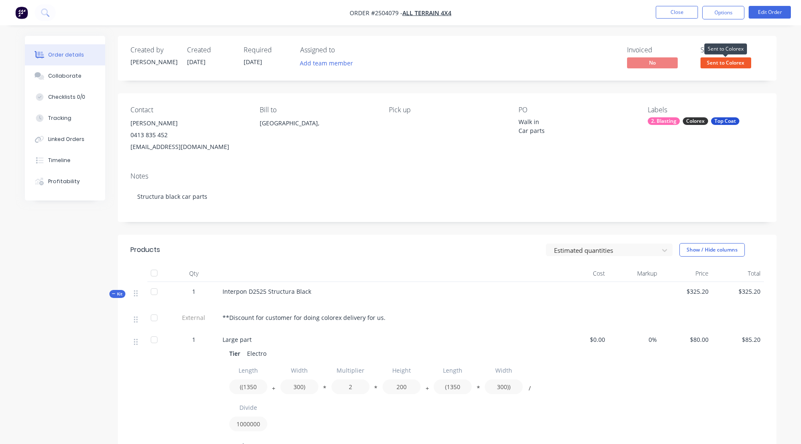
click at [731, 63] on span "Sent to Colorex" at bounding box center [726, 62] width 51 height 11
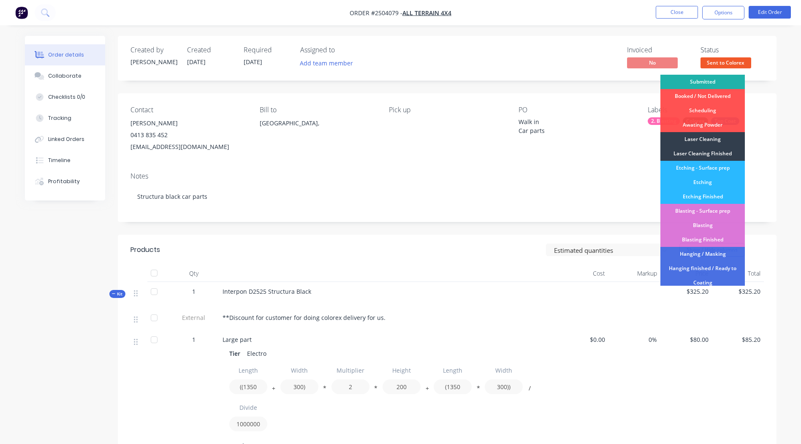
click at [699, 77] on div "Submitted" at bounding box center [703, 82] width 84 height 14
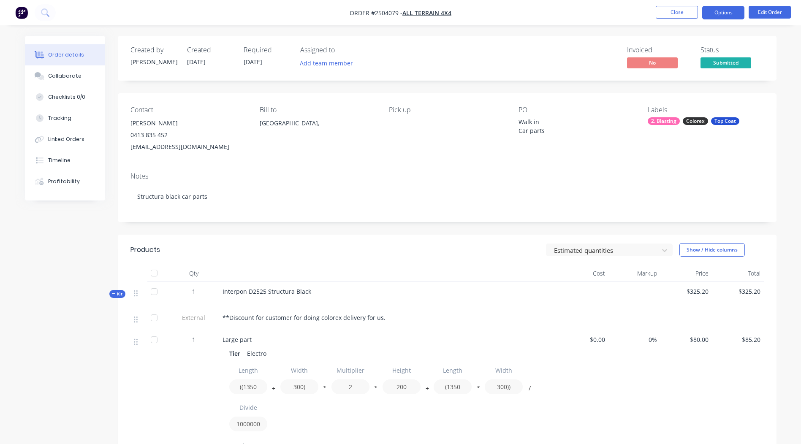
click at [720, 14] on button "Options" at bounding box center [724, 13] width 42 height 14
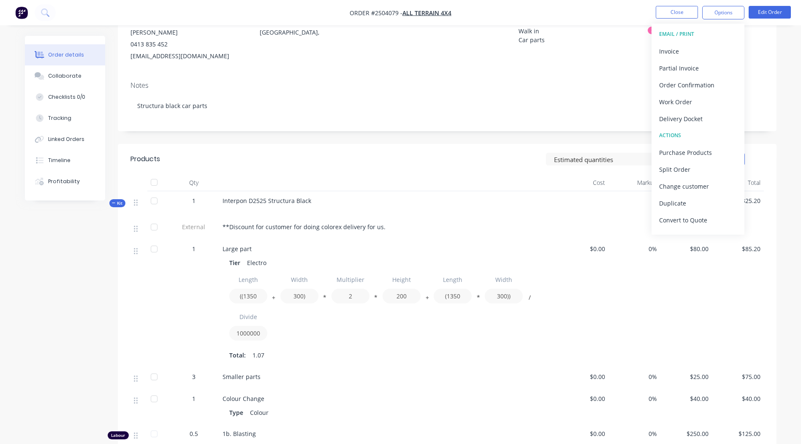
scroll to position [127, 0]
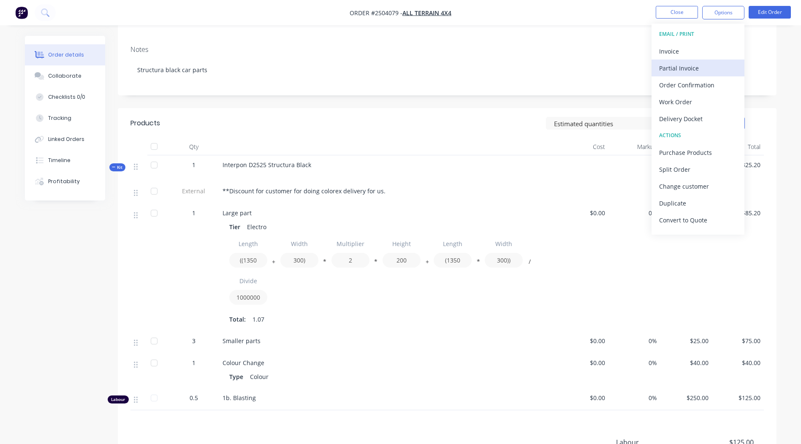
click at [682, 73] on div "Partial Invoice" at bounding box center [698, 68] width 78 height 12
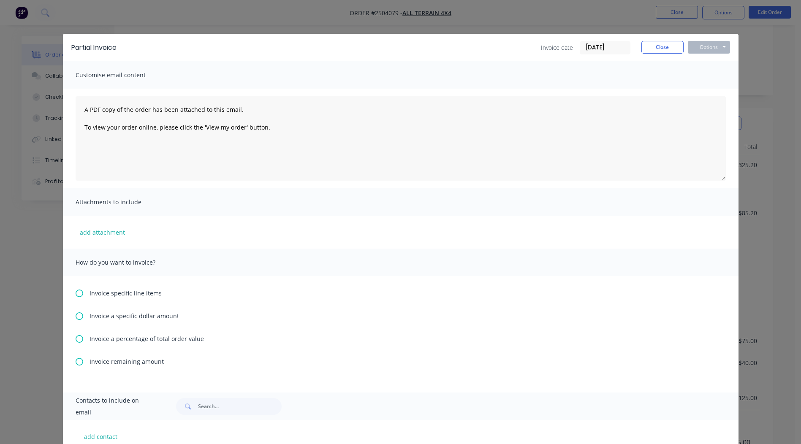
click at [78, 338] on icon at bounding box center [80, 339] width 8 height 8
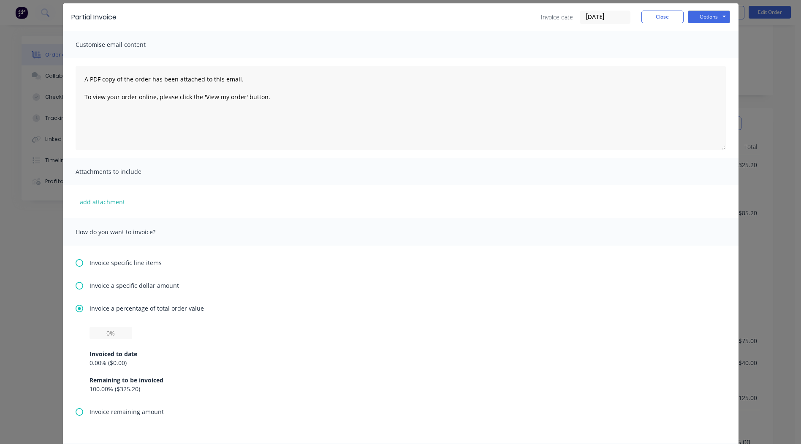
scroll to position [133, 0]
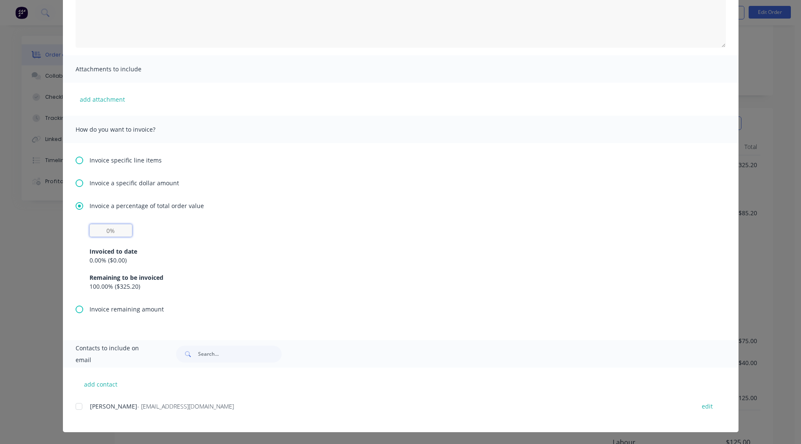
click at [102, 233] on input "text" at bounding box center [111, 230] width 43 height 13
type input "50%"
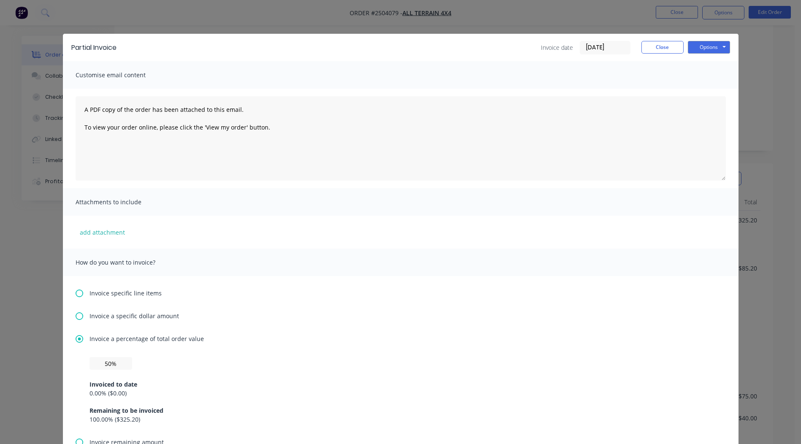
scroll to position [32, 0]
click at [697, 46] on button "Options" at bounding box center [709, 47] width 42 height 13
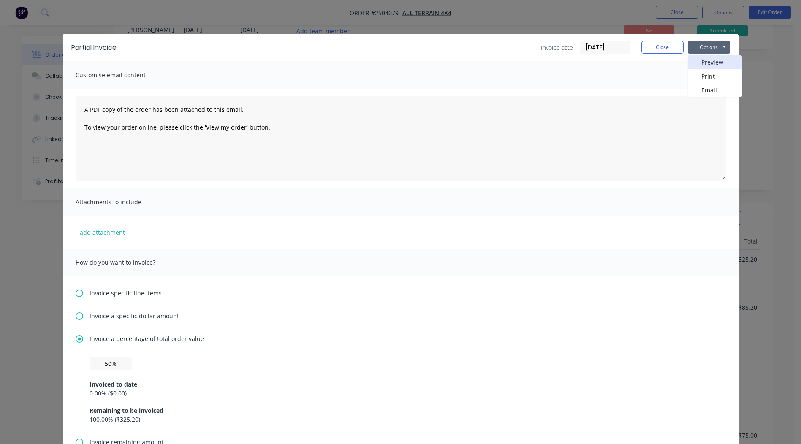
click at [705, 65] on button "Preview" at bounding box center [715, 62] width 54 height 14
click at [648, 48] on button "Close" at bounding box center [663, 47] width 42 height 13
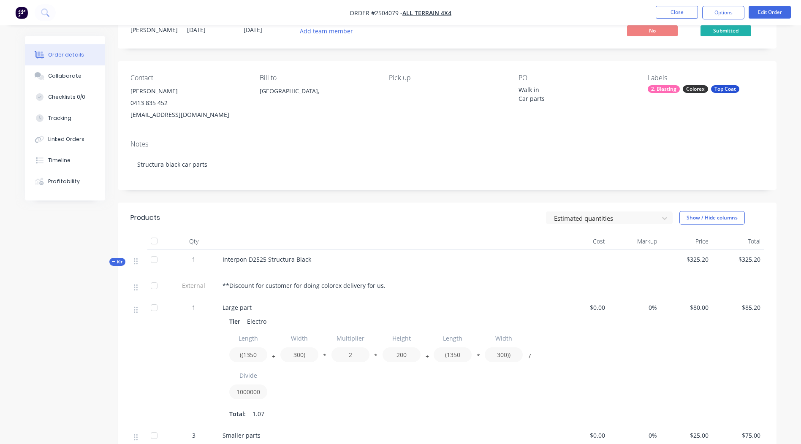
click at [679, 138] on div "Notes Structura black car parts" at bounding box center [447, 161] width 659 height 57
click at [667, 12] on button "Close" at bounding box center [677, 12] width 42 height 13
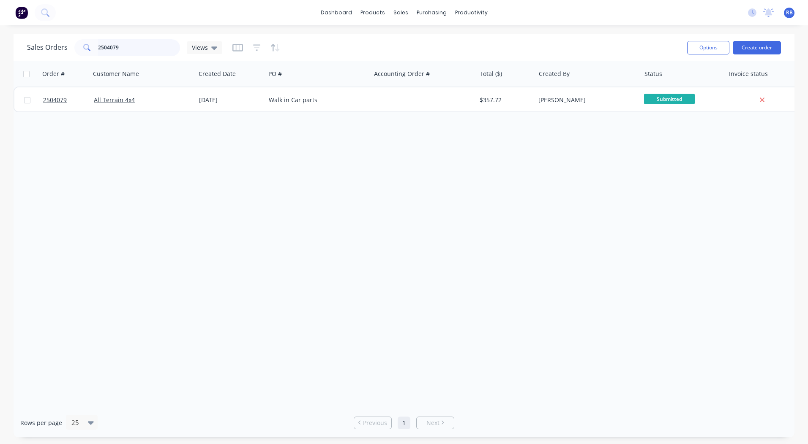
click at [120, 49] on input "2504079" at bounding box center [139, 47] width 82 height 17
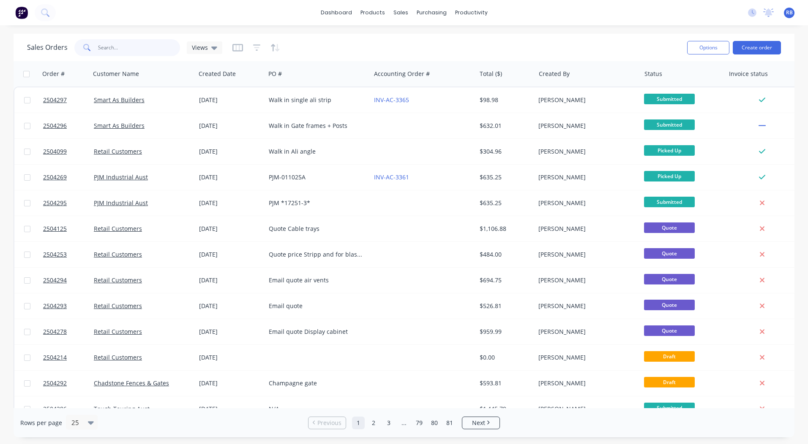
click at [112, 44] on input "text" at bounding box center [139, 47] width 82 height 17
type input "2504079"
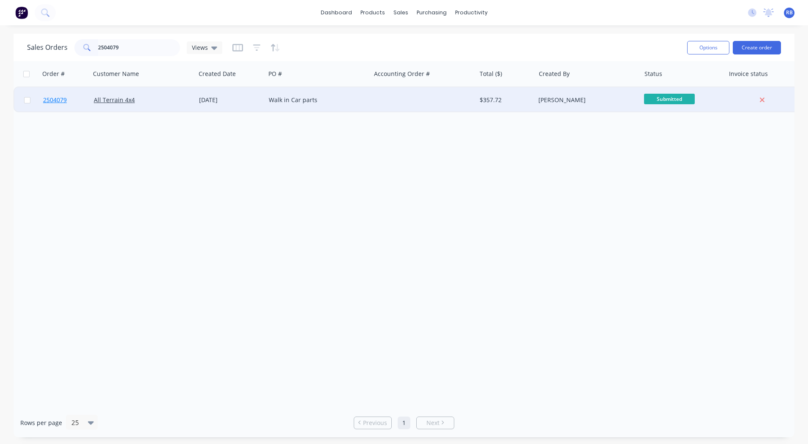
click at [53, 99] on span "2504079" at bounding box center [55, 100] width 24 height 8
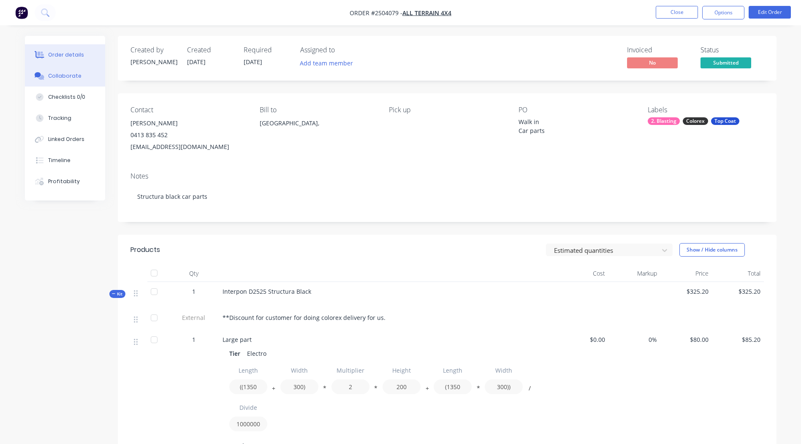
click at [69, 77] on div "Collaborate" at bounding box center [64, 76] width 33 height 8
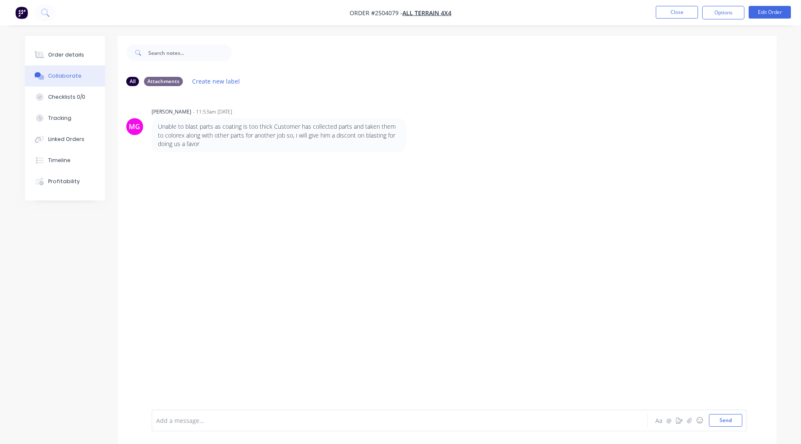
click at [218, 422] on div at bounding box center [376, 421] width 439 height 9
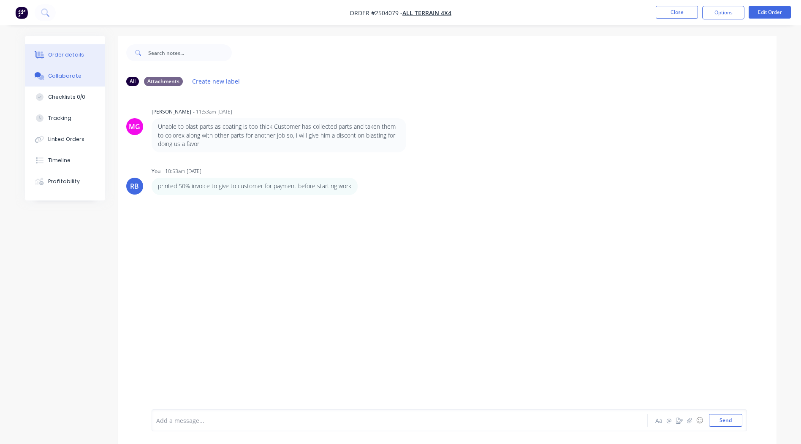
click at [77, 55] on div "Order details" at bounding box center [66, 55] width 36 height 8
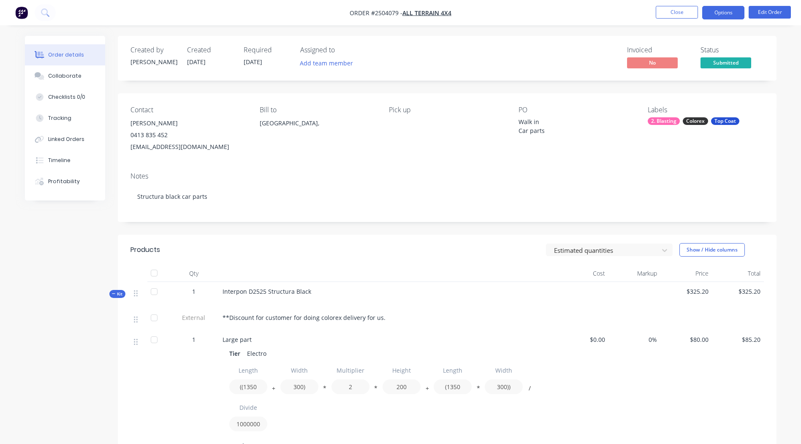
click at [726, 13] on button "Options" at bounding box center [724, 13] width 42 height 14
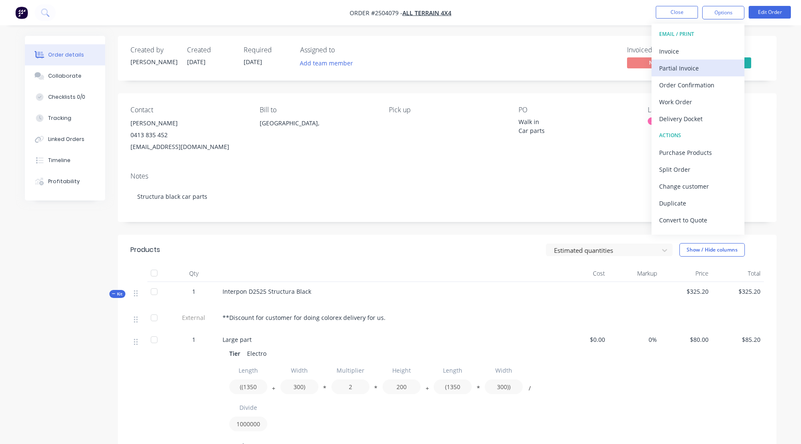
click at [691, 67] on div "Partial Invoice" at bounding box center [698, 68] width 78 height 12
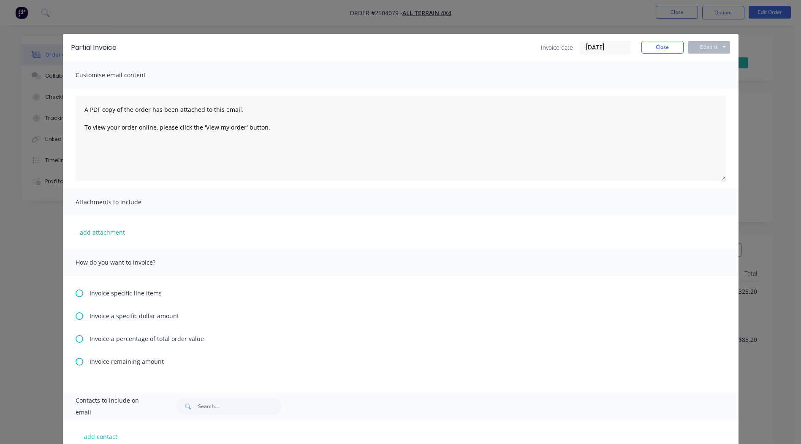
click at [78, 339] on icon at bounding box center [80, 339] width 8 height 8
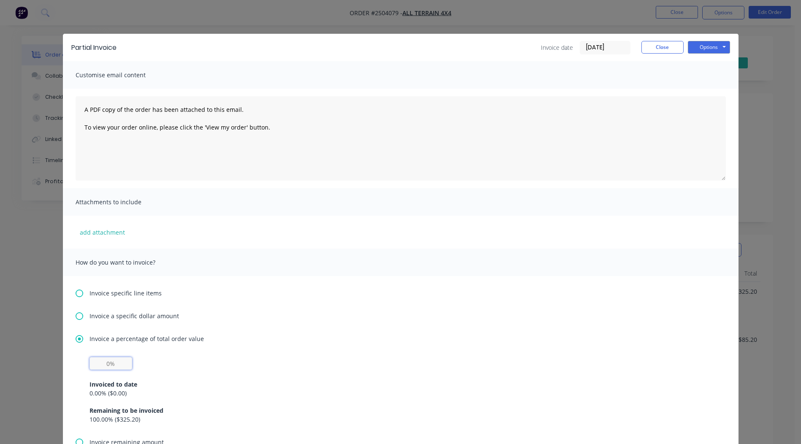
click at [104, 364] on input "text" at bounding box center [111, 363] width 43 height 13
type input "50%"
click at [703, 49] on button "Options" at bounding box center [709, 47] width 42 height 13
click at [704, 60] on button "Preview" at bounding box center [715, 62] width 54 height 14
click at [651, 48] on button "Close" at bounding box center [663, 47] width 42 height 13
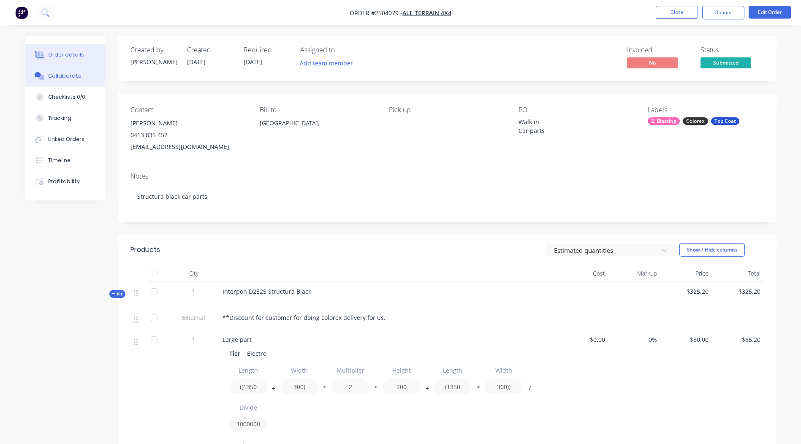
click at [49, 74] on div "Collaborate" at bounding box center [64, 76] width 33 height 8
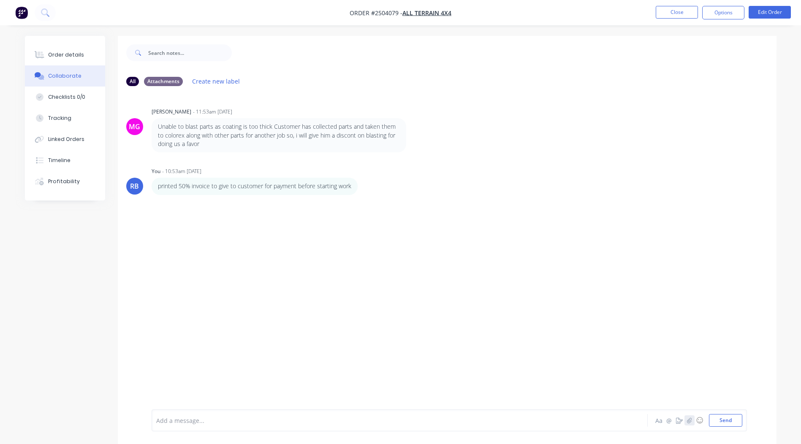
click at [689, 419] on icon "button" at bounding box center [689, 421] width 5 height 6
click at [723, 419] on button "Send" at bounding box center [725, 420] width 33 height 13
click at [671, 145] on div "MG Michael Gillard - 11:53am 16/09/25 Unable to blast parts as coating is too t…" at bounding box center [447, 251] width 659 height 317
click at [71, 49] on button "Order details" at bounding box center [65, 54] width 80 height 21
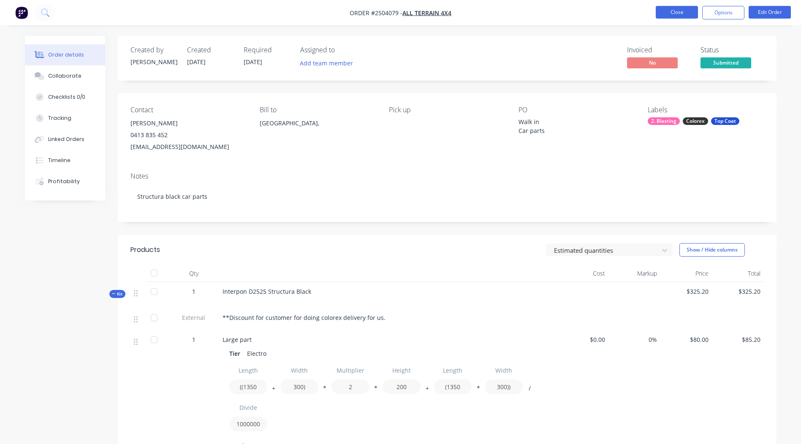
click at [677, 13] on button "Close" at bounding box center [677, 12] width 42 height 13
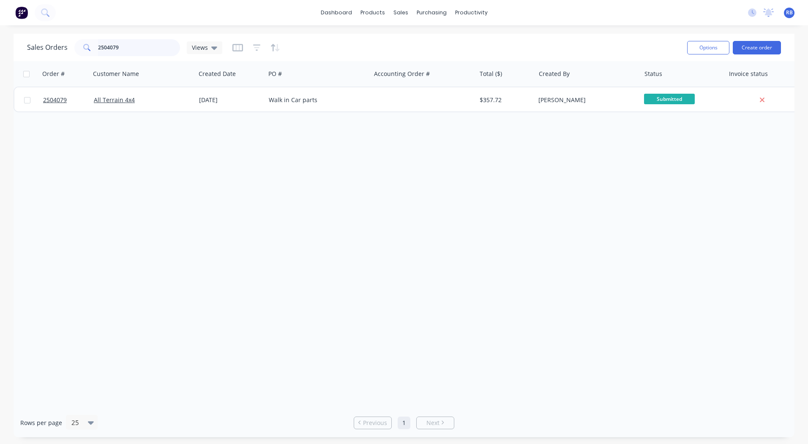
click at [128, 50] on input "2504079" at bounding box center [139, 47] width 82 height 17
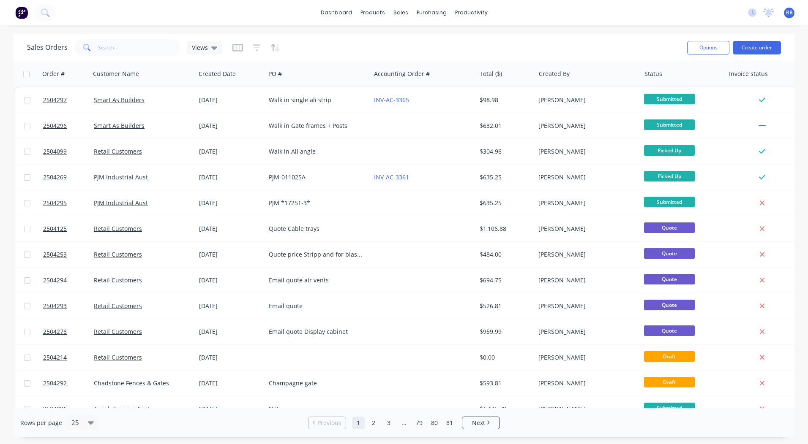
click at [555, 14] on div "dashboard products sales purchasing productivity dashboard products Product Cat…" at bounding box center [404, 12] width 808 height 25
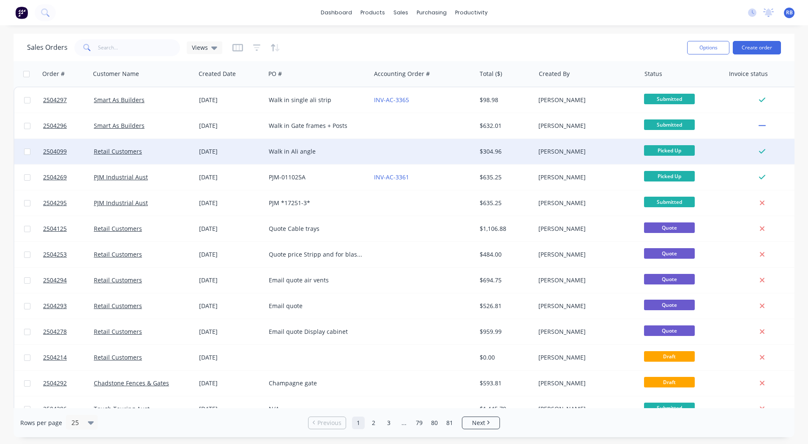
drag, startPoint x: 367, startPoint y: 105, endPoint x: 522, endPoint y: 160, distance: 164.1
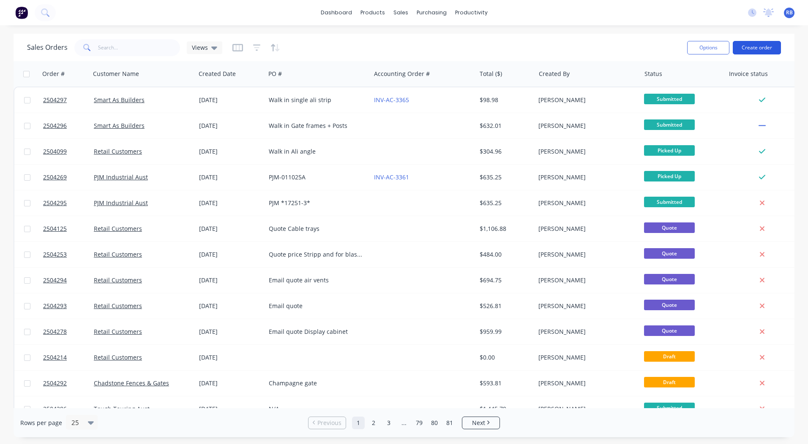
click at [758, 49] on button "Create order" at bounding box center [757, 48] width 48 height 14
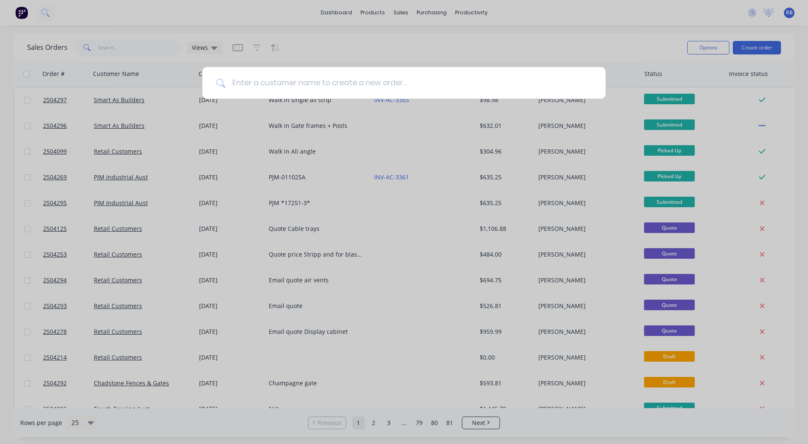
click at [282, 89] on input at bounding box center [408, 83] width 367 height 32
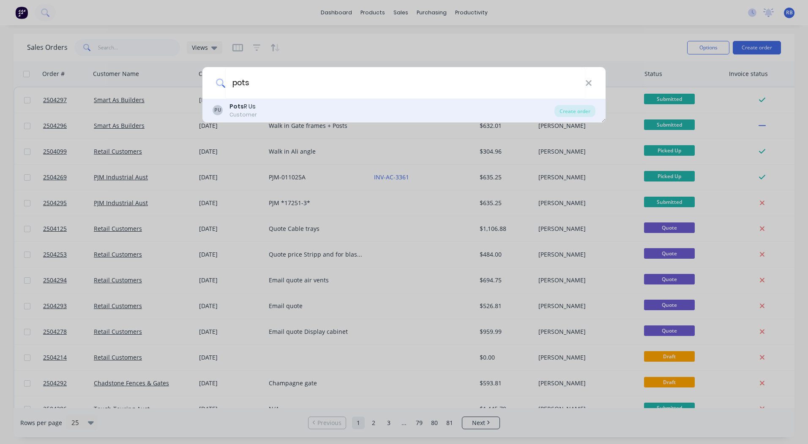
type input "pots"
click at [256, 112] on div "PU Pots R Us Customer" at bounding box center [383, 110] width 342 height 16
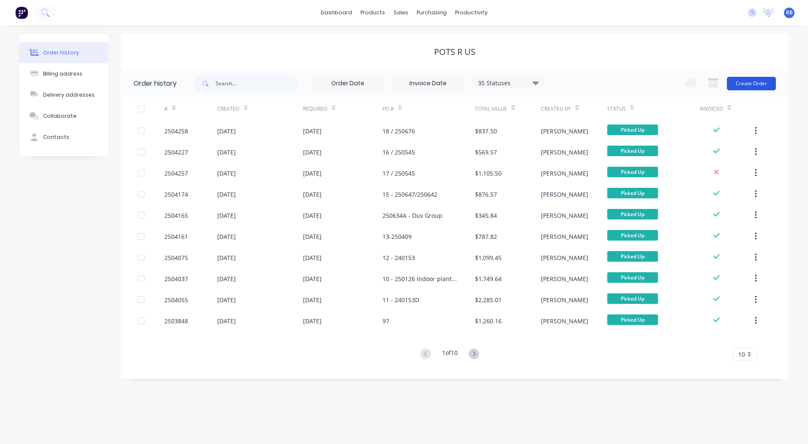
click at [746, 81] on button "Create Order" at bounding box center [751, 84] width 49 height 14
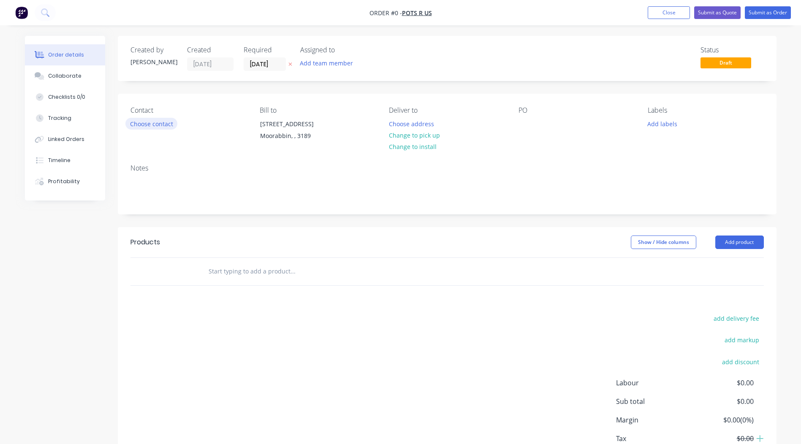
click at [133, 123] on button "Choose contact" at bounding box center [151, 123] width 52 height 11
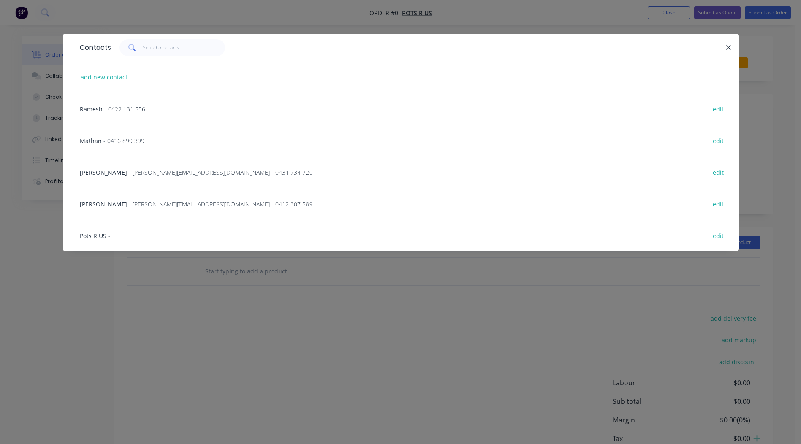
click at [95, 170] on span "Brad Muir" at bounding box center [103, 173] width 47 height 8
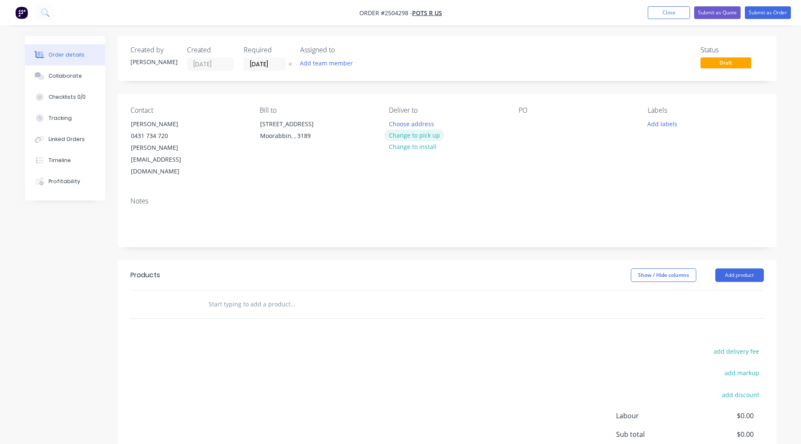
click at [409, 134] on button "Change to pick up" at bounding box center [414, 135] width 60 height 11
click at [526, 124] on div at bounding box center [526, 124] width 14 height 12
click at [665, 124] on button "Add labels" at bounding box center [662, 123] width 39 height 11
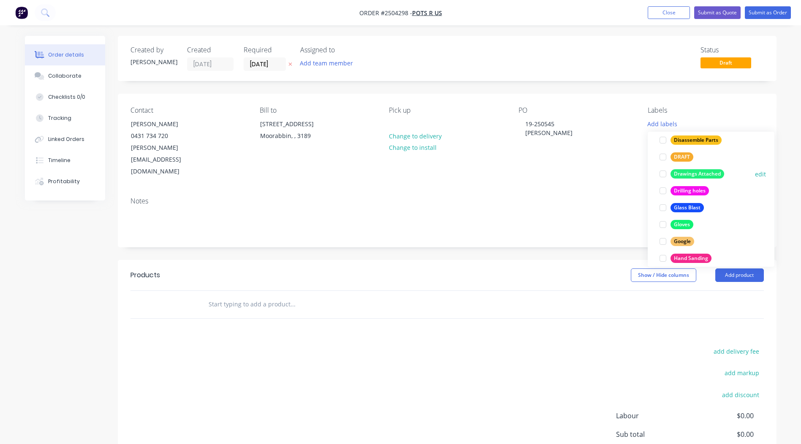
scroll to position [42, 0]
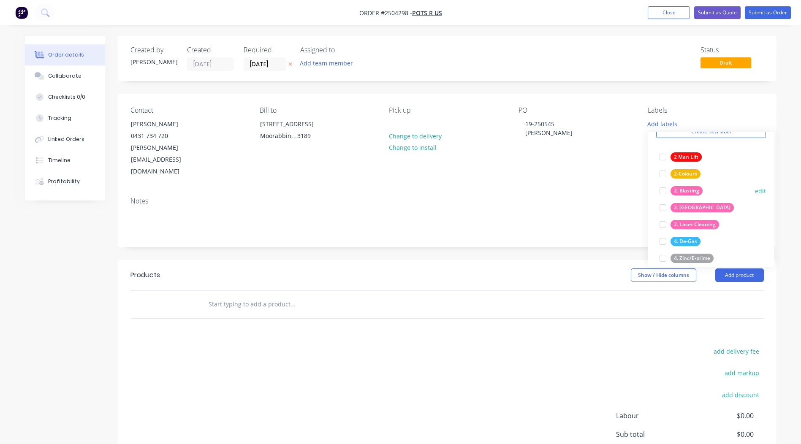
click at [660, 191] on div at bounding box center [663, 191] width 17 height 17
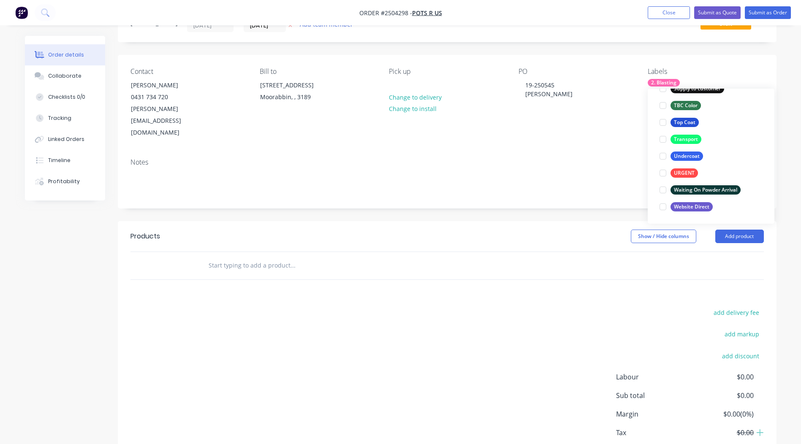
scroll to position [66, 0]
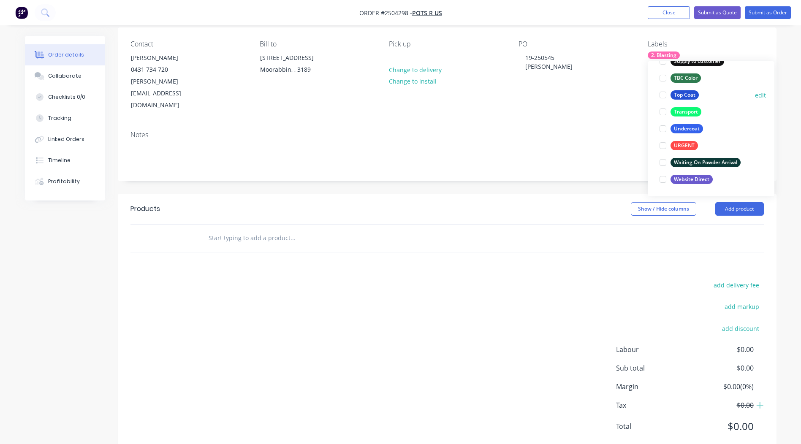
click at [663, 95] on div at bounding box center [663, 95] width 17 height 17
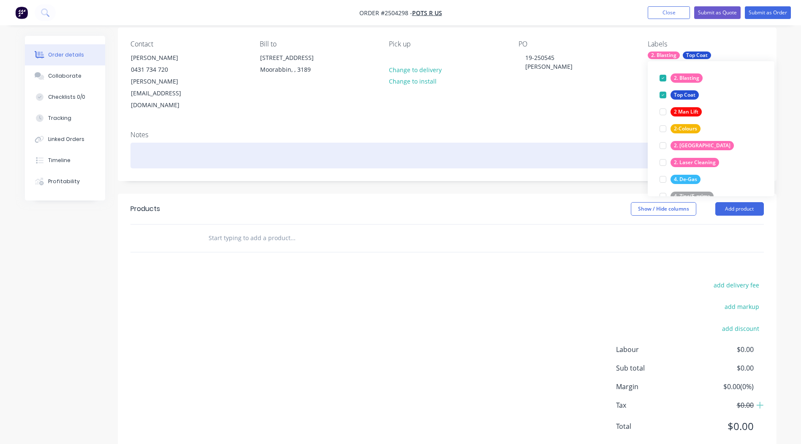
click at [490, 143] on div at bounding box center [448, 156] width 634 height 26
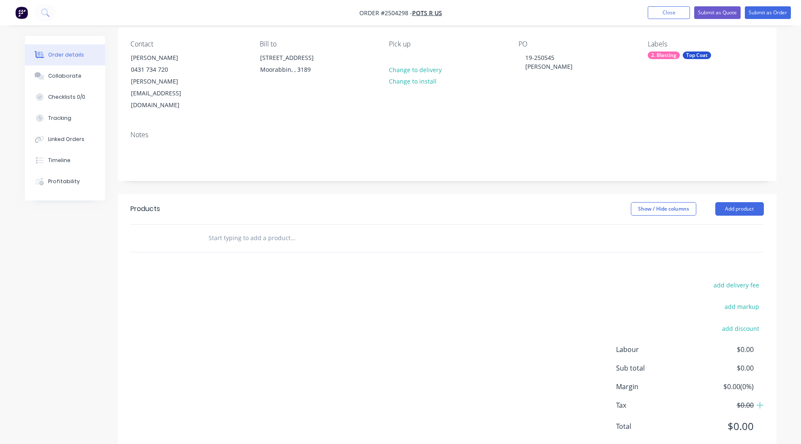
click at [594, 251] on div "Products Show / Hide columns Add product add delivery fee add markup add discou…" at bounding box center [447, 325] width 659 height 262
click at [742, 202] on button "Add product" at bounding box center [740, 209] width 49 height 14
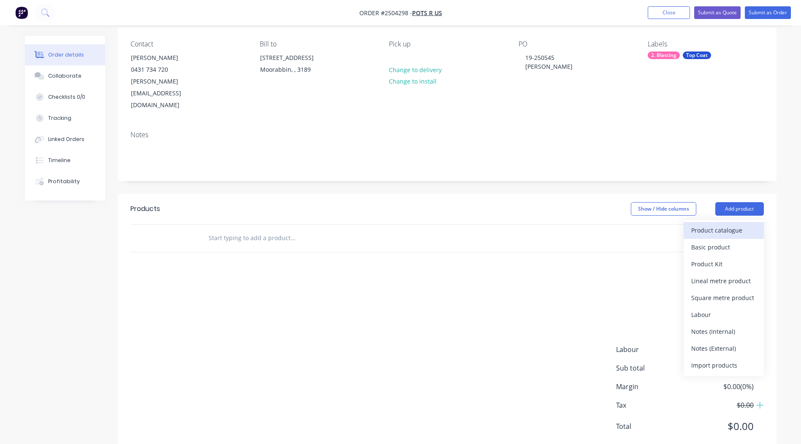
click at [729, 224] on div "Product catalogue" at bounding box center [724, 230] width 65 height 12
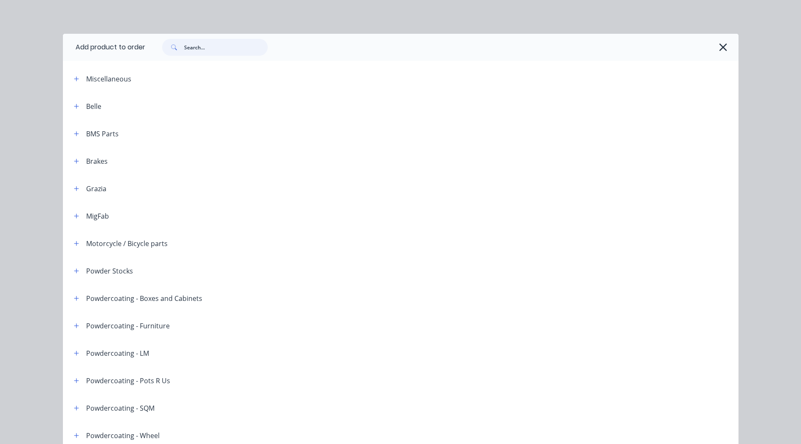
click at [219, 53] on input "text" at bounding box center [226, 47] width 84 height 17
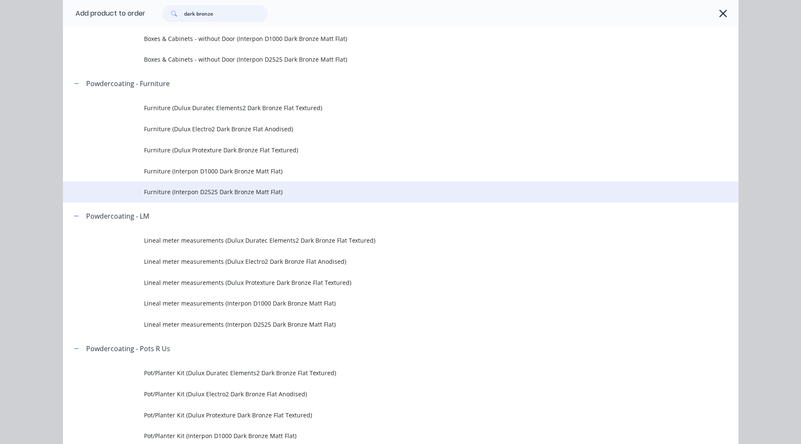
scroll to position [338, 0]
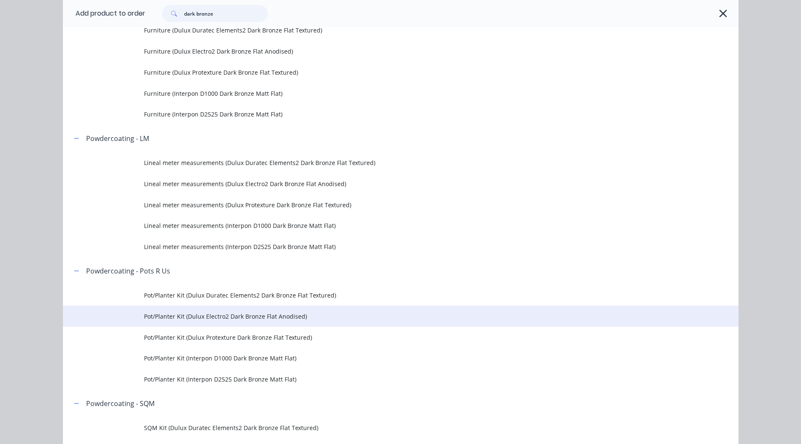
type input "dark bronze"
click at [262, 319] on span "Pot/Planter Kit (Dulux Electro2 Dark Bronze Flat Anodised)" at bounding box center [382, 316] width 476 height 9
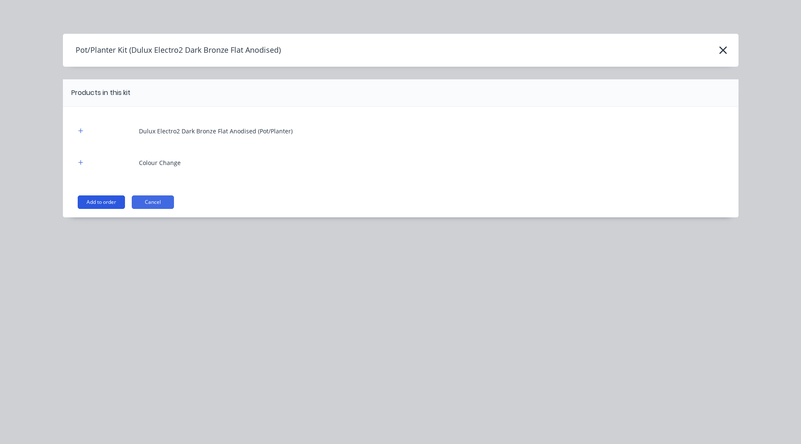
click at [106, 201] on button "Add to order" at bounding box center [101, 203] width 47 height 14
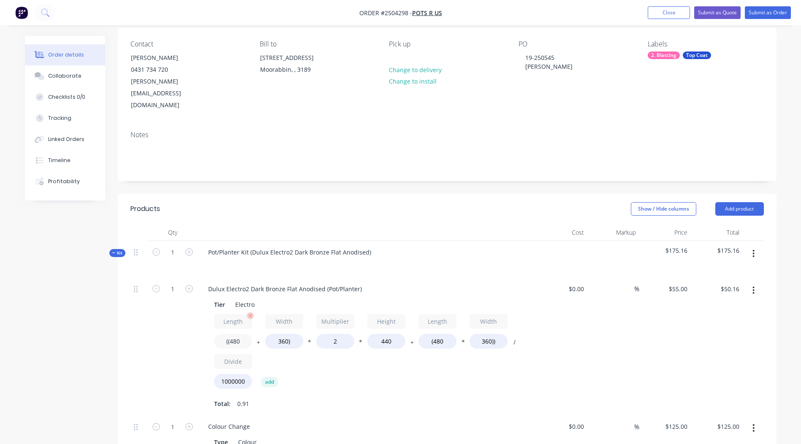
click at [237, 334] on input "((480" at bounding box center [233, 341] width 38 height 15
type input "((1000"
type input "$75.33"
click at [281, 334] on input "360)" at bounding box center [284, 341] width 38 height 15
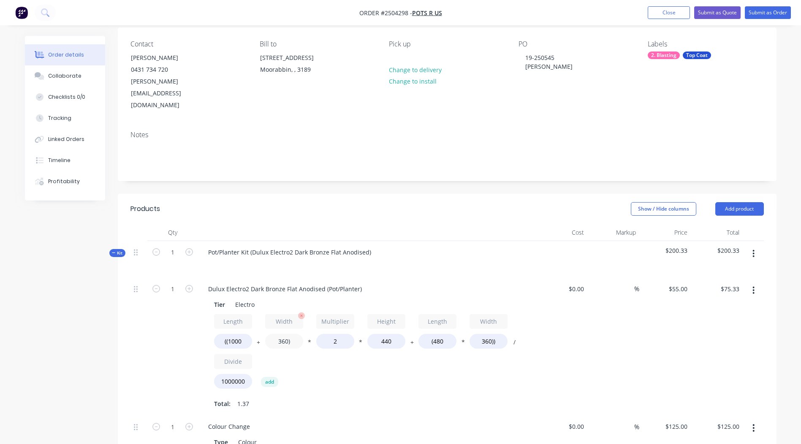
click at [281, 334] on input "360)" at bounding box center [284, 341] width 38 height 15
click at [308, 336] on div "Length ((1000 + Width 360) * Multiplier 2 * Height 440 + Length (480 * Width 36…" at bounding box center [367, 353] width 306 height 79
click at [284, 334] on input "360)" at bounding box center [284, 341] width 38 height 15
type input "600)"
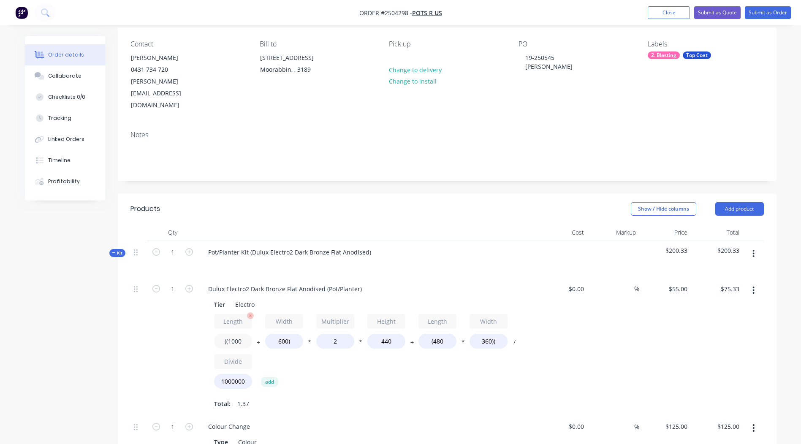
type input "$86.94"
click at [238, 334] on input "((1000" at bounding box center [233, 341] width 38 height 15
type input "((600"
type input "$67.58"
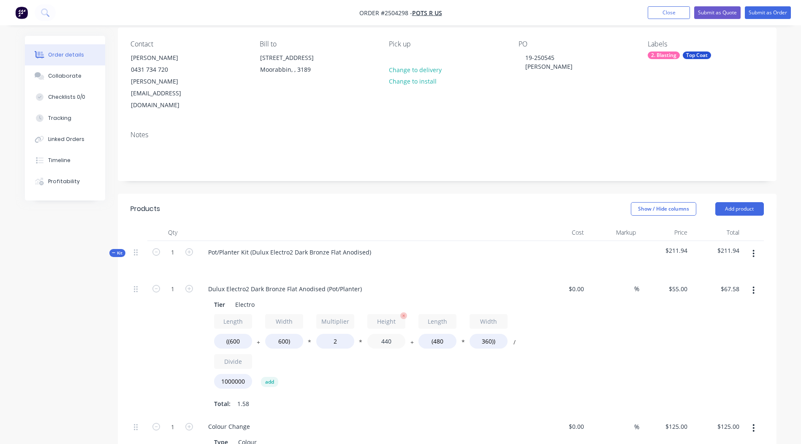
click at [386, 334] on input "440" at bounding box center [387, 341] width 38 height 15
click at [387, 334] on input "440" at bounding box center [387, 341] width 38 height 15
click at [236, 334] on input "((600" at bounding box center [233, 341] width 38 height 15
type input "((1000"
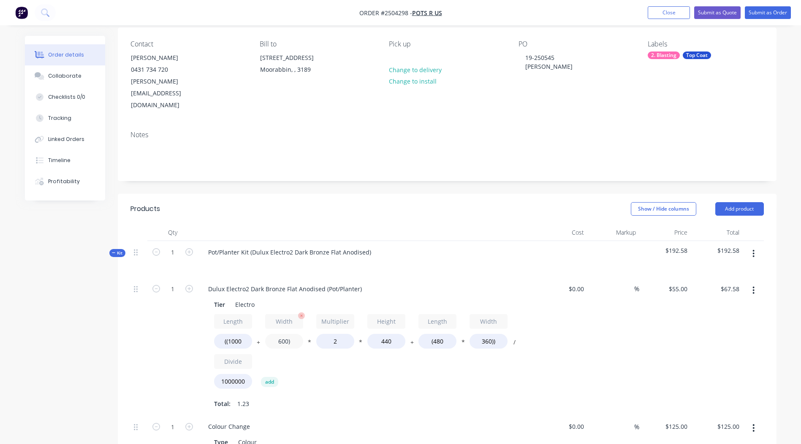
type input "$86.94"
click at [278, 334] on input "600)" at bounding box center [284, 341] width 38 height 15
type input "1000)"
type input "$106.30"
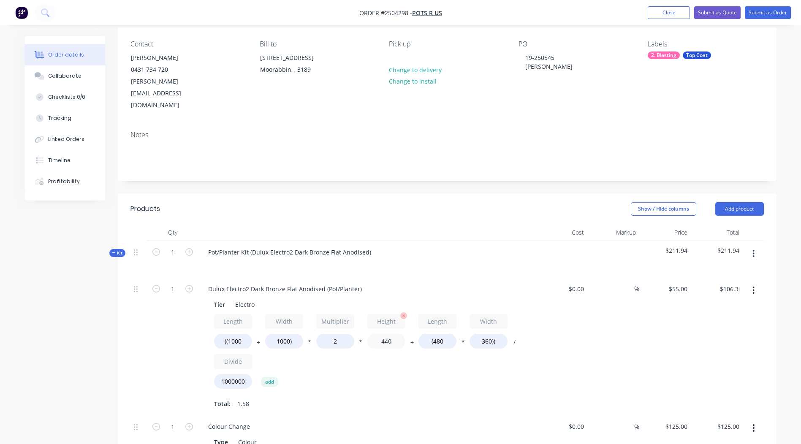
click at [386, 334] on input "440" at bounding box center [387, 341] width 38 height 15
type input "600"
type input "$141.50"
click at [439, 334] on input "(480" at bounding box center [438, 341] width 38 height 15
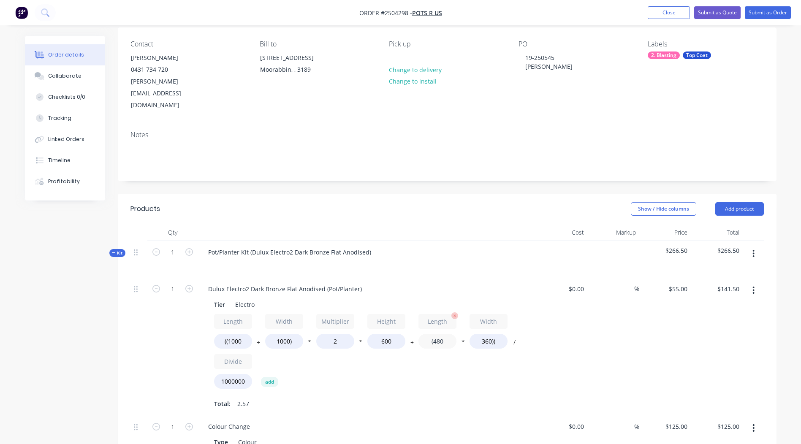
click at [439, 334] on input "(480" at bounding box center [438, 341] width 38 height 15
type input "(1000"
type input "$151.80"
click at [486, 334] on input "360))" at bounding box center [489, 341] width 38 height 15
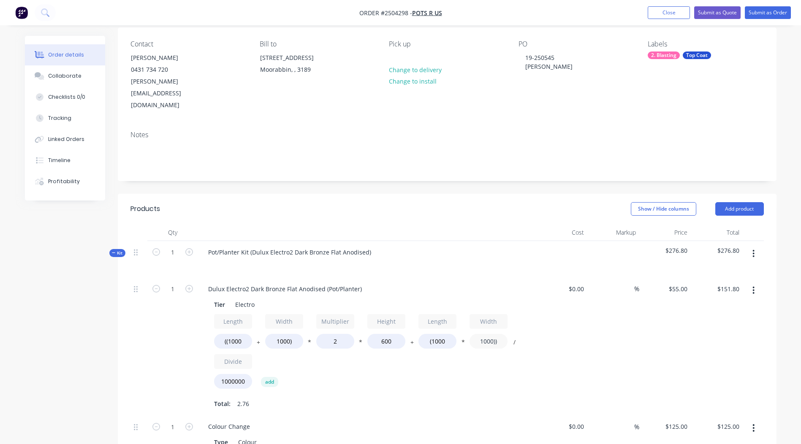
type input "1000))"
type input "$187.00"
click at [458, 345] on div "Length ((1000 + Width 1000) * Multiplier 2 * Height 600 + Length (1000 * Width …" at bounding box center [367, 353] width 306 height 79
click at [754, 287] on icon "button" at bounding box center [754, 291] width 2 height 8
click at [719, 307] on div "Duplicate" at bounding box center [724, 313] width 65 height 12
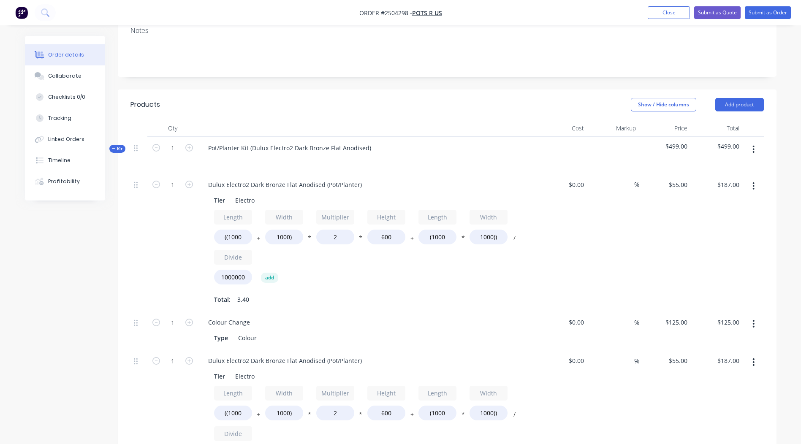
scroll to position [235, 0]
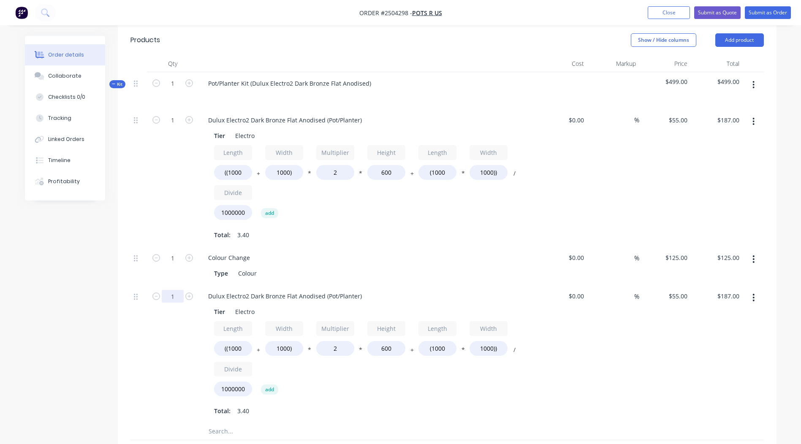
click at [172, 290] on input "1" at bounding box center [173, 296] width 22 height 13
type input "3"
type input "$561.00"
click at [237, 341] on input "((1000" at bounding box center [233, 348] width 38 height 15
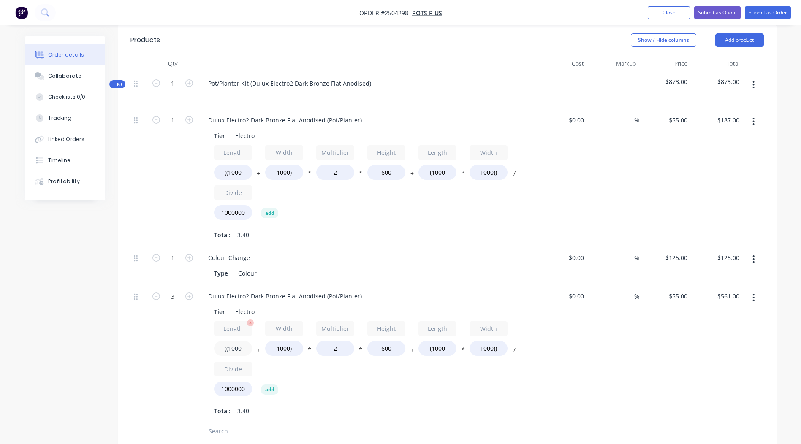
click at [237, 341] on input "((1000" at bounding box center [233, 348] width 38 height 15
click at [307, 357] on div "Length ((1000 + Width 1000) * Multiplier 2 * Height 600 + Length (1000 * Width …" at bounding box center [367, 360] width 306 height 79
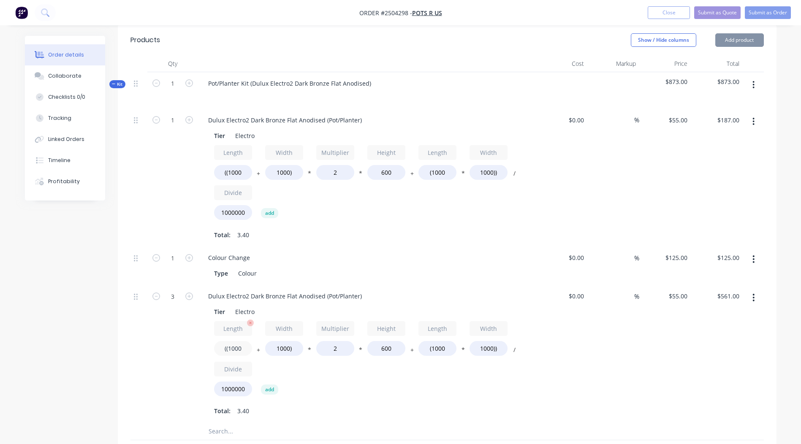
click at [236, 341] on input "((1000" at bounding box center [233, 348] width 38 height 15
type input "((1100"
type input "$580.80"
click at [286, 341] on input "1000)" at bounding box center [284, 348] width 38 height 15
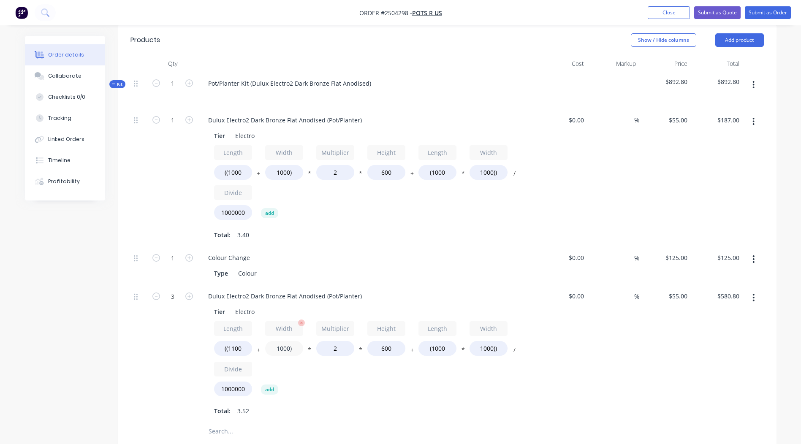
click at [286, 341] on input "1000)" at bounding box center [284, 348] width 38 height 15
type input "800)"
type input "$541.20"
click at [388, 341] on input "600" at bounding box center [387, 348] width 38 height 15
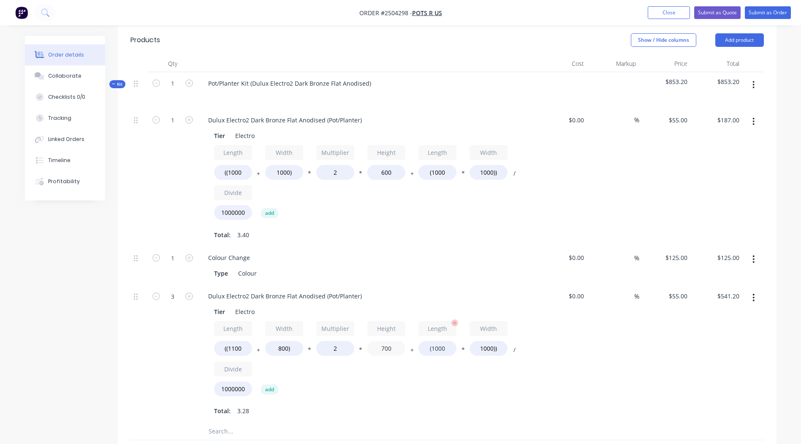
type input "700"
type input "$603.90"
click at [437, 341] on input "(1000" at bounding box center [438, 348] width 38 height 15
type input "(1100"
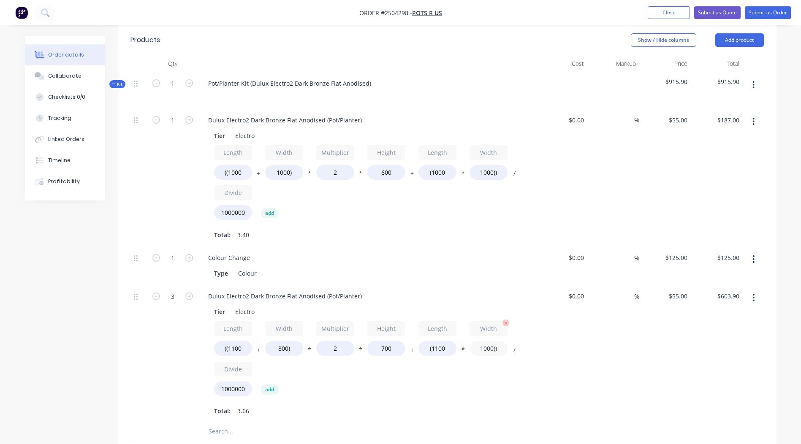
type input "$620.40"
click at [486, 341] on input "1000))" at bounding box center [489, 348] width 38 height 15
type input "800))"
type input "$584.10"
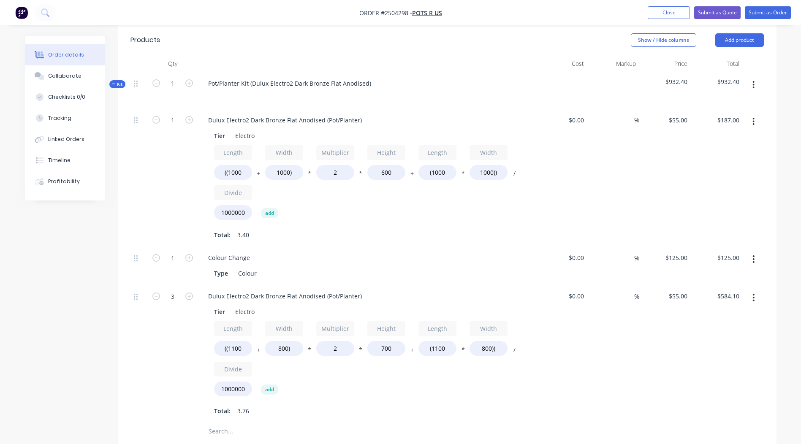
click at [616, 360] on div "%" at bounding box center [614, 354] width 52 height 138
click at [670, 334] on div "$55.00 $55.00" at bounding box center [666, 354] width 52 height 138
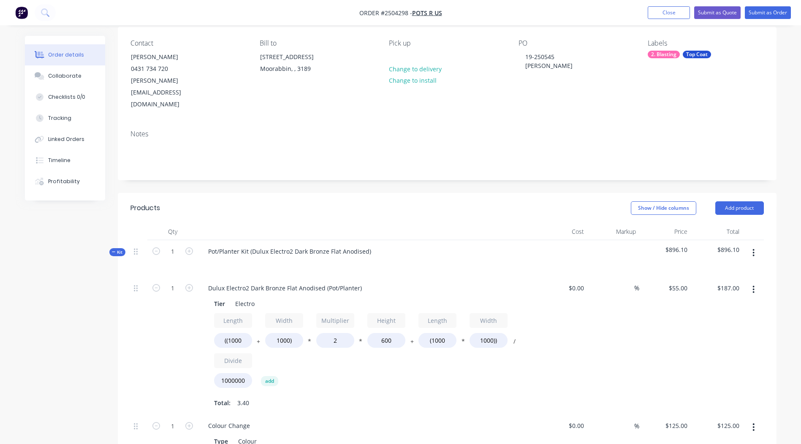
scroll to position [66, 0]
click at [368, 246] on div "Pot/Planter Kit (Dulux Electro2 Dark Bronze Flat Anodised)" at bounding box center [290, 252] width 177 height 12
click at [480, 278] on div "Dulux Electro2 Dark Bronze Flat Anodised (Pot/Planter) Tier Electro Length ((10…" at bounding box center [367, 347] width 338 height 138
click at [264, 246] on div "Dulux Electro2 Dark Bronze Flat Anodised" at bounding box center [267, 252] width 131 height 12
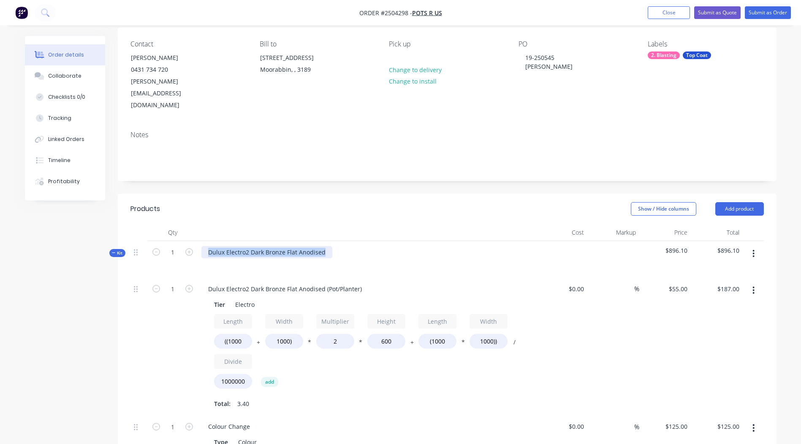
click at [264, 246] on div "Dulux Electro2 Dark Bronze Flat Anodised" at bounding box center [267, 252] width 131 height 12
copy div "Dulux Electro2 Dark Bronze Flat Anodised"
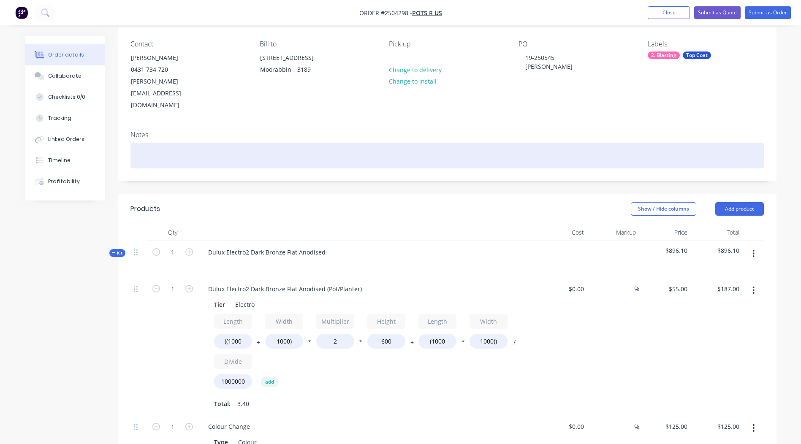
paste div
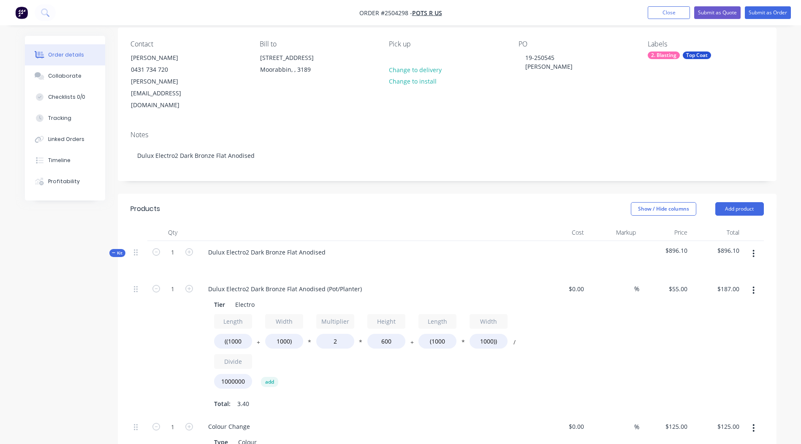
click at [455, 391] on div "Dulux Electro2 Dark Bronze Flat Anodised (Pot/Planter) Tier Electro Length ((10…" at bounding box center [367, 347] width 338 height 138
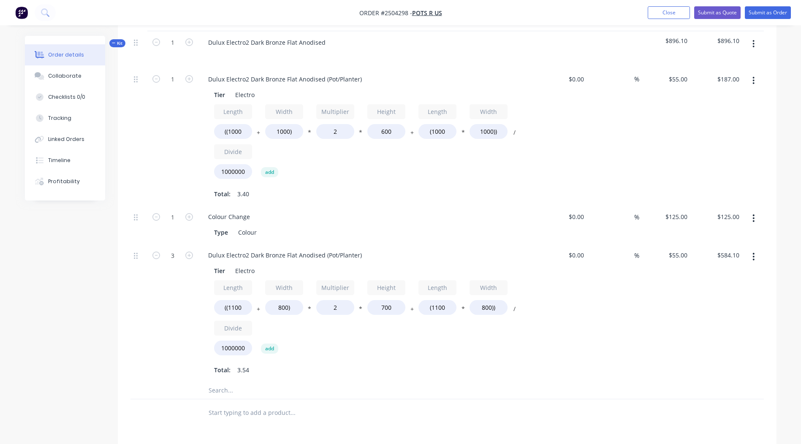
scroll to position [155, 0]
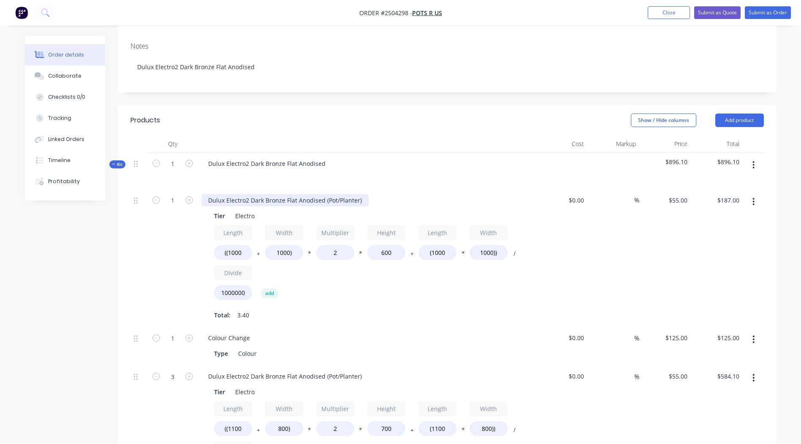
click at [307, 194] on div "Dulux Electro2 Dark Bronze Flat Anodised (Pot/Planter)" at bounding box center [285, 200] width 167 height 12
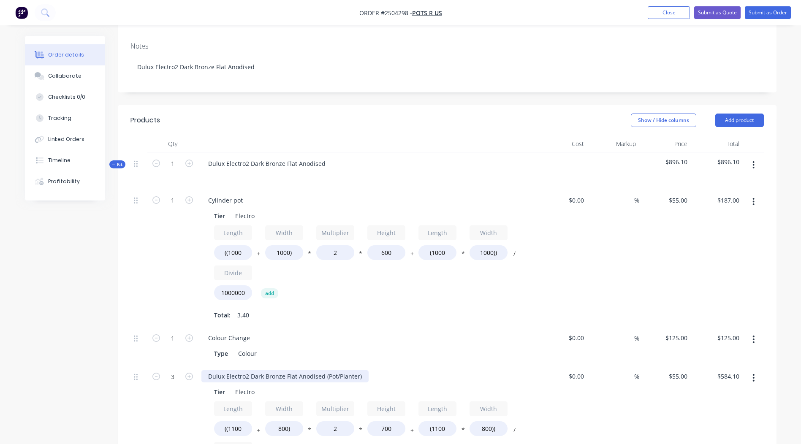
click at [270, 370] on div "Dulux Electro2 Dark Bronze Flat Anodised (Pot/Planter)" at bounding box center [285, 376] width 167 height 12
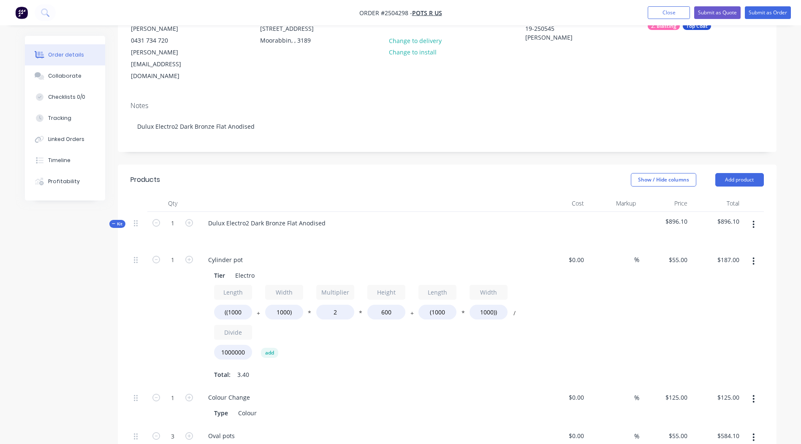
scroll to position [340, 0]
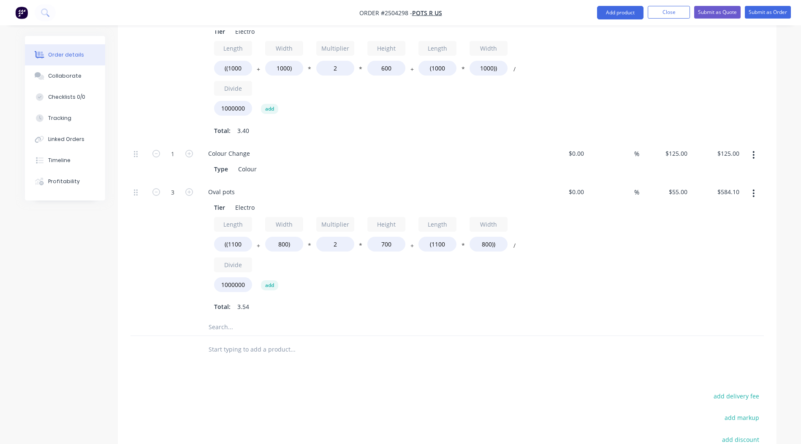
click at [133, 142] on div at bounding box center [139, 161] width 17 height 38
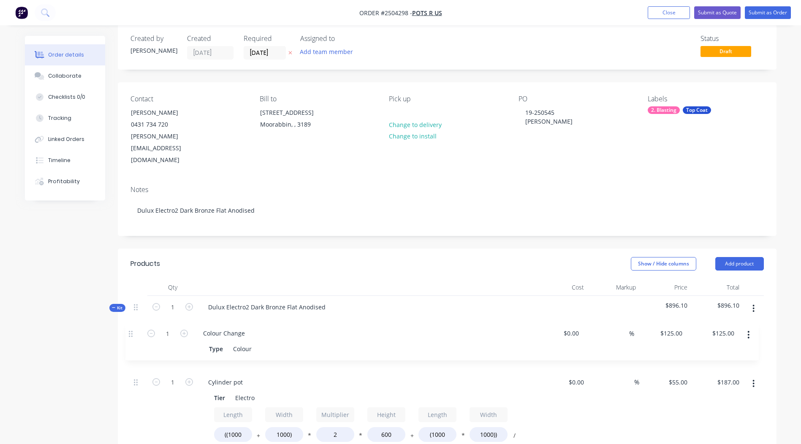
scroll to position [12, 0]
drag, startPoint x: 136, startPoint y: 130, endPoint x: 132, endPoint y: 309, distance: 178.7
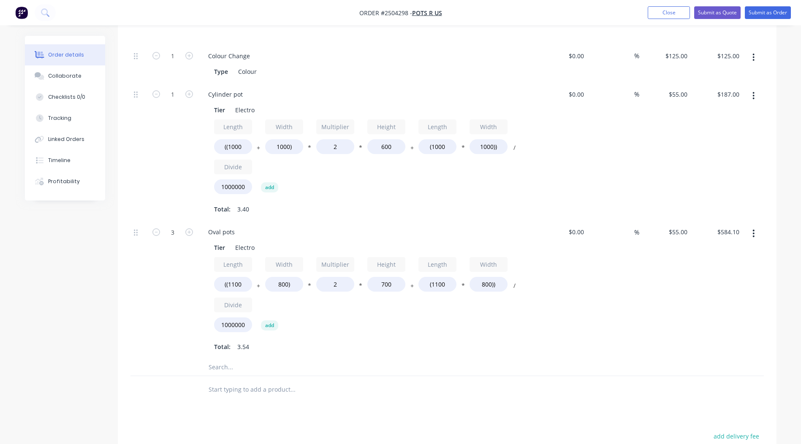
scroll to position [0, 0]
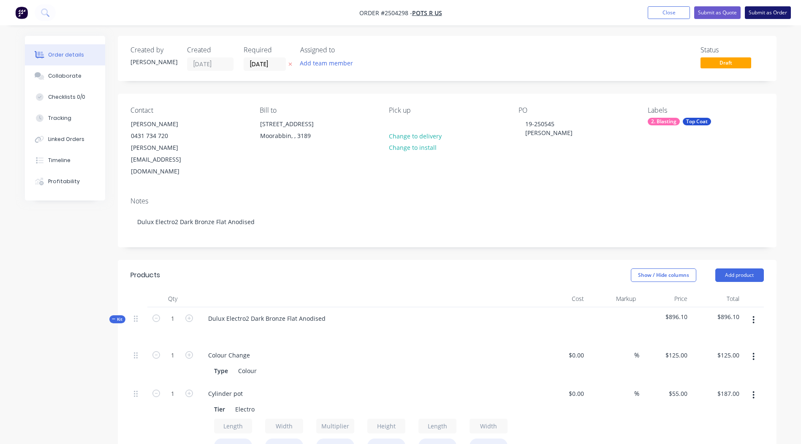
click at [766, 13] on button "Submit as Order" at bounding box center [768, 12] width 46 height 13
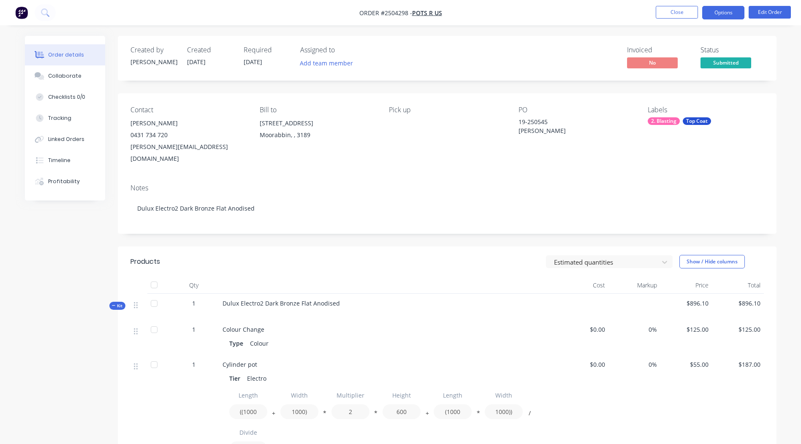
click at [731, 11] on button "Options" at bounding box center [724, 13] width 42 height 14
click at [530, 14] on nav "Order #2504298 - Pots R Us Close Options Edit Order" at bounding box center [400, 12] width 801 height 25
click at [62, 71] on button "Collaborate" at bounding box center [65, 75] width 80 height 21
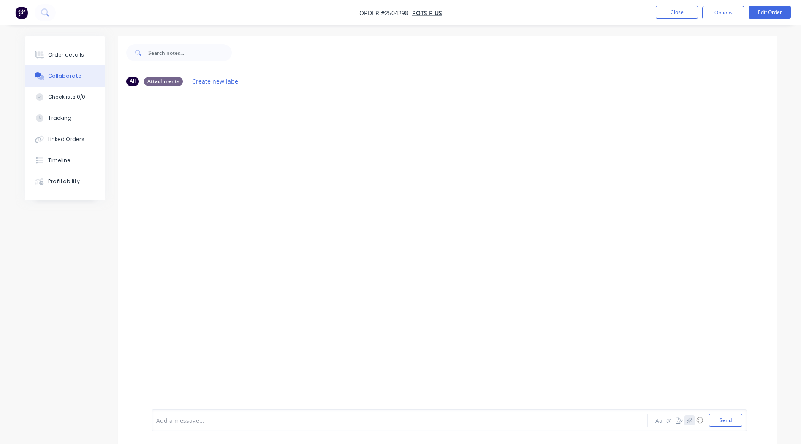
click at [689, 419] on icon "button" at bounding box center [689, 421] width 5 height 6
click at [728, 422] on button "Send" at bounding box center [725, 420] width 33 height 13
click at [516, 223] on div at bounding box center [447, 251] width 659 height 317
click at [63, 97] on div "Checklists 0/0" at bounding box center [66, 97] width 37 height 8
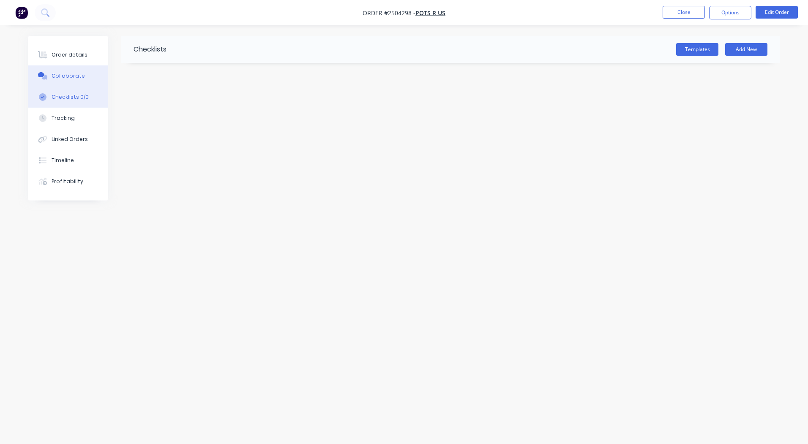
click at [63, 70] on button "Collaborate" at bounding box center [68, 75] width 80 height 21
click at [443, 247] on div at bounding box center [404, 206] width 752 height 340
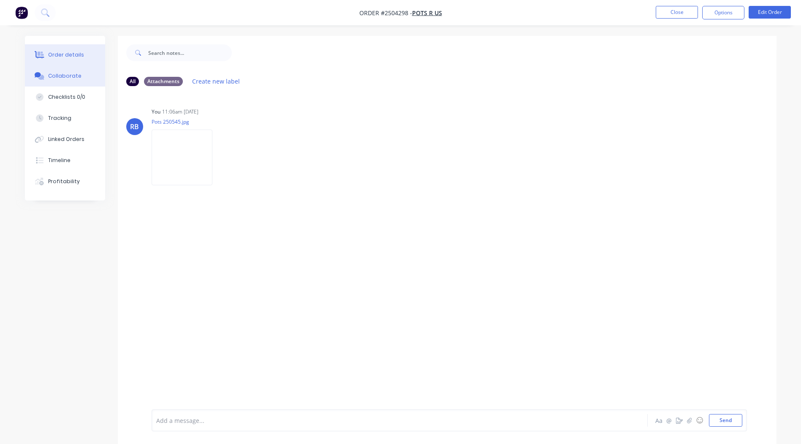
click at [52, 52] on div "Order details" at bounding box center [66, 55] width 36 height 8
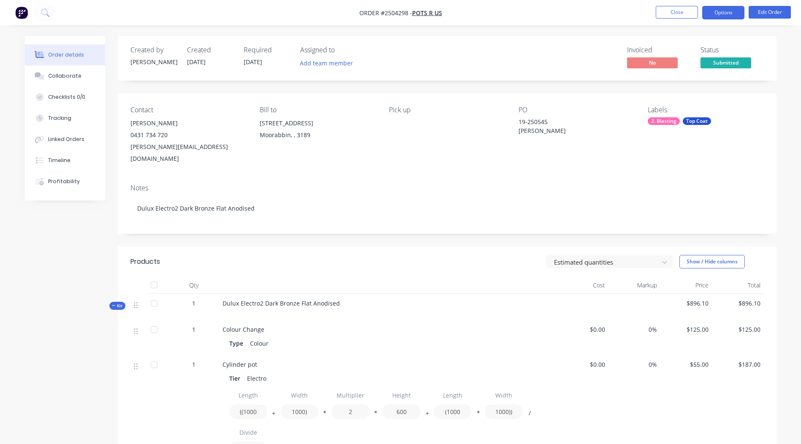
click at [715, 14] on button "Options" at bounding box center [724, 13] width 42 height 14
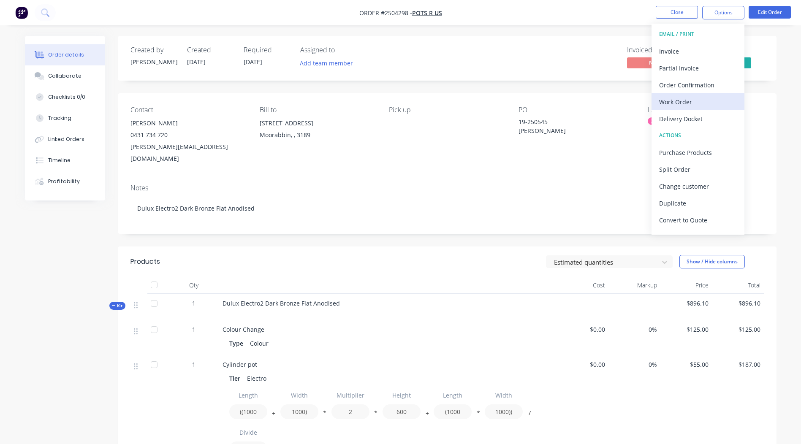
click at [684, 107] on div "Work Order" at bounding box center [698, 102] width 78 height 12
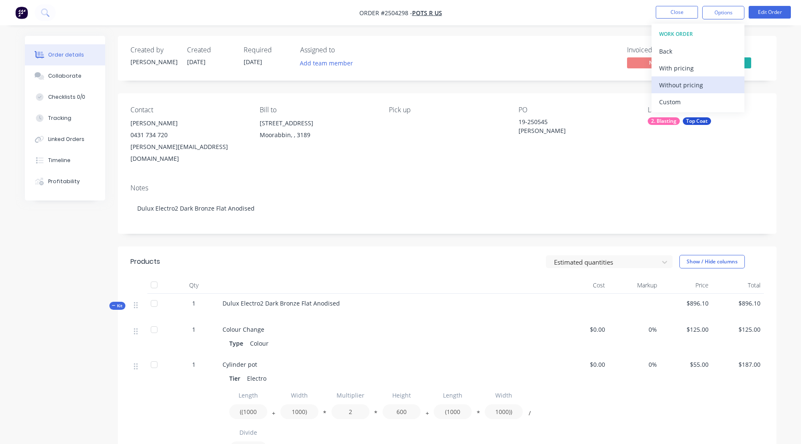
click at [680, 86] on div "Without pricing" at bounding box center [698, 85] width 78 height 12
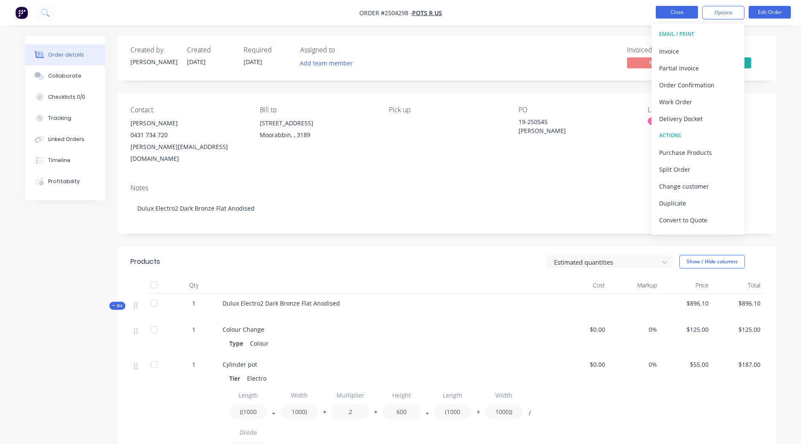
click at [675, 11] on button "Close" at bounding box center [677, 12] width 42 height 13
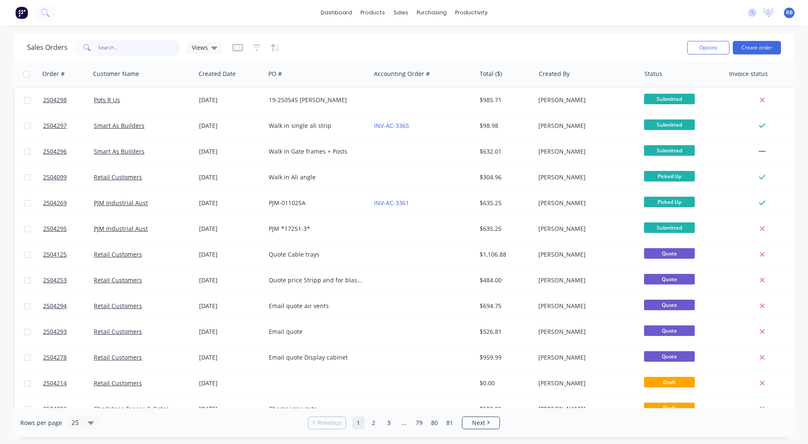
click at [107, 46] on input "text" at bounding box center [139, 47] width 82 height 17
type input "2504276"
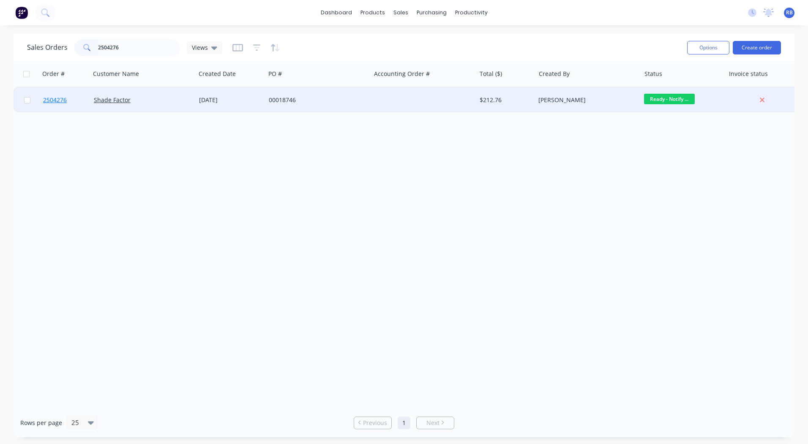
click at [54, 102] on span "2504276" at bounding box center [55, 100] width 24 height 8
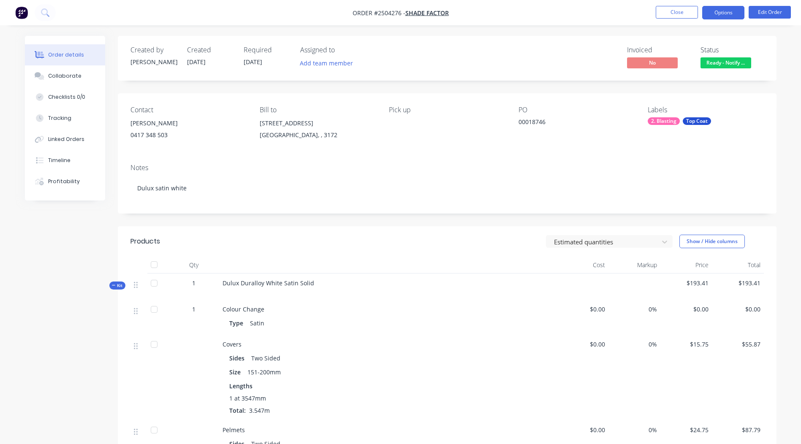
click at [726, 11] on button "Options" at bounding box center [724, 13] width 42 height 14
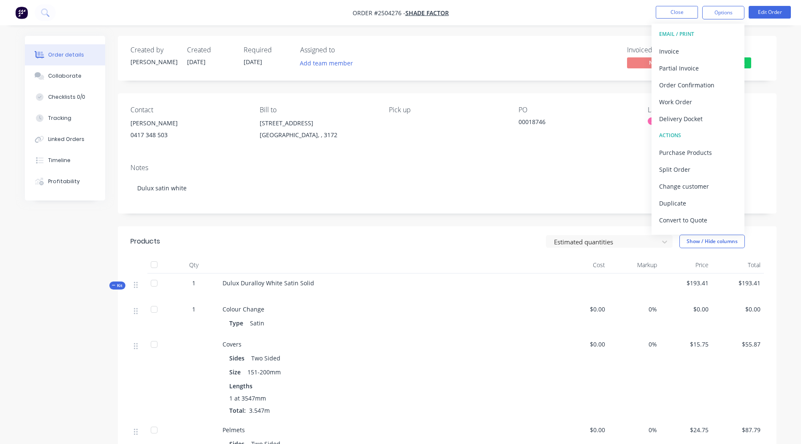
click at [785, 57] on div "Order details Collaborate Checklists 0/0 Tracking Linked Orders Timeline Profit…" at bounding box center [400, 368] width 769 height 665
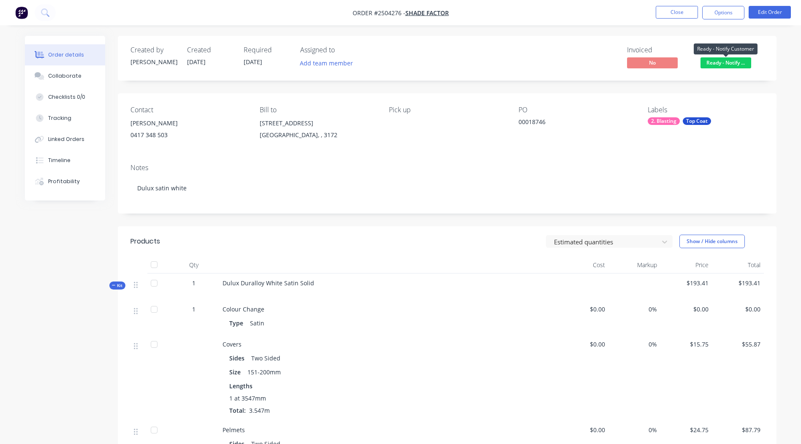
click at [733, 65] on span "Ready - Notify ..." at bounding box center [726, 62] width 51 height 11
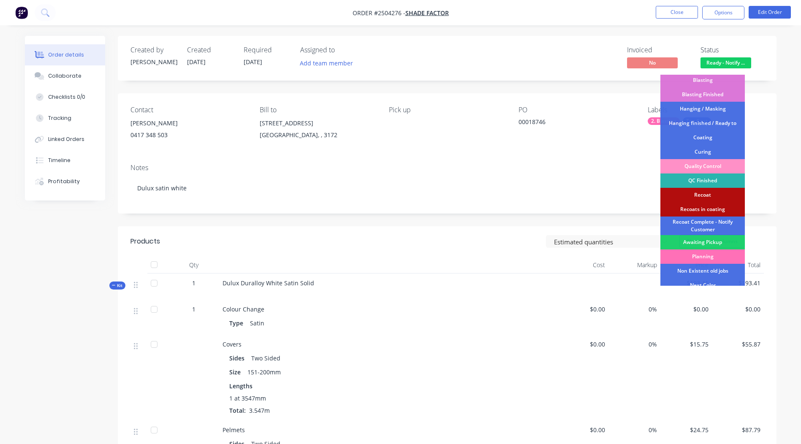
scroll to position [210, 0]
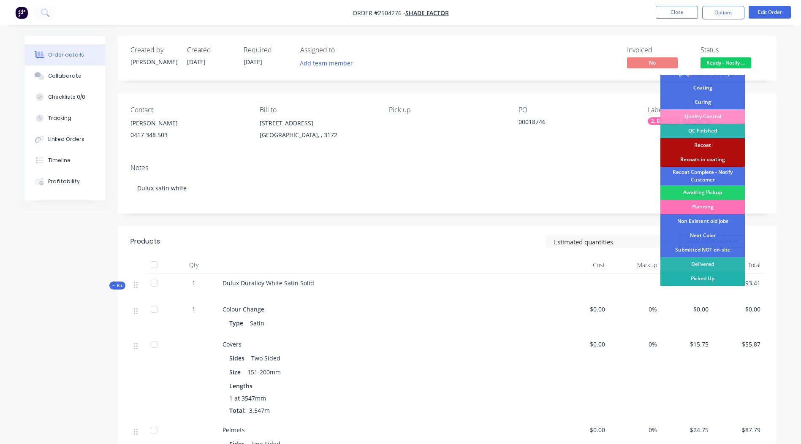
click at [717, 277] on div "Picked Up" at bounding box center [703, 279] width 84 height 14
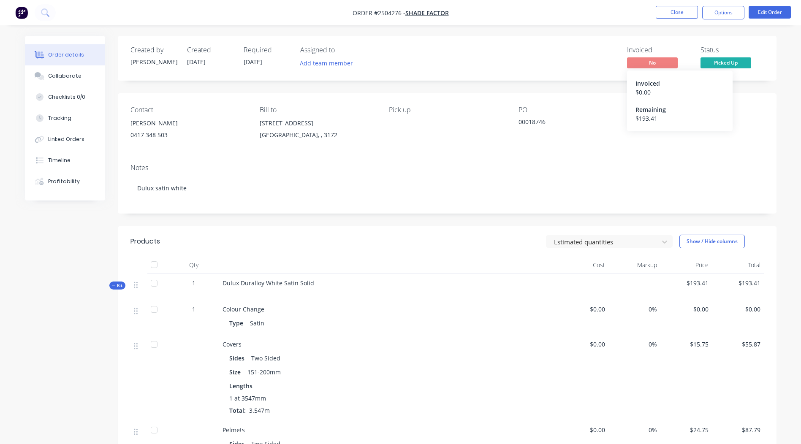
click at [647, 63] on span "No" at bounding box center [652, 62] width 51 height 11
click at [722, 13] on button "Options" at bounding box center [724, 13] width 42 height 14
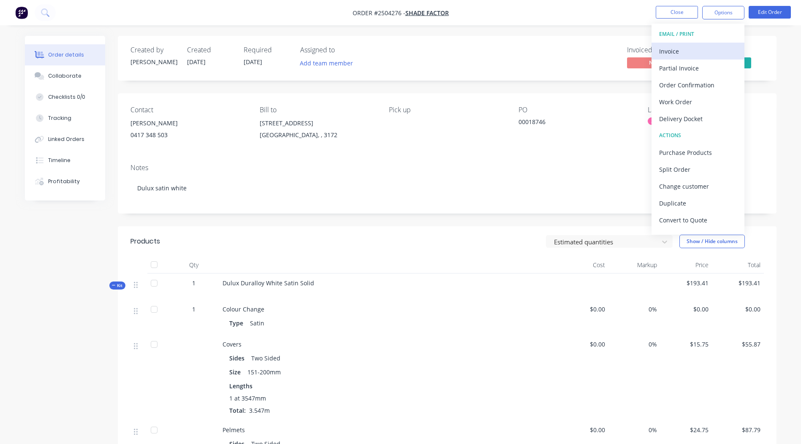
click at [675, 53] on div "Invoice" at bounding box center [698, 51] width 78 height 12
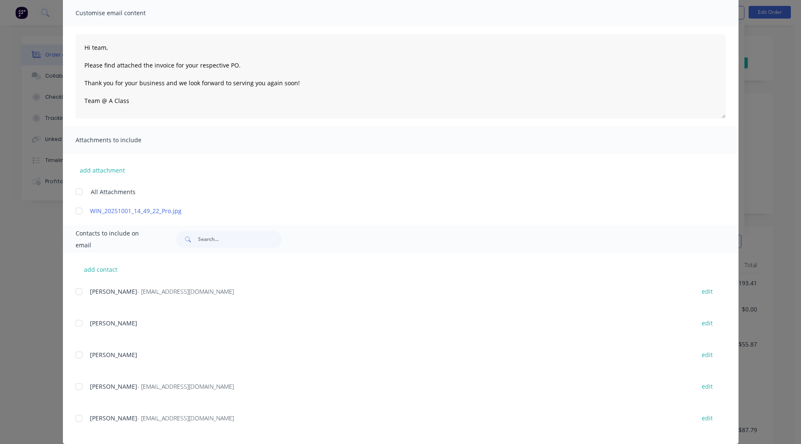
scroll to position [74, 0]
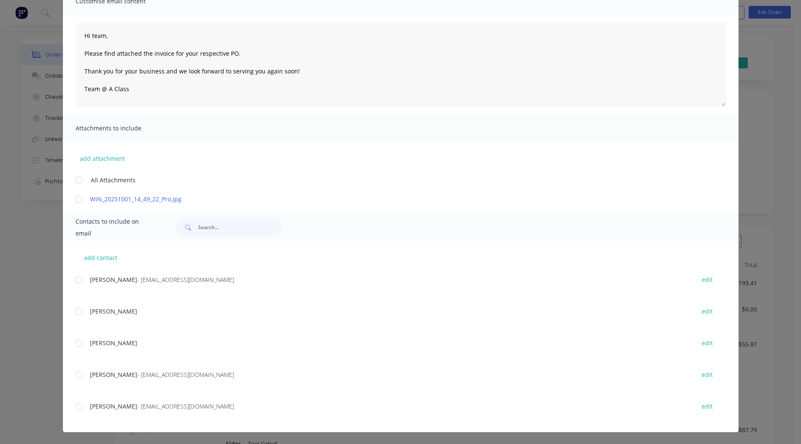
click at [76, 376] on div at bounding box center [79, 375] width 17 height 17
click at [75, 200] on div at bounding box center [79, 199] width 17 height 17
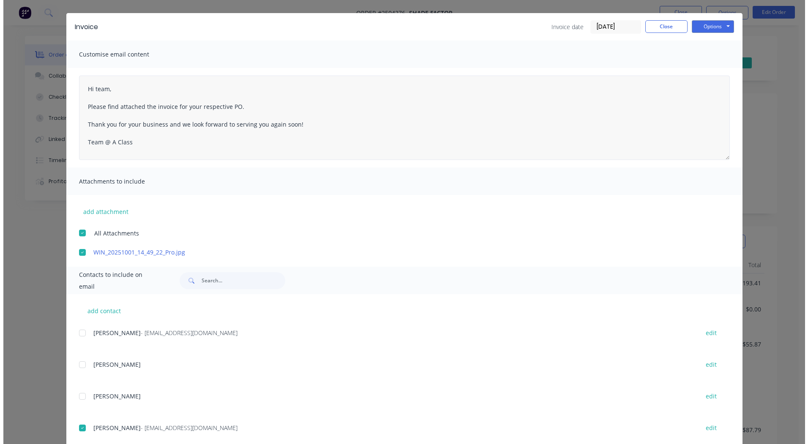
scroll to position [0, 0]
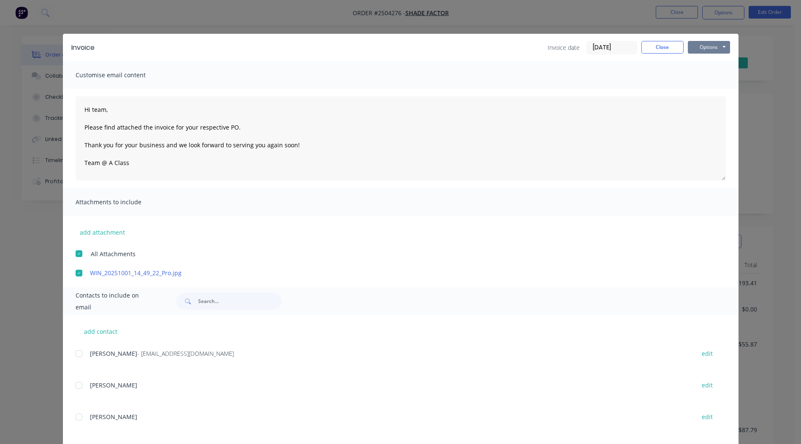
click at [708, 46] on button "Options" at bounding box center [709, 47] width 42 height 13
click at [703, 90] on button "Email" at bounding box center [715, 90] width 54 height 14
click at [654, 46] on button "Close" at bounding box center [663, 47] width 42 height 13
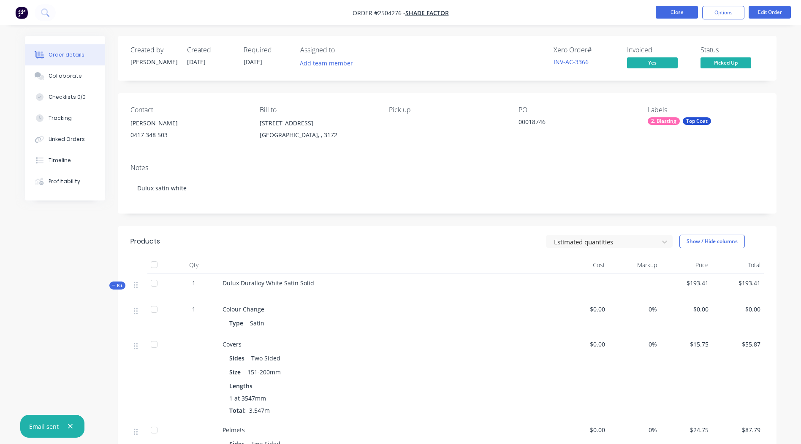
click at [669, 13] on button "Close" at bounding box center [677, 12] width 42 height 13
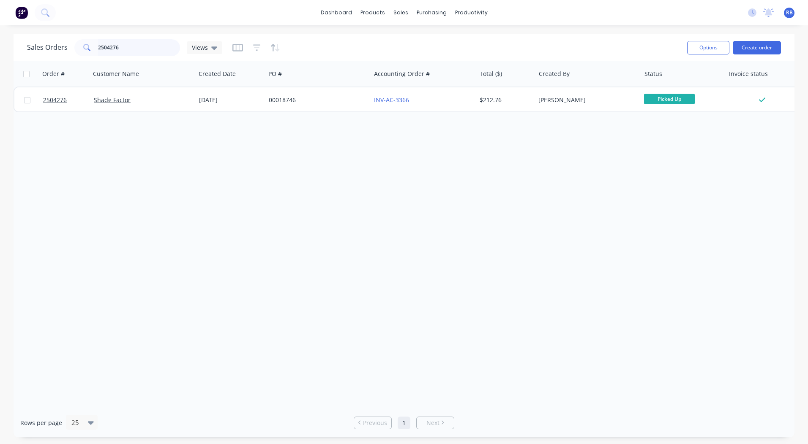
click at [125, 43] on input "2504276" at bounding box center [139, 47] width 82 height 17
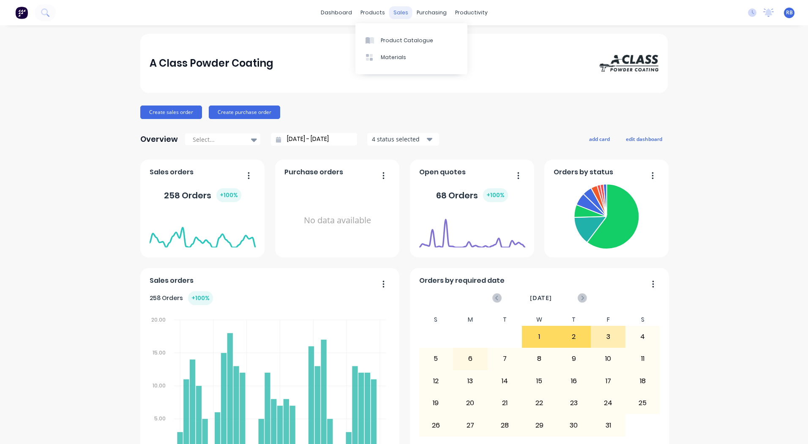
drag, startPoint x: 0, startPoint y: 0, endPoint x: 395, endPoint y: 15, distance: 395.7
click at [394, 9] on div "sales" at bounding box center [400, 12] width 23 height 13
click at [402, 40] on icon at bounding box center [400, 41] width 8 height 8
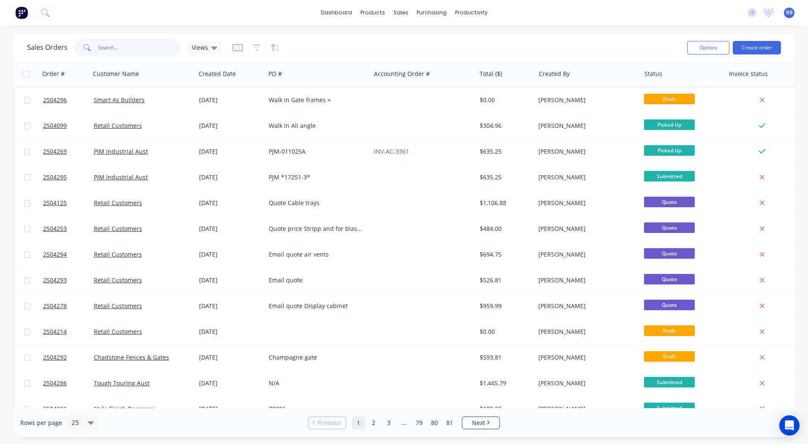
click at [106, 47] on input "text" at bounding box center [139, 47] width 82 height 17
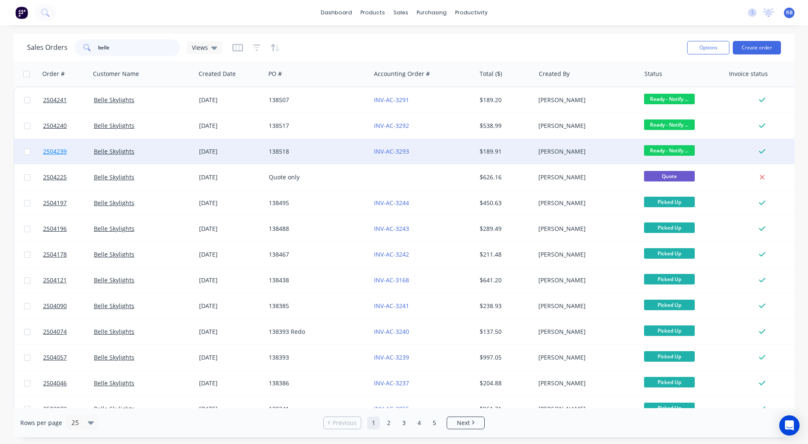
type input "belle"
click at [50, 149] on span "2504239" at bounding box center [55, 151] width 24 height 8
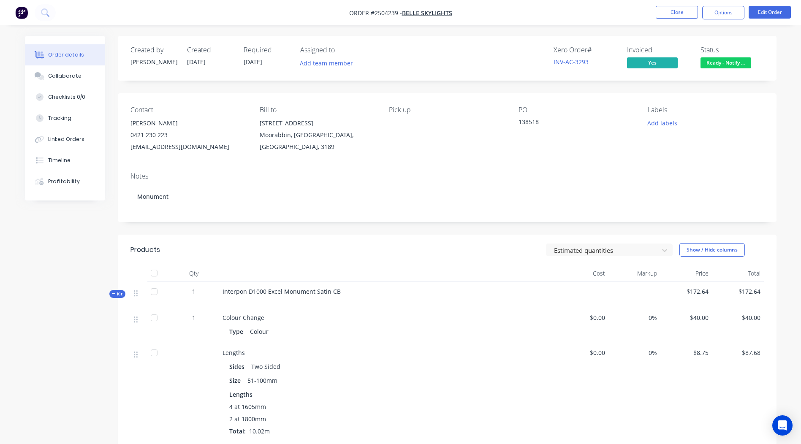
click at [719, 65] on span "Ready - Notify ..." at bounding box center [726, 62] width 51 height 11
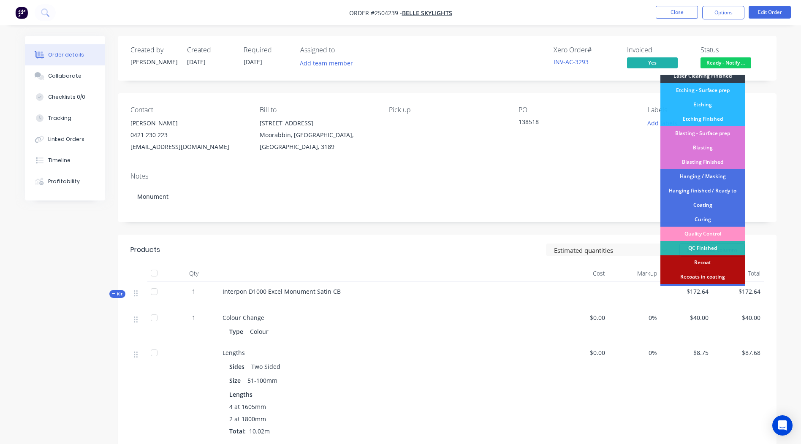
scroll to position [210, 0]
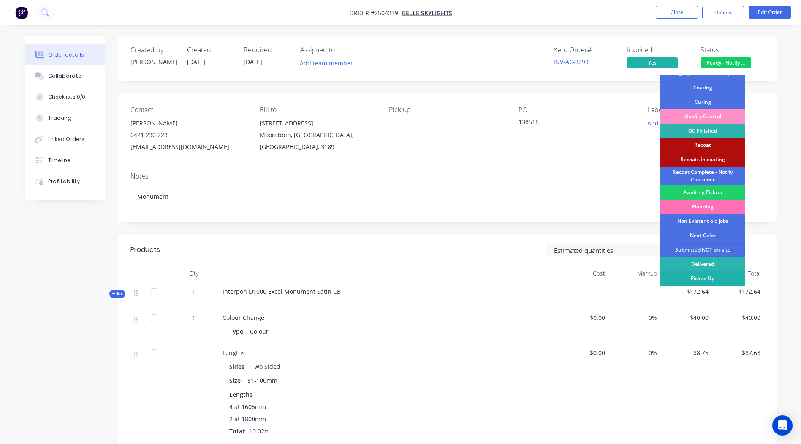
click at [706, 278] on div "Picked Up" at bounding box center [703, 279] width 84 height 14
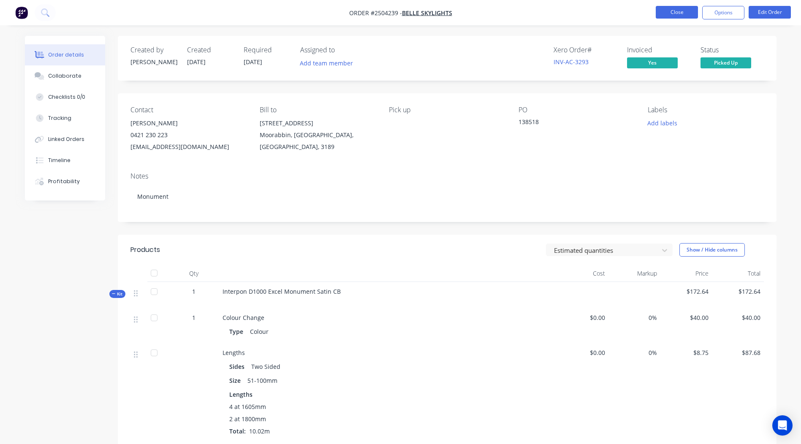
click at [675, 14] on button "Close" at bounding box center [677, 12] width 42 height 13
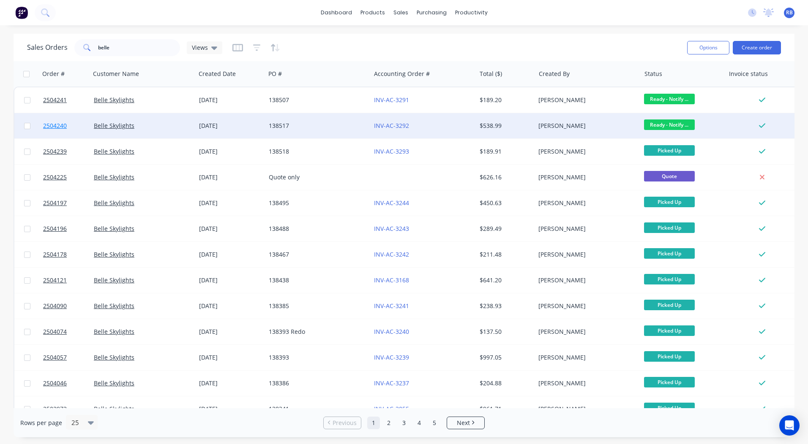
click at [54, 125] on span "2504240" at bounding box center [55, 126] width 24 height 8
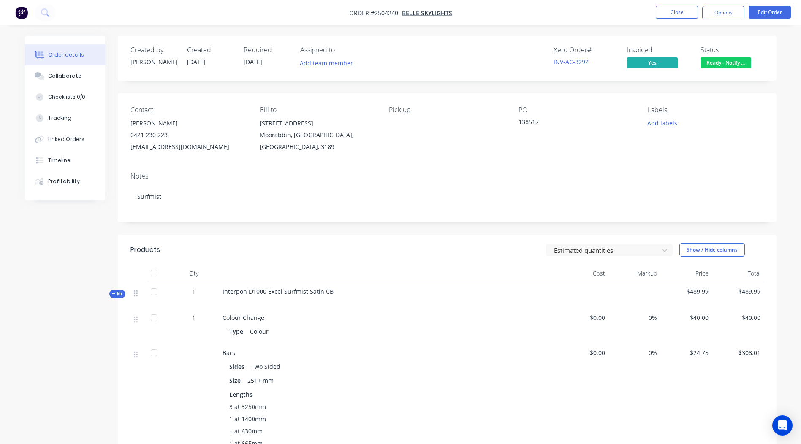
click at [725, 64] on span "Ready - Notify ..." at bounding box center [726, 62] width 51 height 11
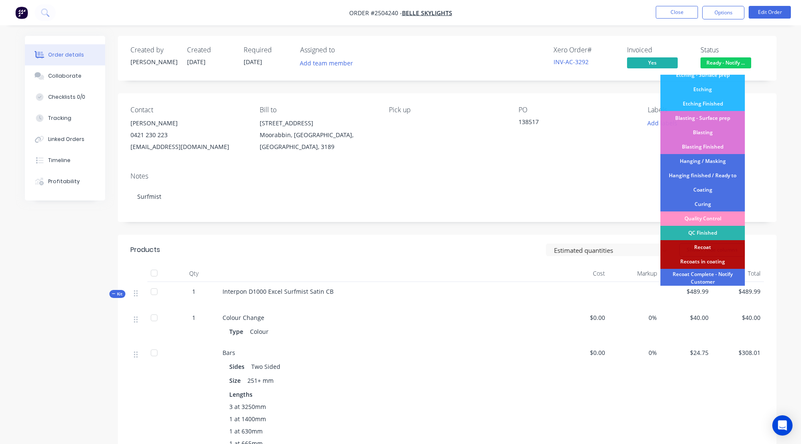
scroll to position [210, 0]
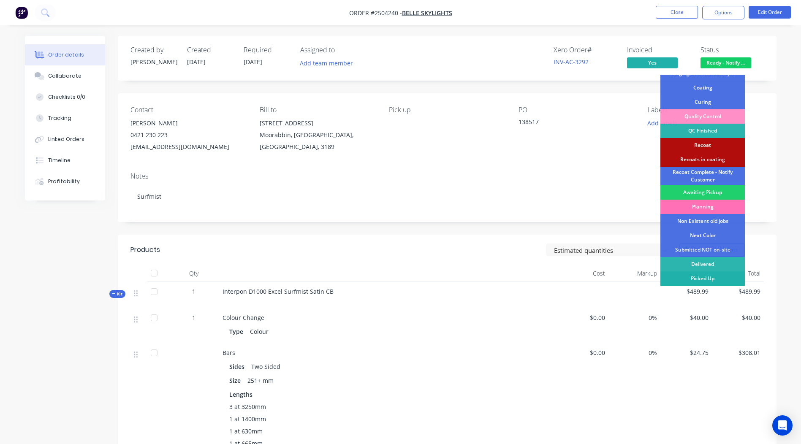
click at [698, 281] on div "Picked Up" at bounding box center [703, 279] width 84 height 14
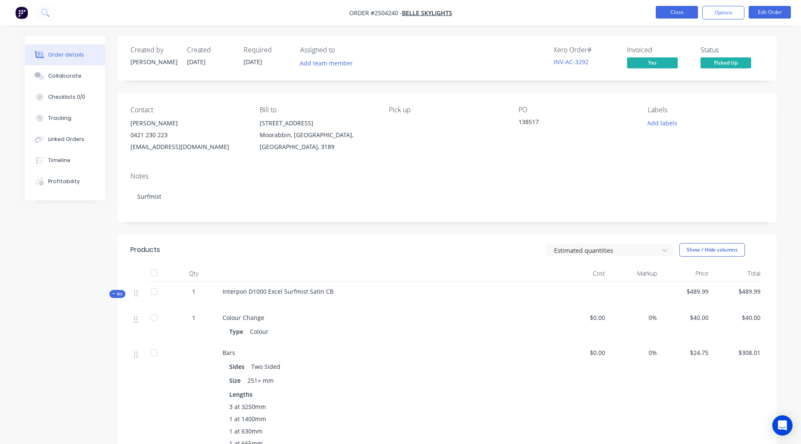
click at [665, 9] on button "Close" at bounding box center [677, 12] width 42 height 13
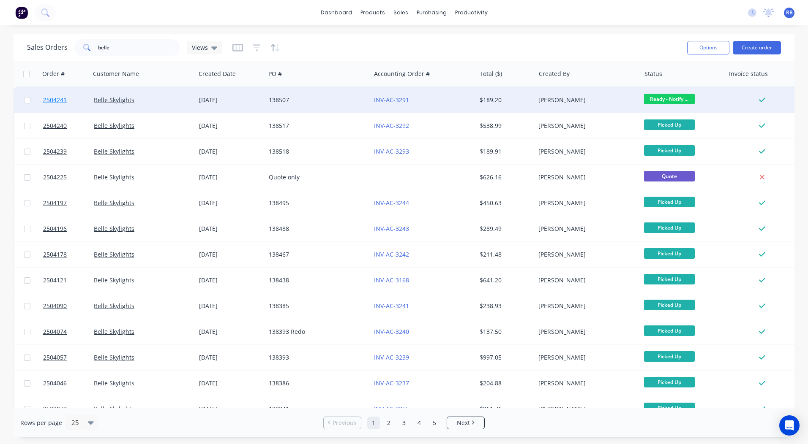
click at [50, 100] on span "2504241" at bounding box center [55, 100] width 24 height 8
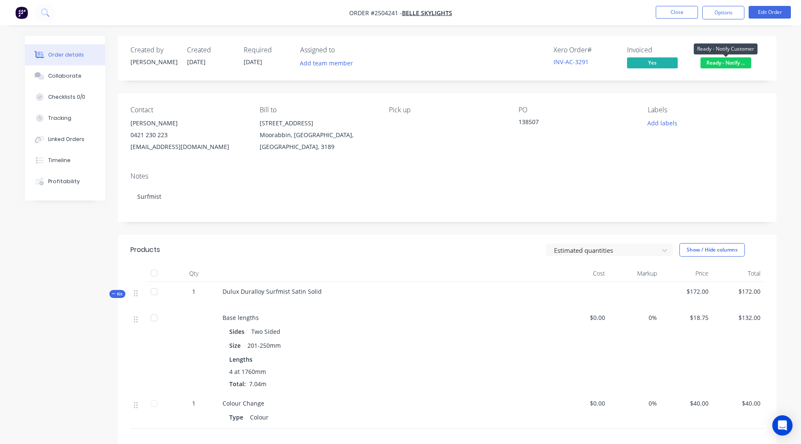
click at [720, 65] on span "Ready - Notify ..." at bounding box center [726, 62] width 51 height 11
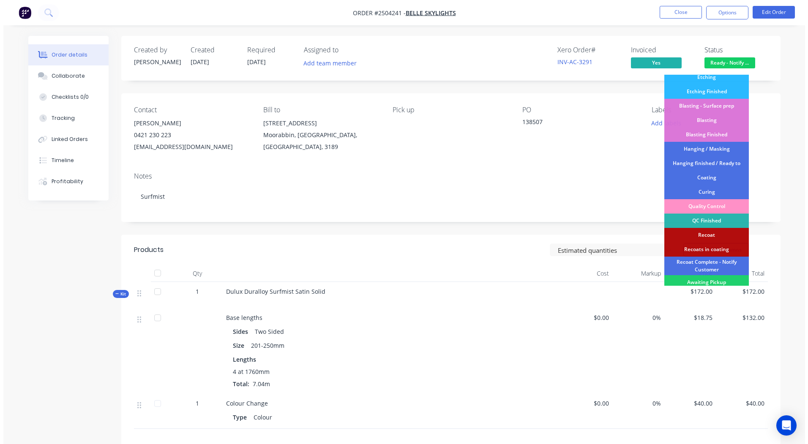
scroll to position [210, 0]
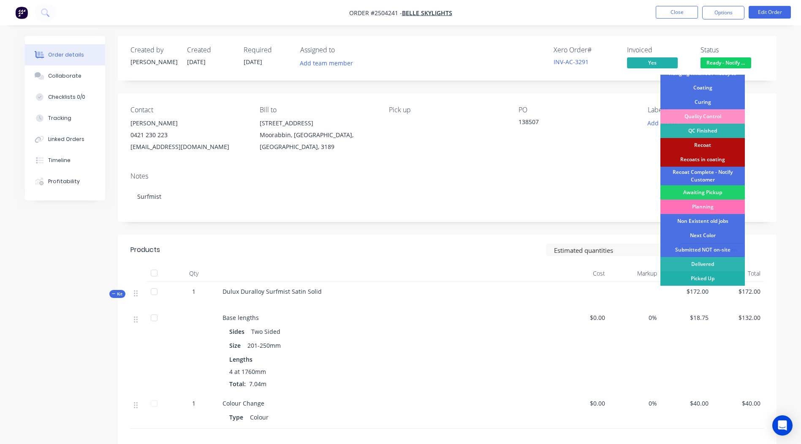
click at [703, 280] on div "Picked Up" at bounding box center [703, 279] width 84 height 14
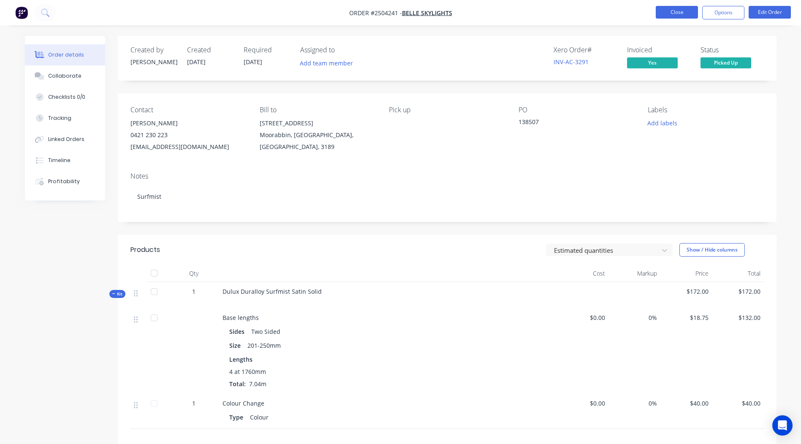
click at [669, 12] on button "Close" at bounding box center [677, 12] width 42 height 13
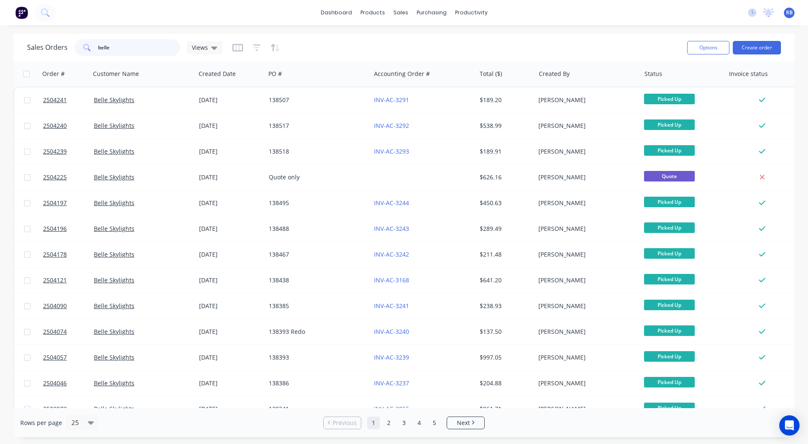
click at [132, 49] on input "belle" at bounding box center [139, 47] width 82 height 17
click at [131, 49] on input "belle" at bounding box center [139, 47] width 82 height 17
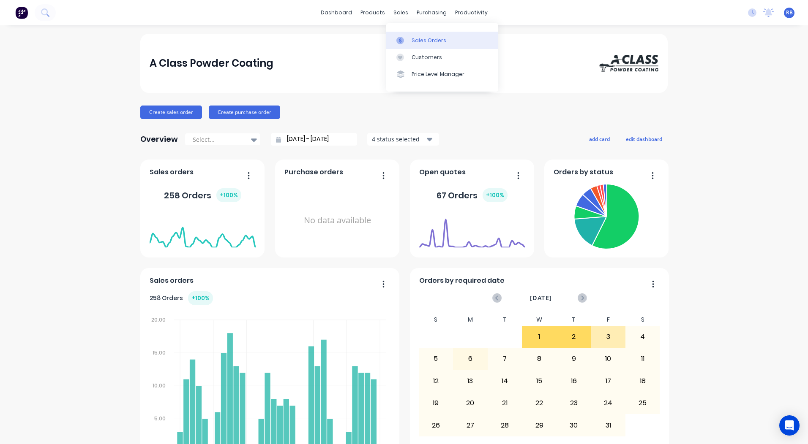
click at [426, 42] on div "Sales Orders" at bounding box center [428, 41] width 35 height 8
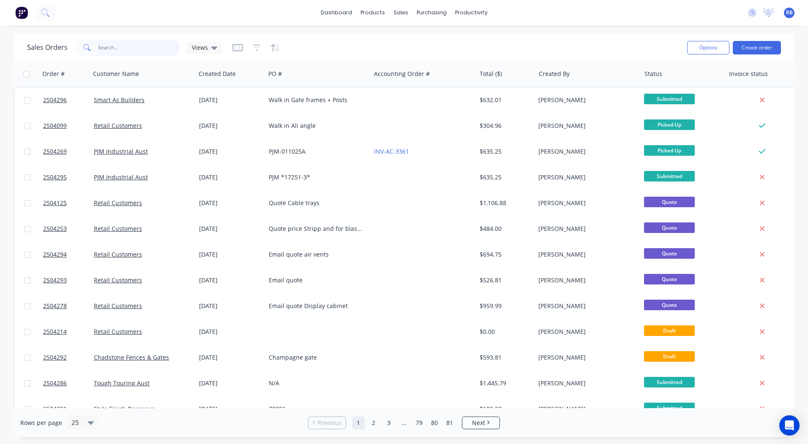
click at [109, 47] on input "text" at bounding box center [139, 47] width 82 height 17
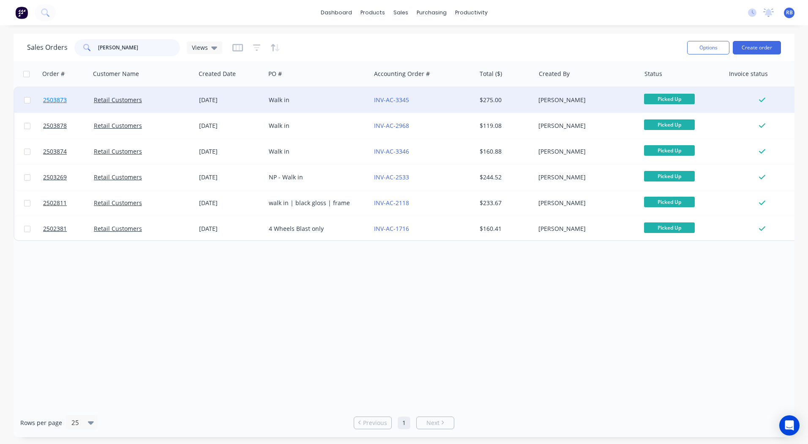
type input "jeff h"
click at [55, 99] on span "2503873" at bounding box center [55, 100] width 24 height 8
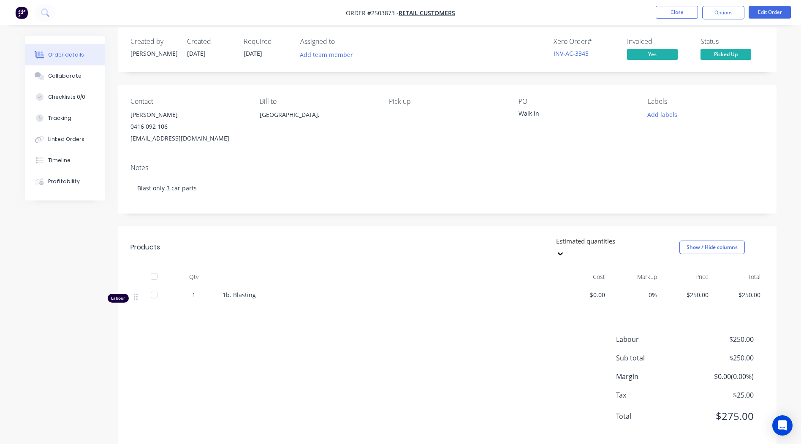
scroll to position [10, 0]
click at [671, 13] on button "Close" at bounding box center [677, 12] width 42 height 13
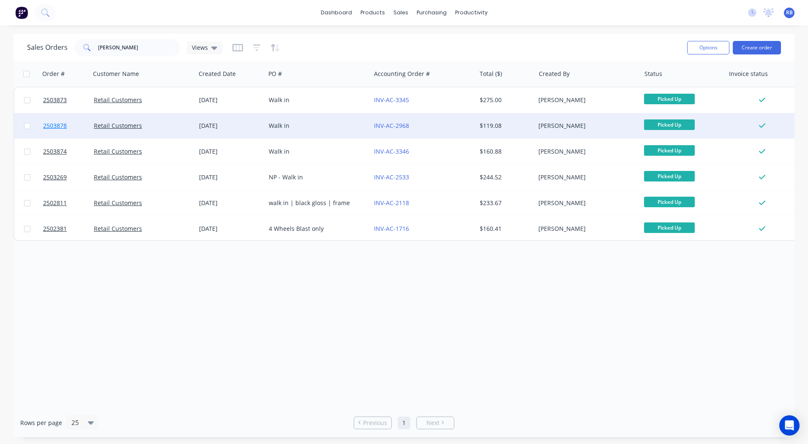
click at [53, 123] on span "2503878" at bounding box center [55, 126] width 24 height 8
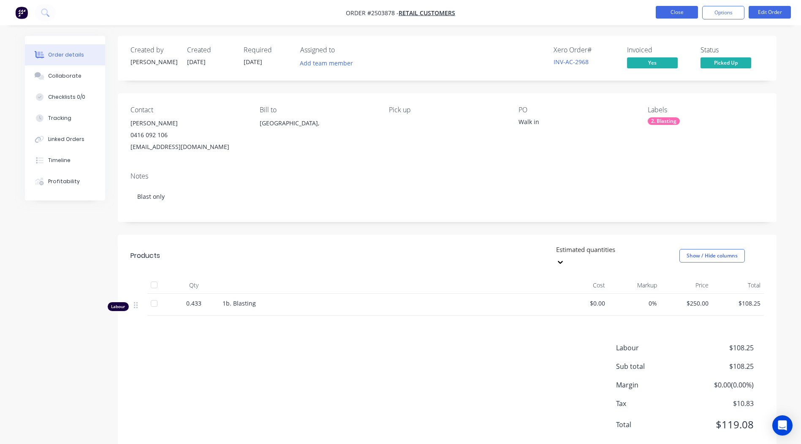
click at [680, 7] on button "Close" at bounding box center [677, 12] width 42 height 13
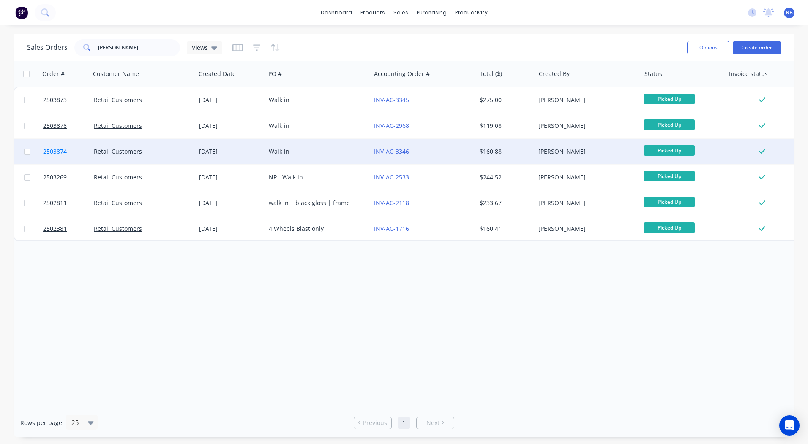
click at [62, 150] on span "2503874" at bounding box center [55, 151] width 24 height 8
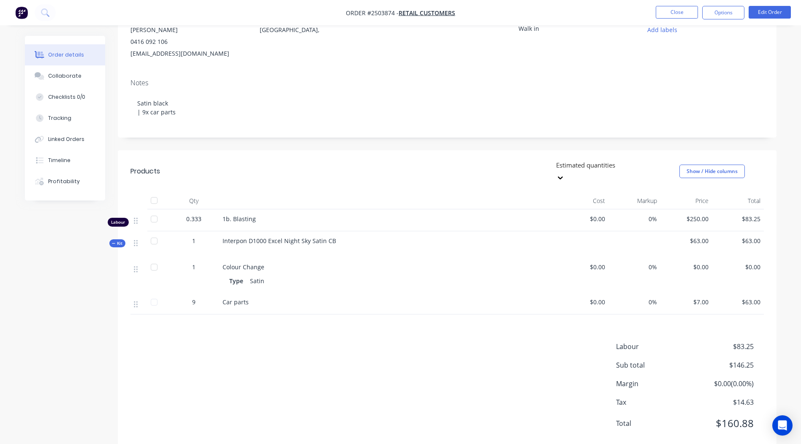
scroll to position [102, 0]
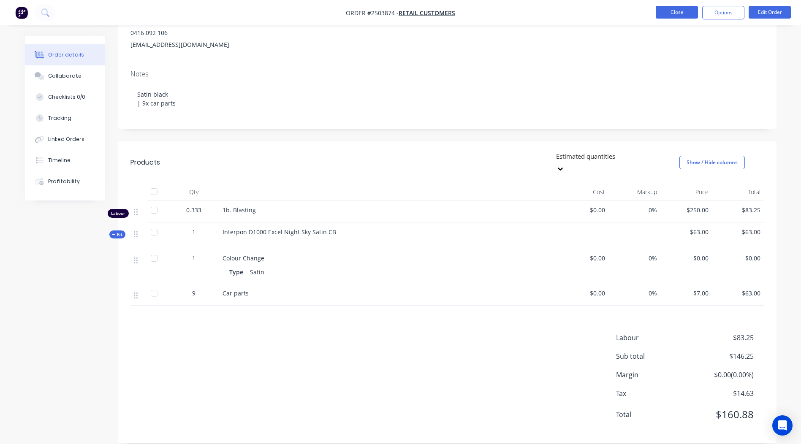
click at [674, 15] on button "Close" at bounding box center [677, 12] width 42 height 13
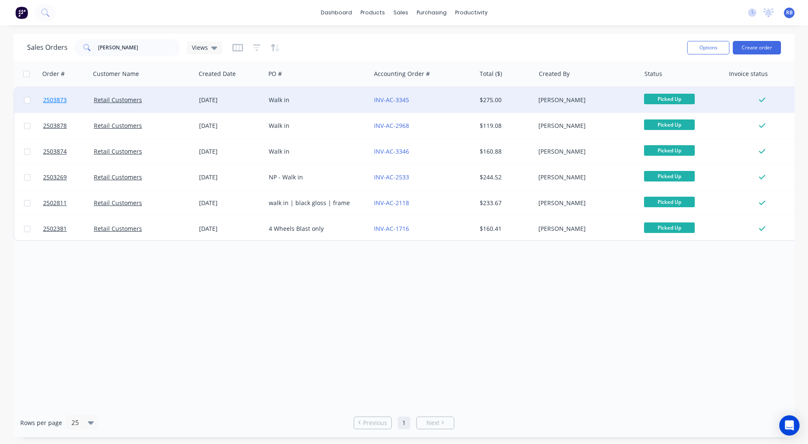
click at [57, 100] on span "2503873" at bounding box center [55, 100] width 24 height 8
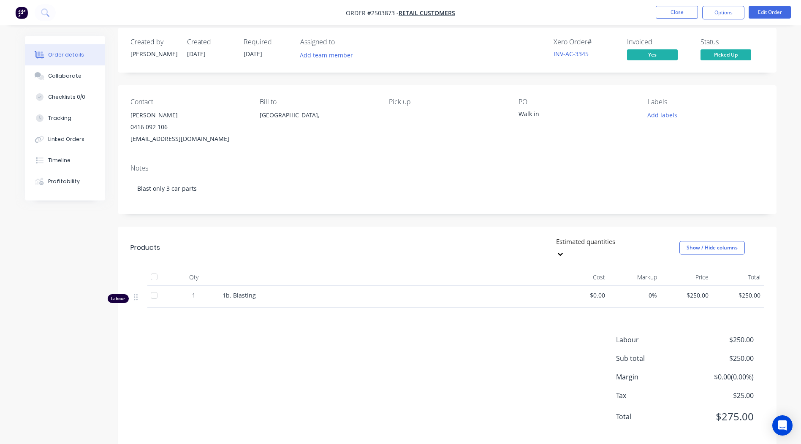
scroll to position [10, 0]
click at [662, 11] on button "Close" at bounding box center [677, 12] width 42 height 13
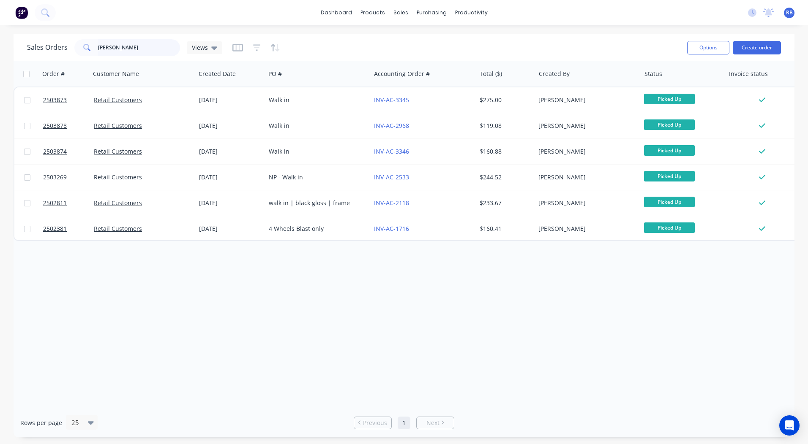
click at [121, 46] on input "jeff h" at bounding box center [139, 47] width 82 height 17
click at [120, 47] on input "jeff h" at bounding box center [139, 47] width 82 height 17
click at [119, 47] on input "jeff h" at bounding box center [139, 47] width 82 height 17
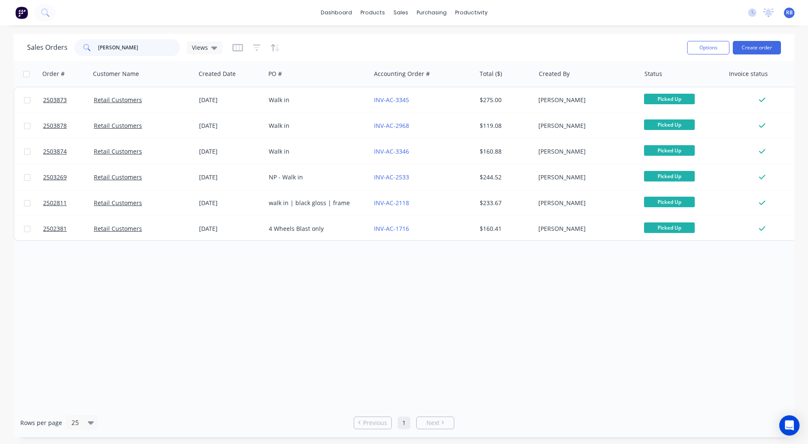
click at [119, 47] on input "jeff h" at bounding box center [139, 47] width 82 height 17
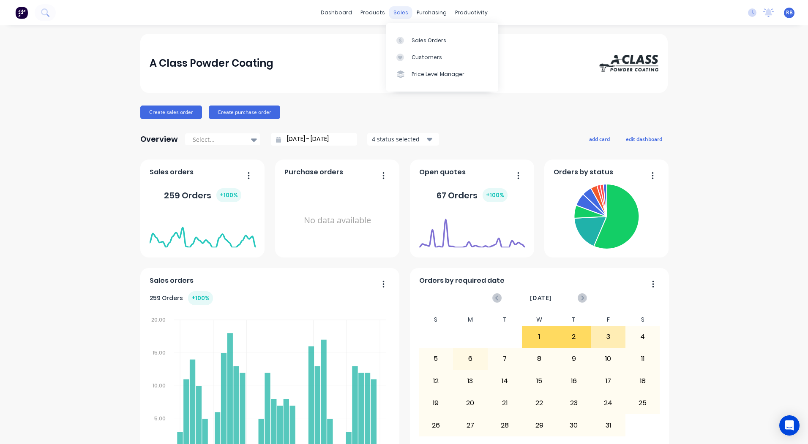
click at [402, 9] on div "sales" at bounding box center [400, 12] width 23 height 13
click at [421, 31] on div "Sales Orders Customers Price Level Manager" at bounding box center [442, 57] width 112 height 68
click at [423, 34] on link "Sales Orders" at bounding box center [442, 40] width 112 height 17
click at [422, 35] on link "Sales Orders" at bounding box center [442, 40] width 112 height 17
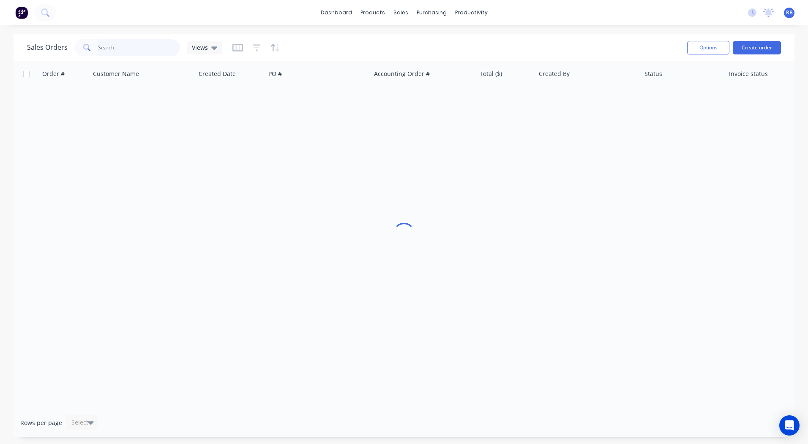
click at [132, 43] on input "text" at bounding box center [139, 47] width 82 height 17
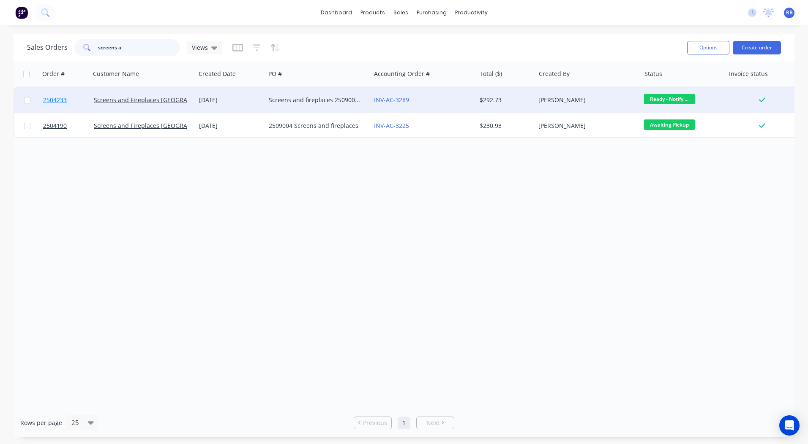
type input "screens a"
click at [53, 100] on span "2504233" at bounding box center [55, 100] width 24 height 8
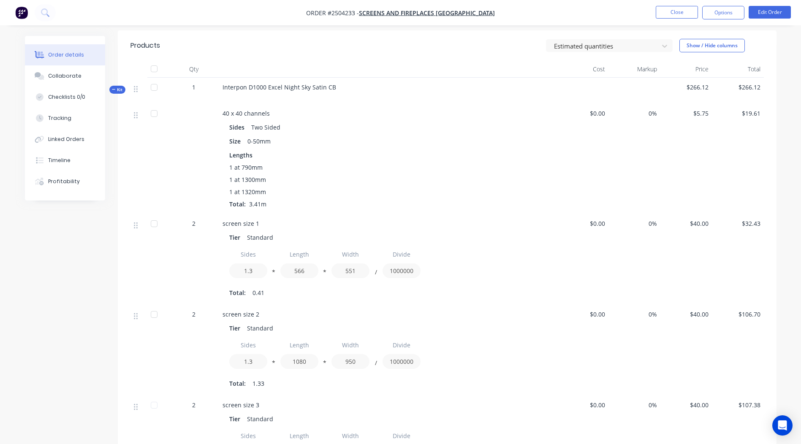
scroll to position [101, 0]
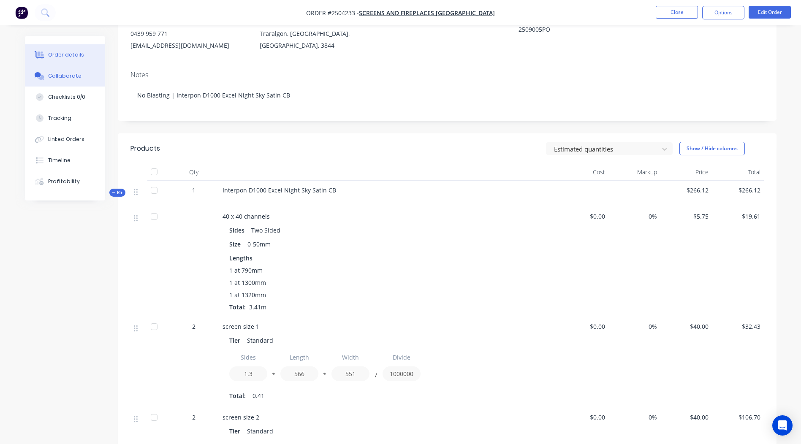
click at [72, 71] on button "Collaborate" at bounding box center [65, 75] width 80 height 21
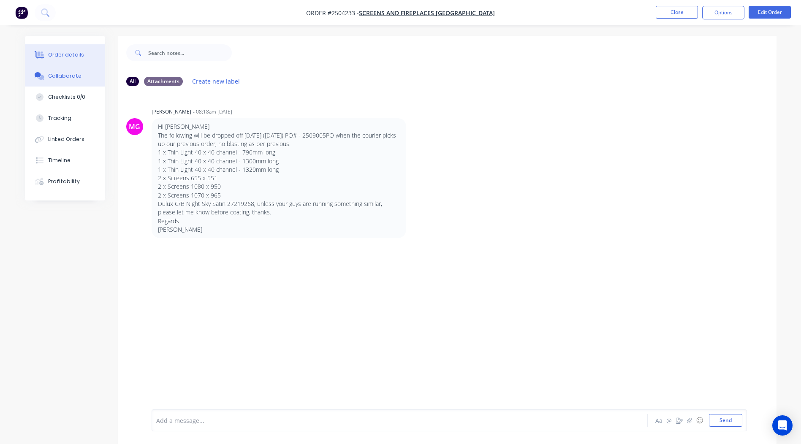
click at [63, 52] on div "Order details" at bounding box center [66, 55] width 36 height 8
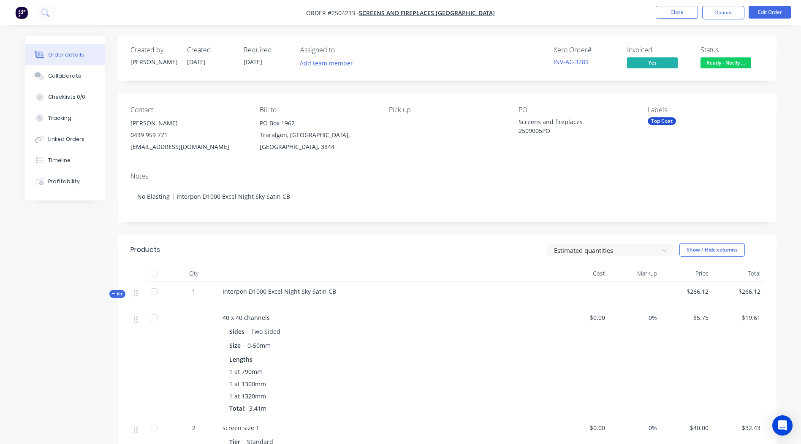
click at [728, 59] on span "Ready - Notify ..." at bounding box center [726, 62] width 51 height 11
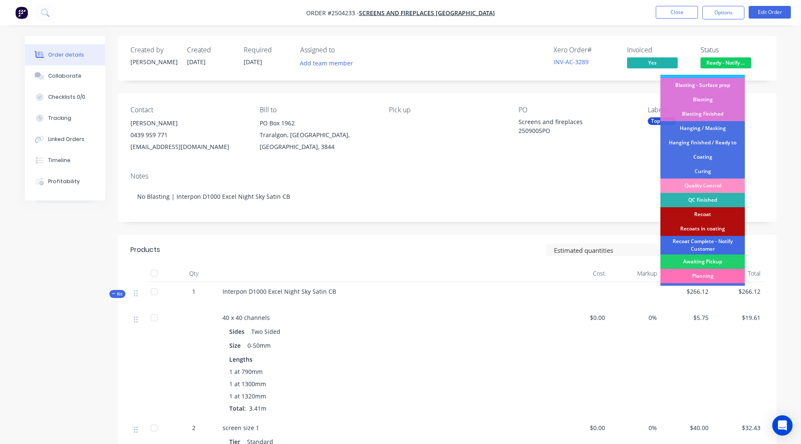
scroll to position [210, 0]
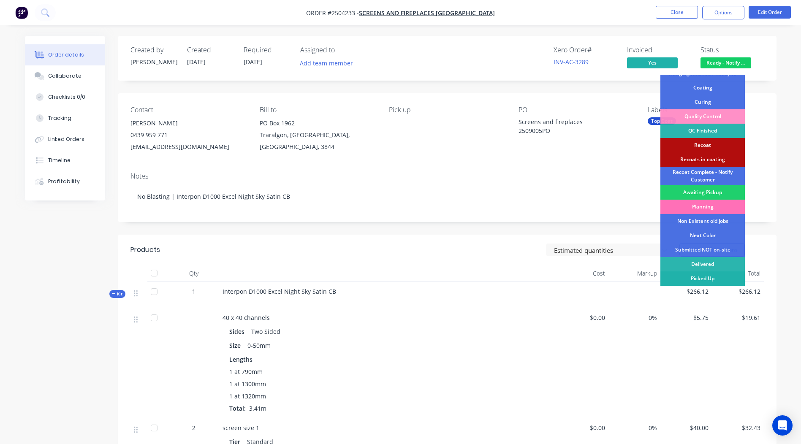
click at [715, 278] on div "Picked Up" at bounding box center [703, 279] width 84 height 14
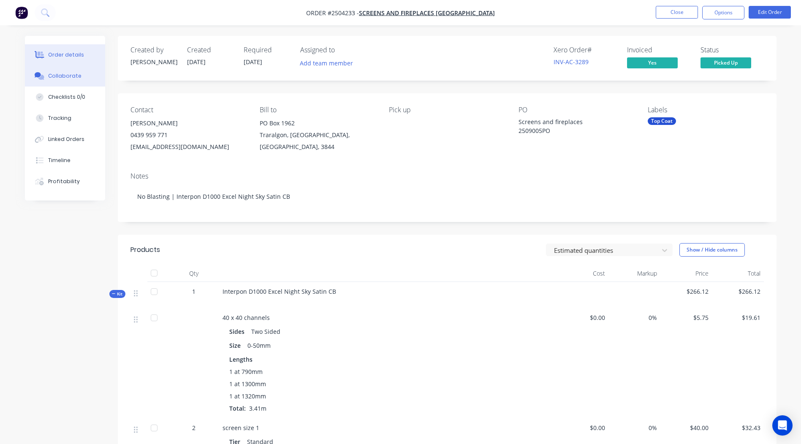
click at [66, 75] on div "Collaborate" at bounding box center [64, 76] width 33 height 8
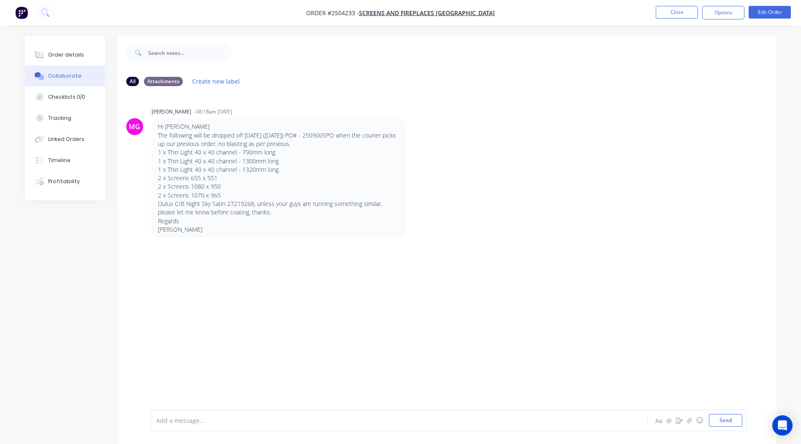
click at [222, 421] on div at bounding box center [376, 421] width 439 height 9
click at [720, 419] on button "Send" at bounding box center [725, 420] width 33 height 13
click at [55, 52] on div "Order details" at bounding box center [66, 55] width 36 height 8
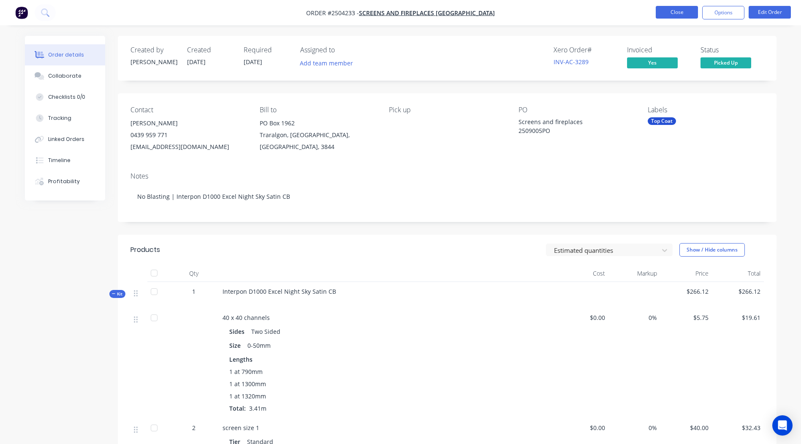
click at [669, 10] on button "Close" at bounding box center [677, 12] width 42 height 13
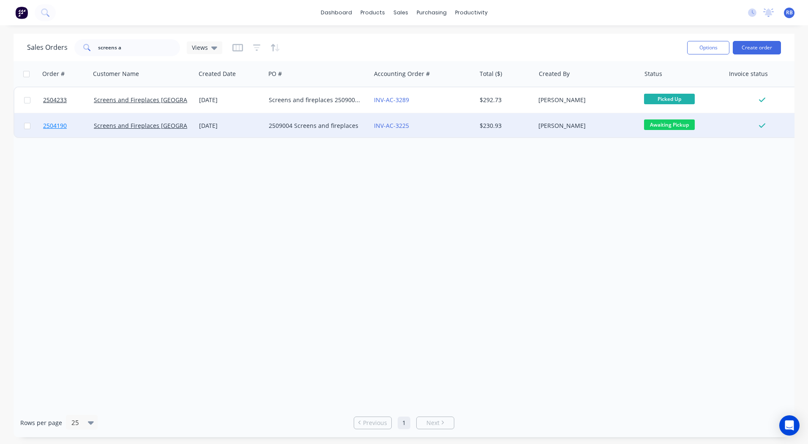
click at [51, 126] on span "2504190" at bounding box center [55, 126] width 24 height 8
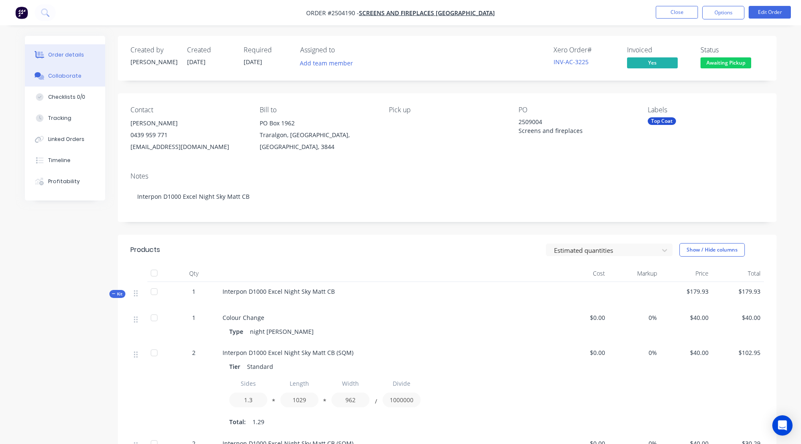
click at [68, 76] on div "Collaborate" at bounding box center [64, 76] width 33 height 8
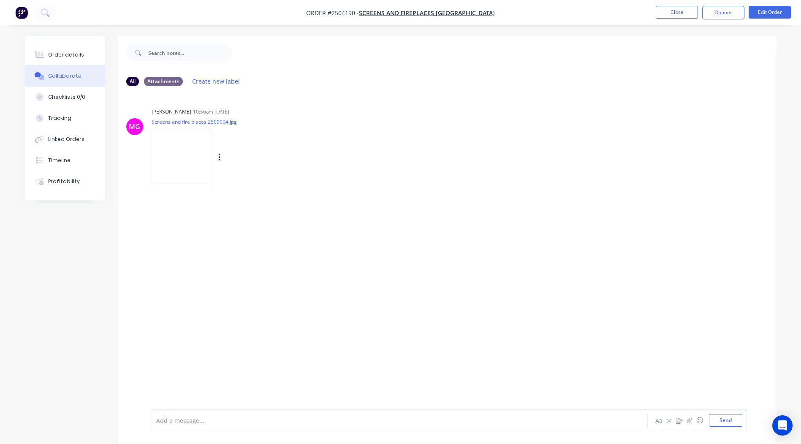
click at [185, 166] on img at bounding box center [182, 157] width 61 height 55
click at [76, 58] on div "Order details" at bounding box center [66, 55] width 36 height 8
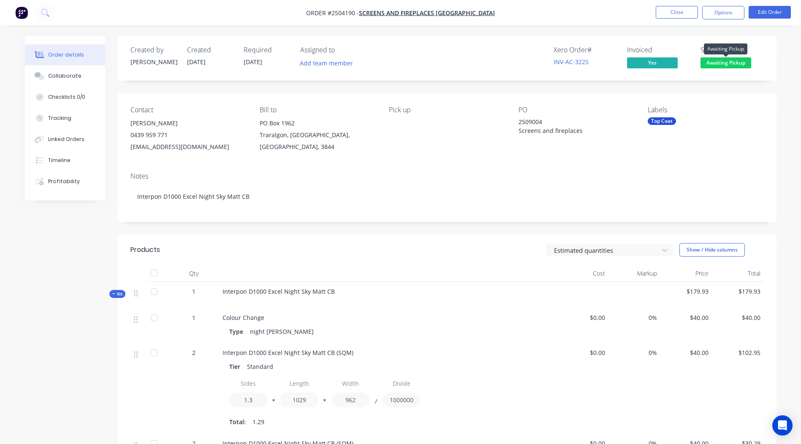
click at [715, 63] on span "Awaiting Pickup" at bounding box center [726, 62] width 51 height 11
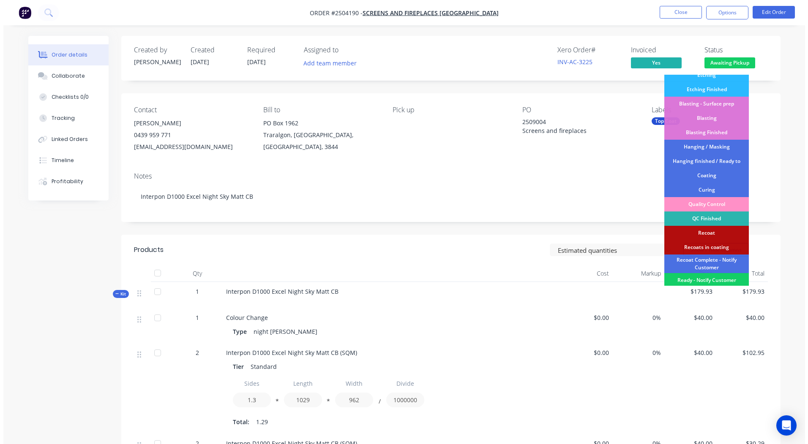
scroll to position [210, 0]
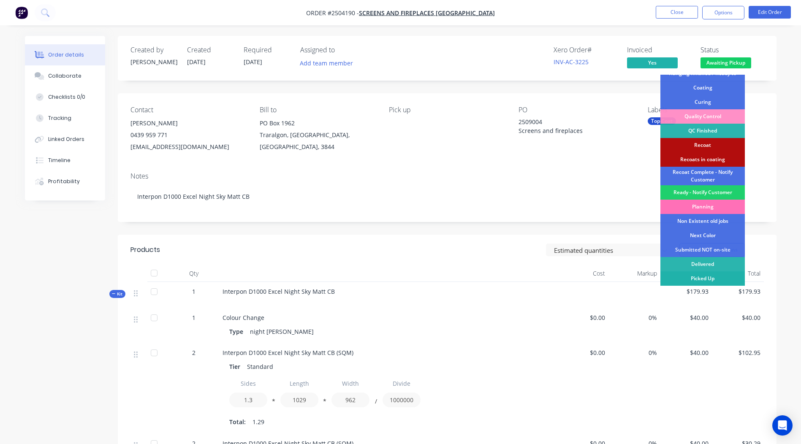
click at [707, 278] on div "Picked Up" at bounding box center [703, 279] width 84 height 14
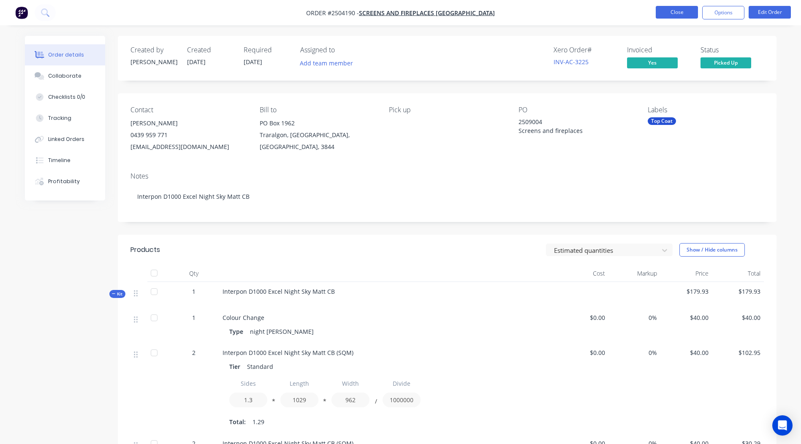
click at [670, 13] on button "Close" at bounding box center [677, 12] width 42 height 13
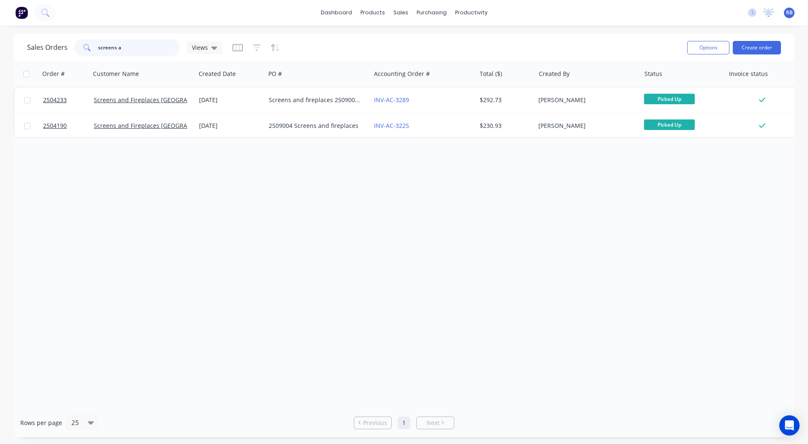
click at [136, 47] on input "screens a" at bounding box center [139, 47] width 82 height 17
